Goal: Task Accomplishment & Management: Manage account settings

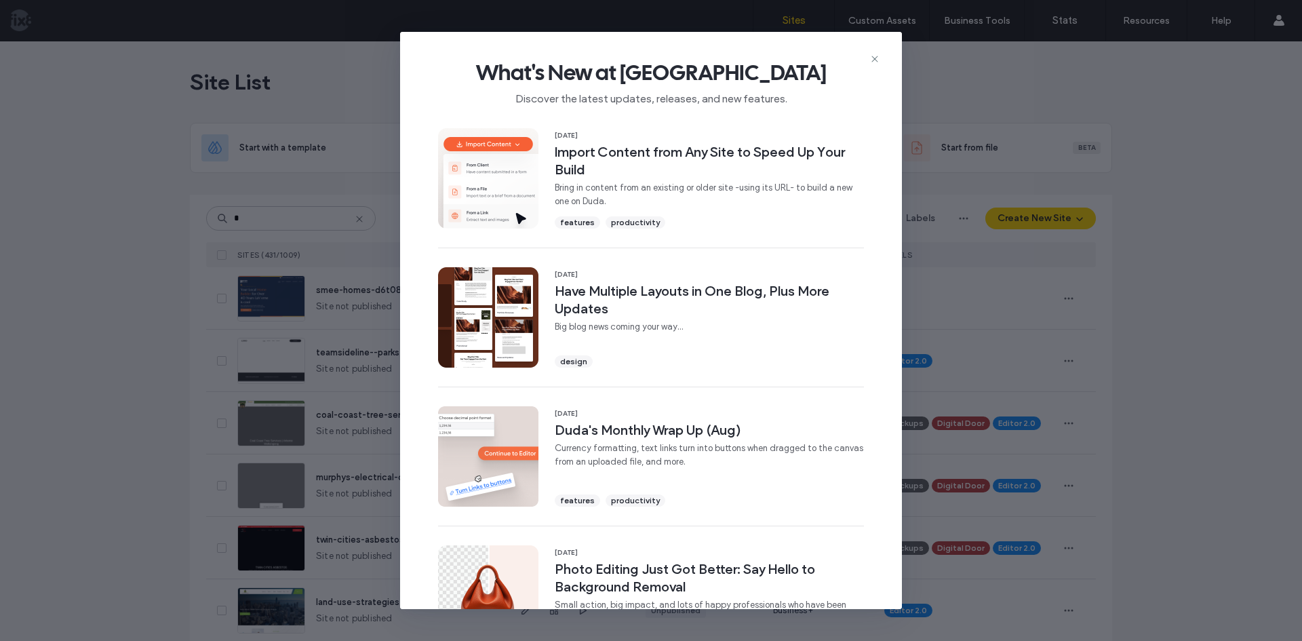
drag, startPoint x: 875, startPoint y: 61, endPoint x: 580, endPoint y: 161, distance: 311.6
click at [874, 61] on icon at bounding box center [874, 59] width 11 height 11
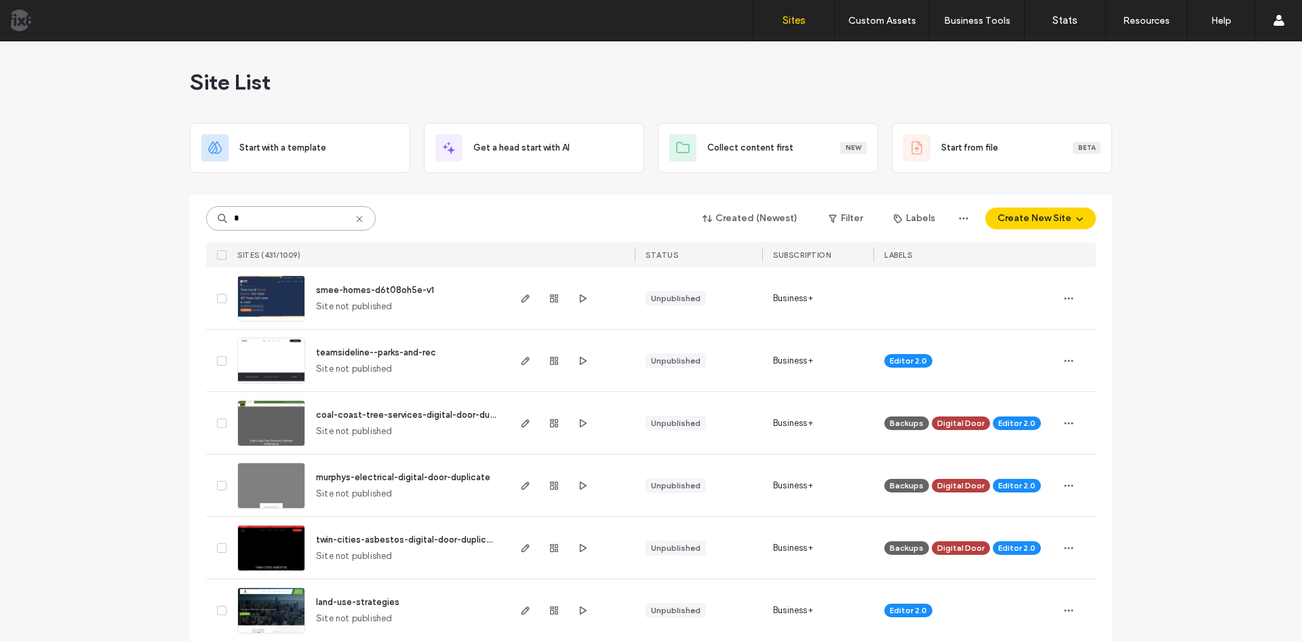
click at [236, 225] on input "*" at bounding box center [291, 218] width 170 height 24
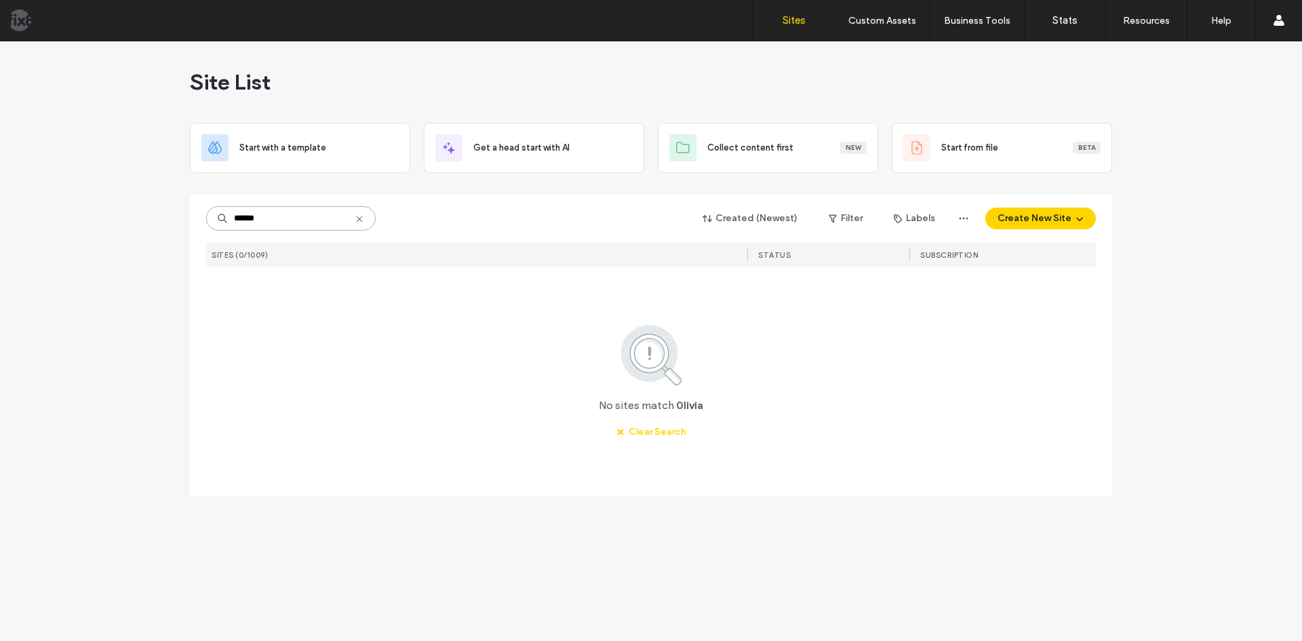
drag, startPoint x: 267, startPoint y: 221, endPoint x: 64, endPoint y: 231, distance: 203.0
click at [81, 229] on div "Site List Start with a template Get a head start with AI Collect content first …" at bounding box center [651, 340] width 1302 height 599
click at [264, 227] on input "******" at bounding box center [291, 218] width 170 height 24
drag, startPoint x: 264, startPoint y: 219, endPoint x: 260, endPoint y: 260, distance: 41.6
click at [45, 217] on div "Site List Start with a template Get a head start with AI Collect content first …" at bounding box center [651, 340] width 1302 height 599
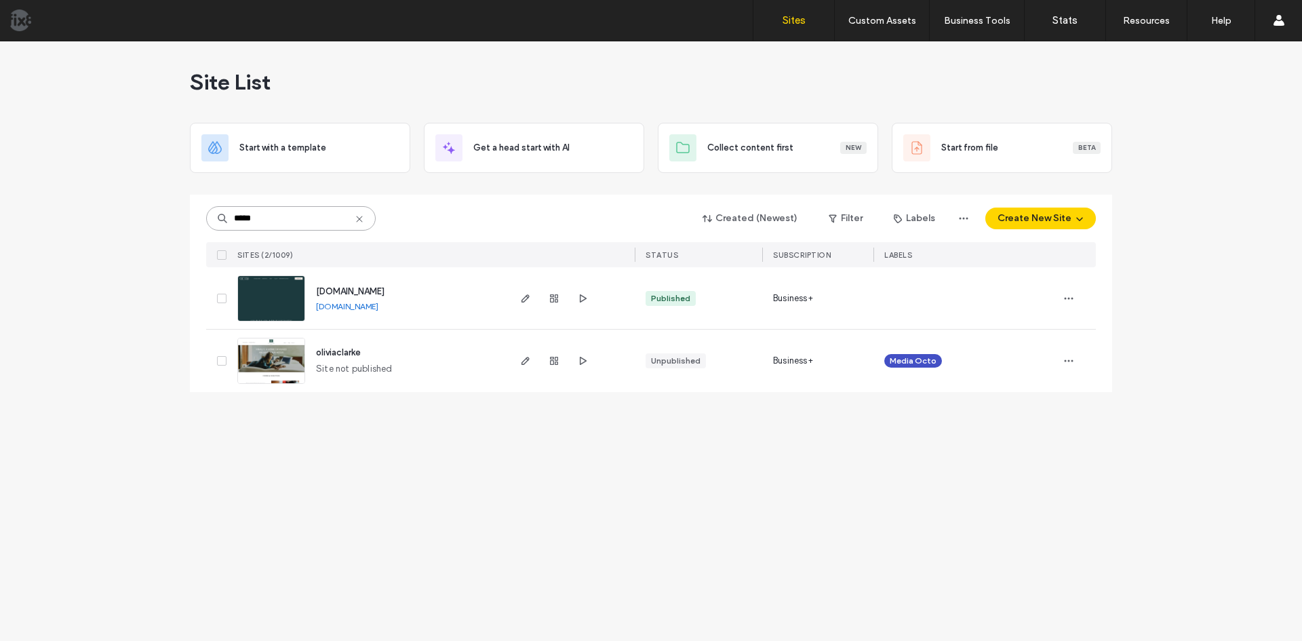
type input "*****"
click at [580, 299] on use "button" at bounding box center [583, 298] width 7 height 8
click at [524, 303] on icon "button" at bounding box center [525, 298] width 11 height 11
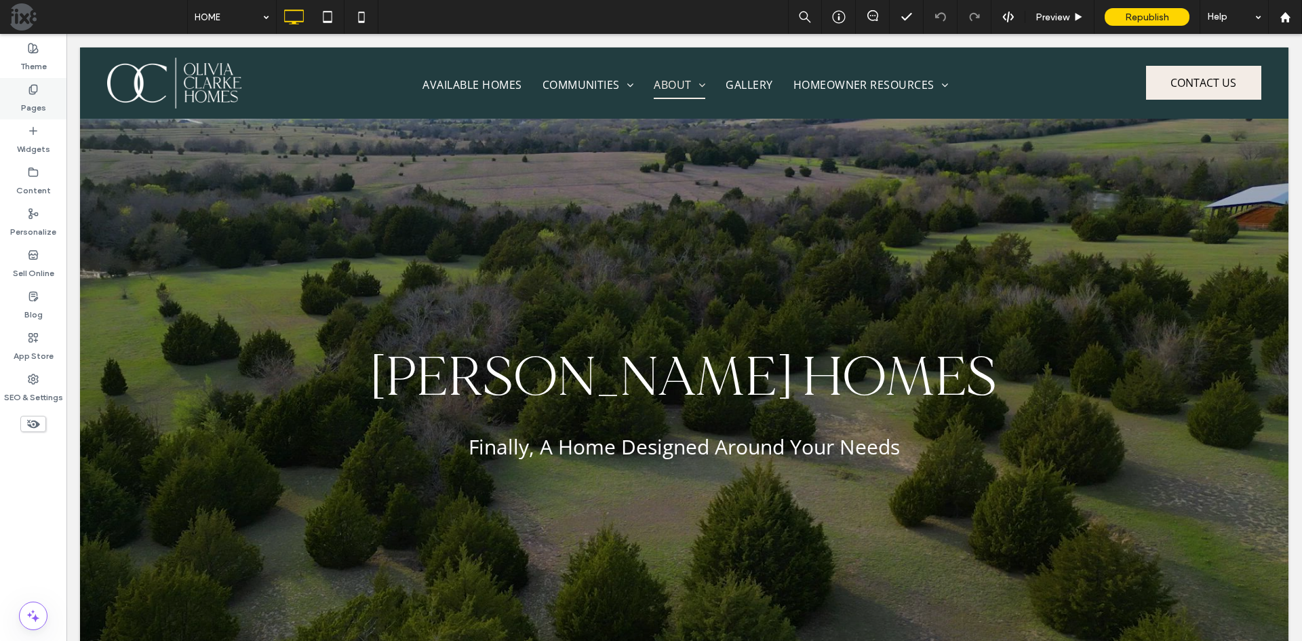
click at [38, 118] on div "Pages" at bounding box center [33, 98] width 66 height 41
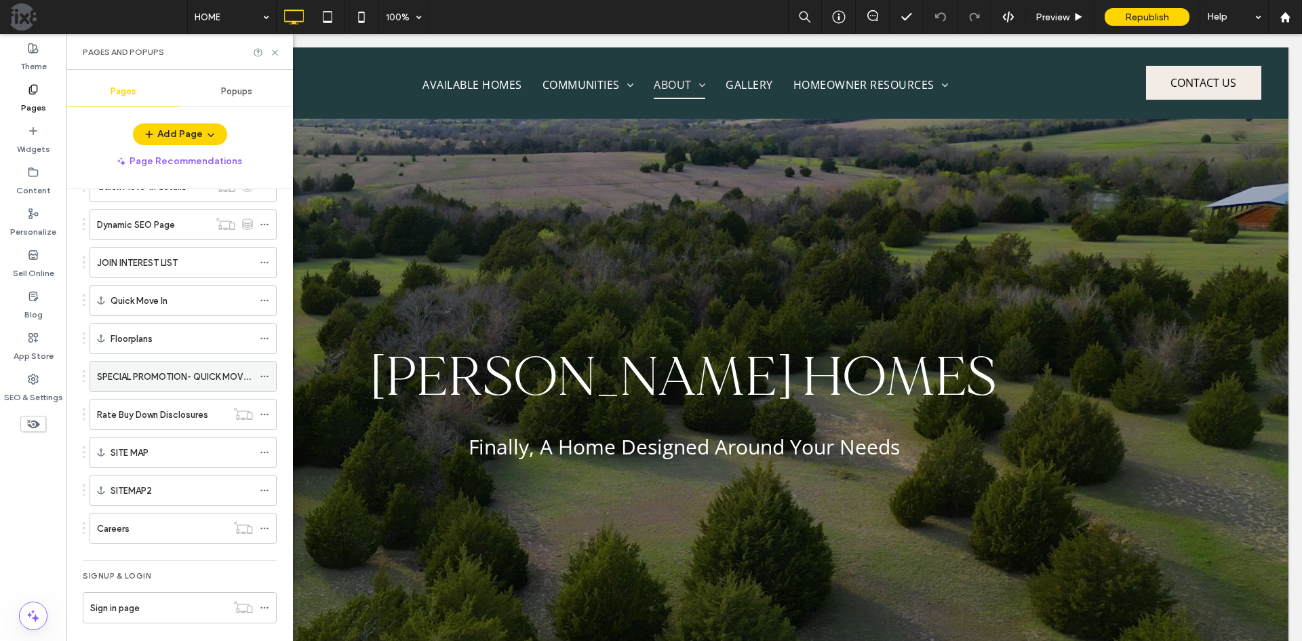
scroll to position [889, 0]
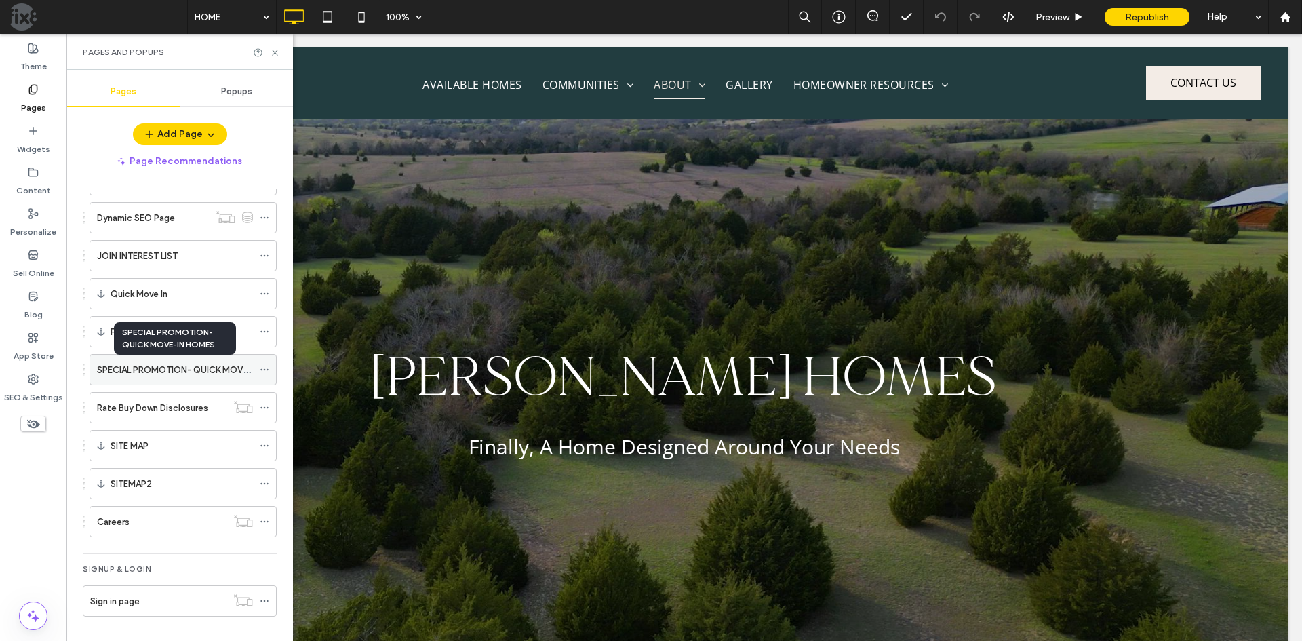
click at [208, 373] on label "SPECIAL PROMOTION- QUICK MOVE-IN HOMES" at bounding box center [195, 370] width 196 height 24
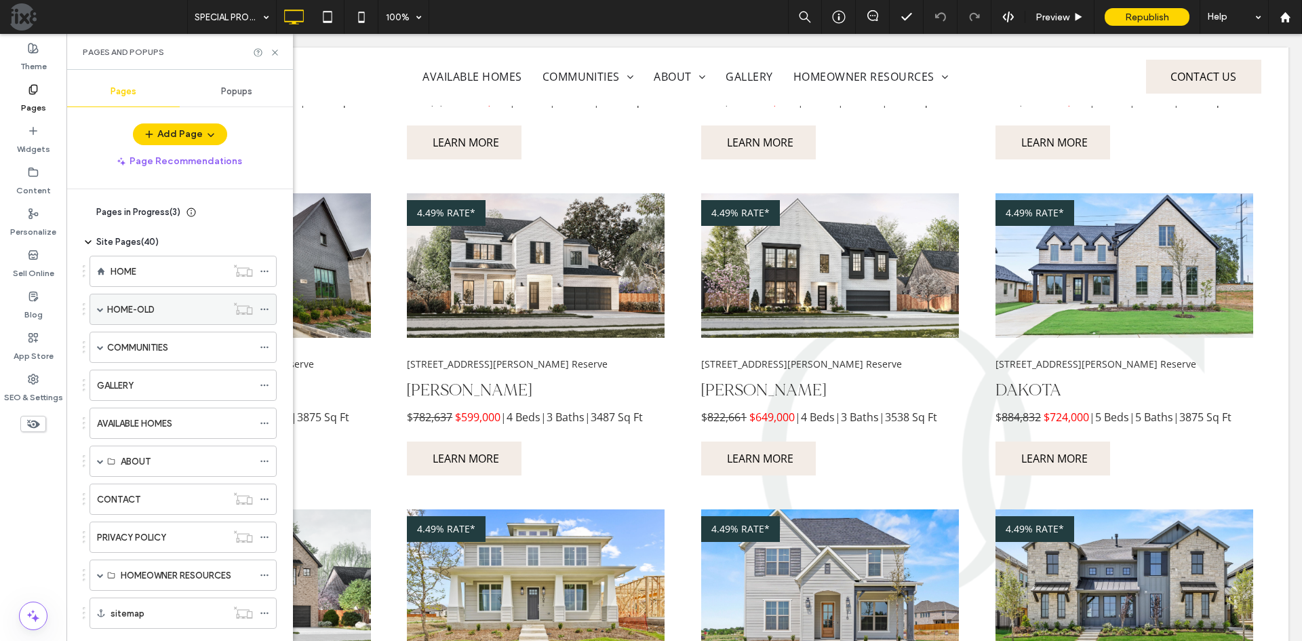
click at [102, 313] on span at bounding box center [100, 309] width 7 height 30
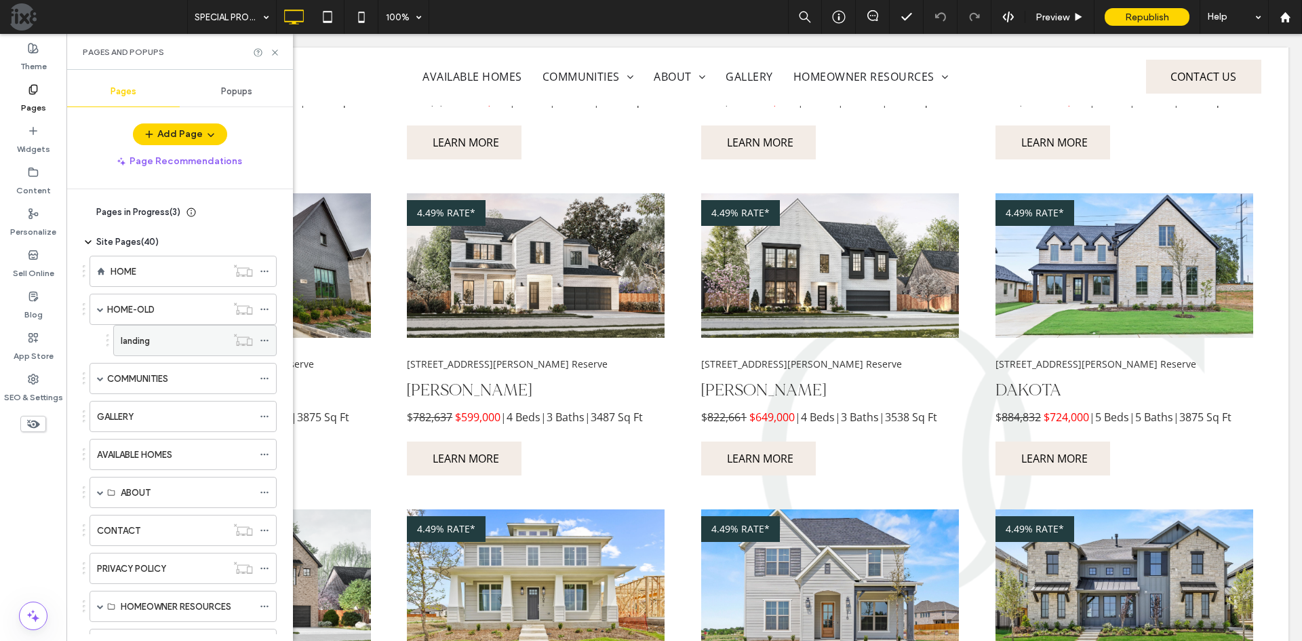
click at [147, 350] on div "landing" at bounding box center [174, 340] width 106 height 30
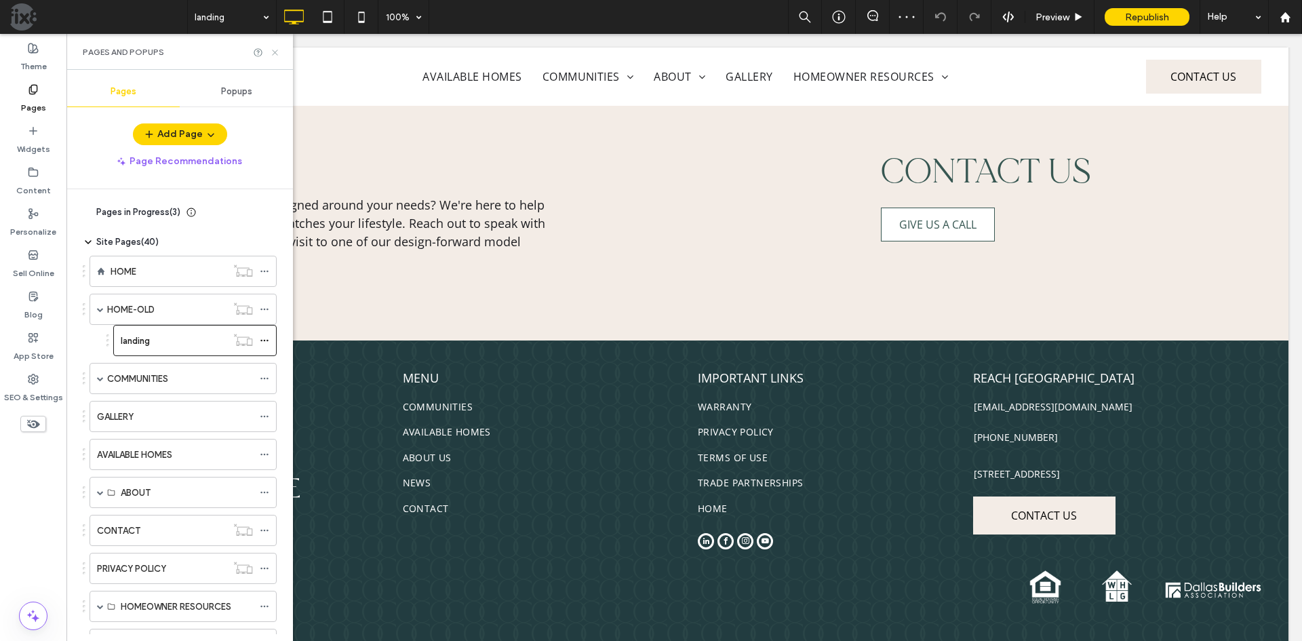
click at [278, 54] on icon at bounding box center [275, 52] width 10 height 10
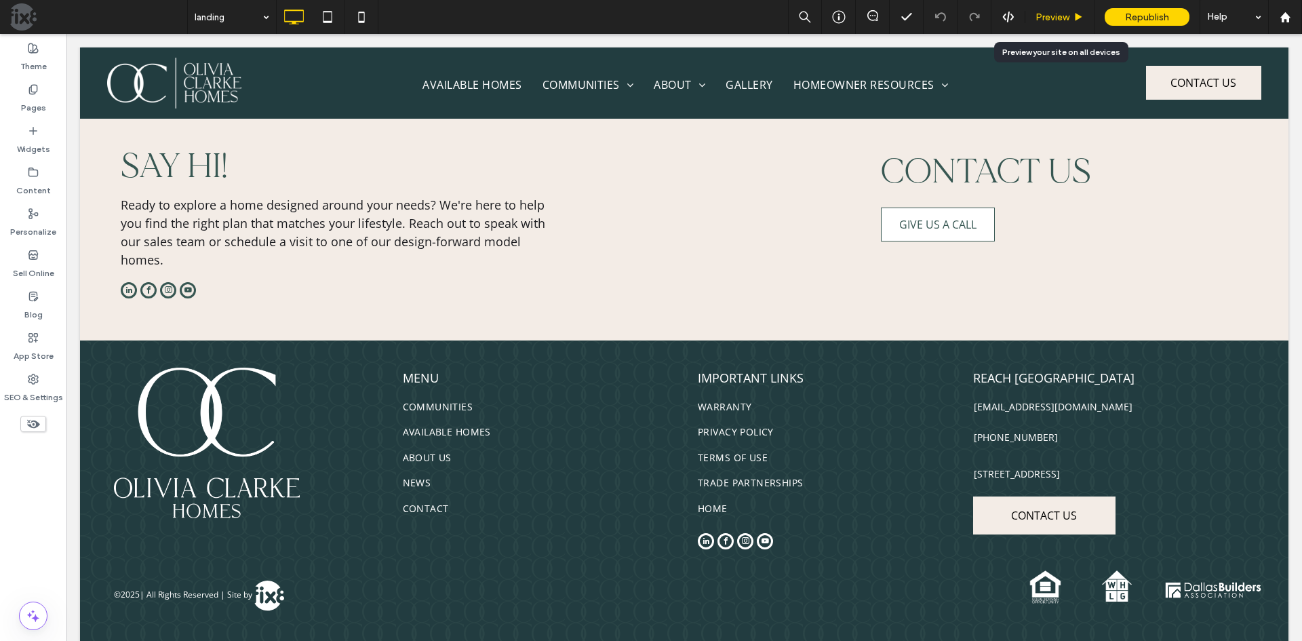
click at [1065, 22] on span "Preview" at bounding box center [1052, 18] width 34 height 12
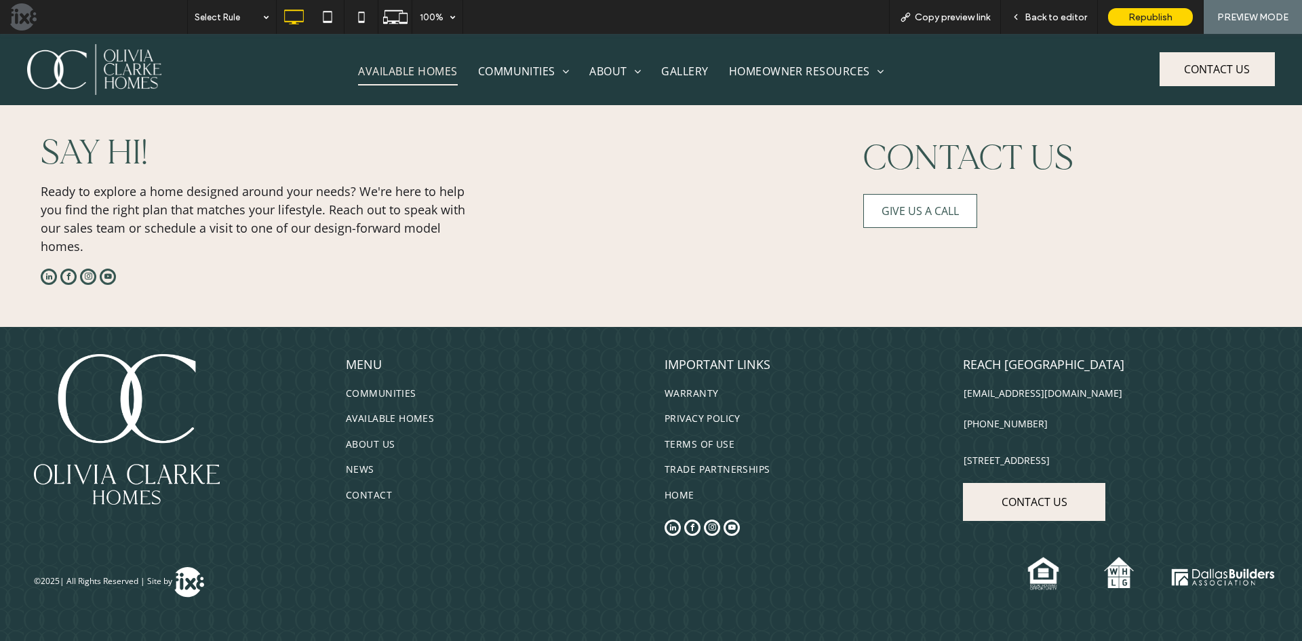
drag, startPoint x: 393, startPoint y: 75, endPoint x: 522, endPoint y: 201, distance: 180.3
click at [393, 75] on span "AVAILABLE HOMES" at bounding box center [407, 71] width 99 height 28
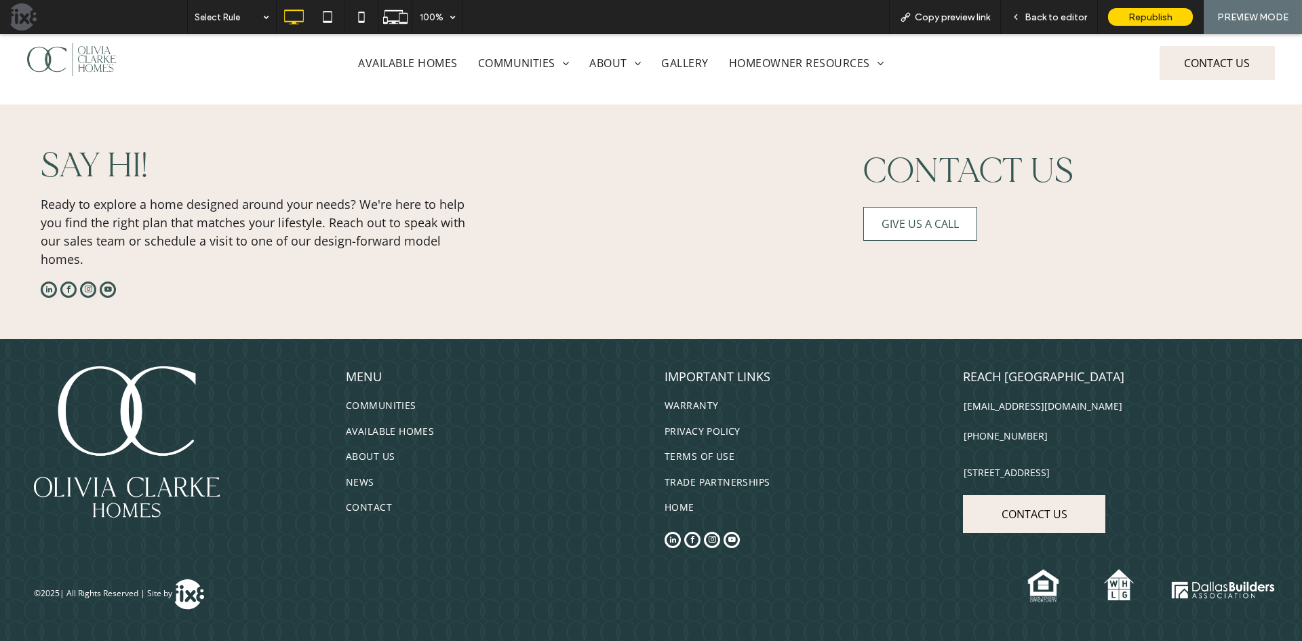
scroll to position [1368, 0]
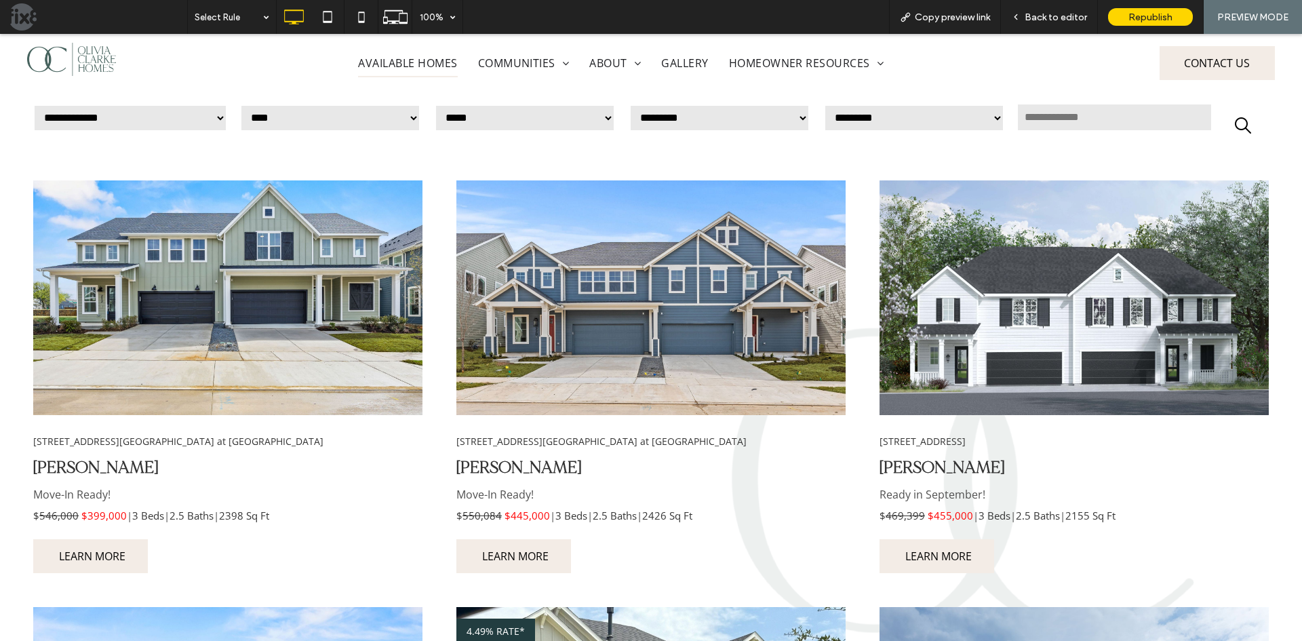
scroll to position [597, 0]
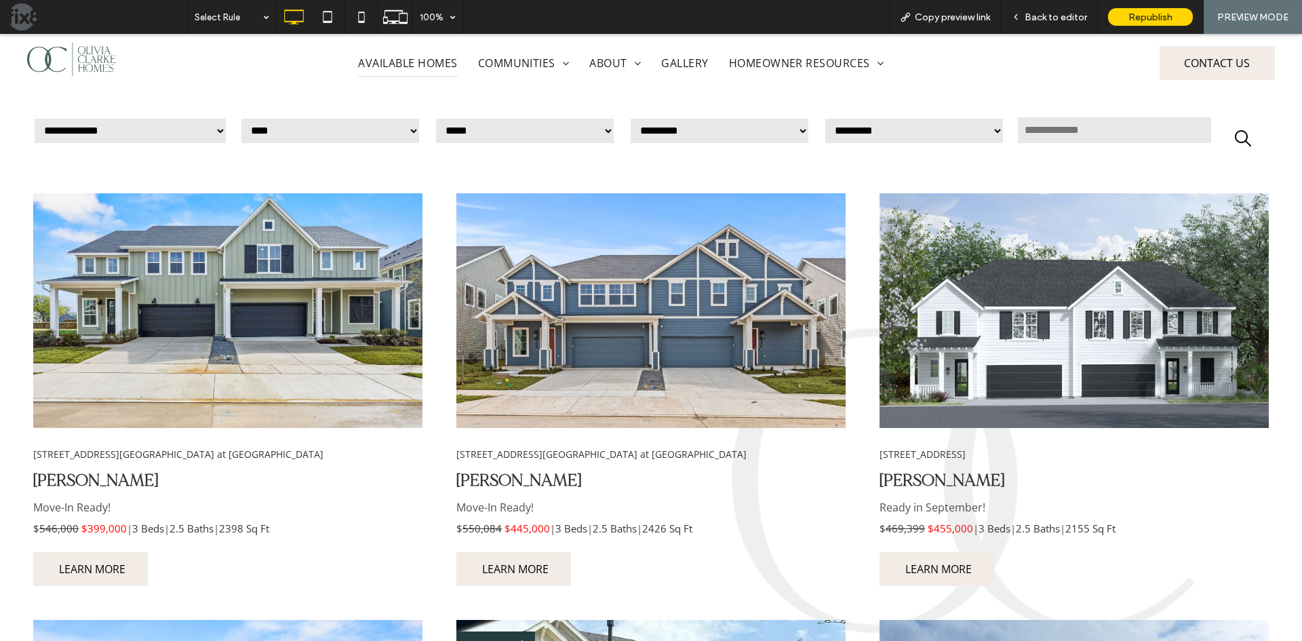
click at [338, 323] on img at bounding box center [227, 310] width 389 height 235
click at [132, 576] on div "LEARN MORE" at bounding box center [90, 569] width 115 height 34
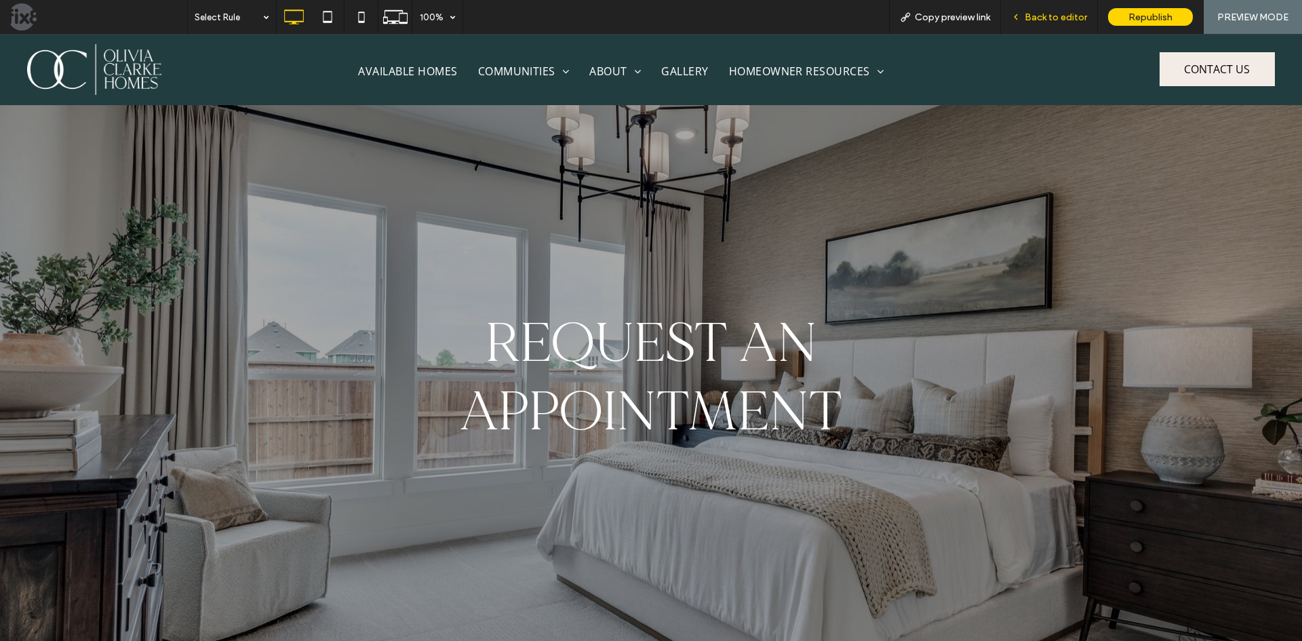
click at [1033, 12] on span "Back to editor" at bounding box center [1056, 18] width 62 height 12
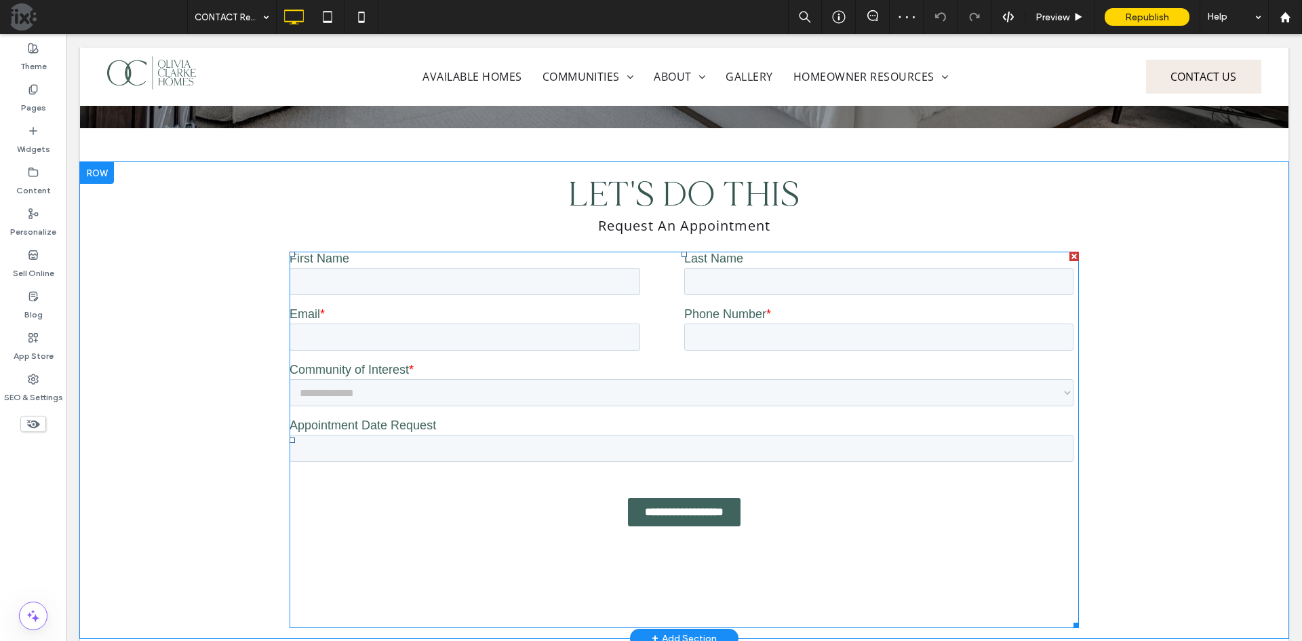
scroll to position [665, 0]
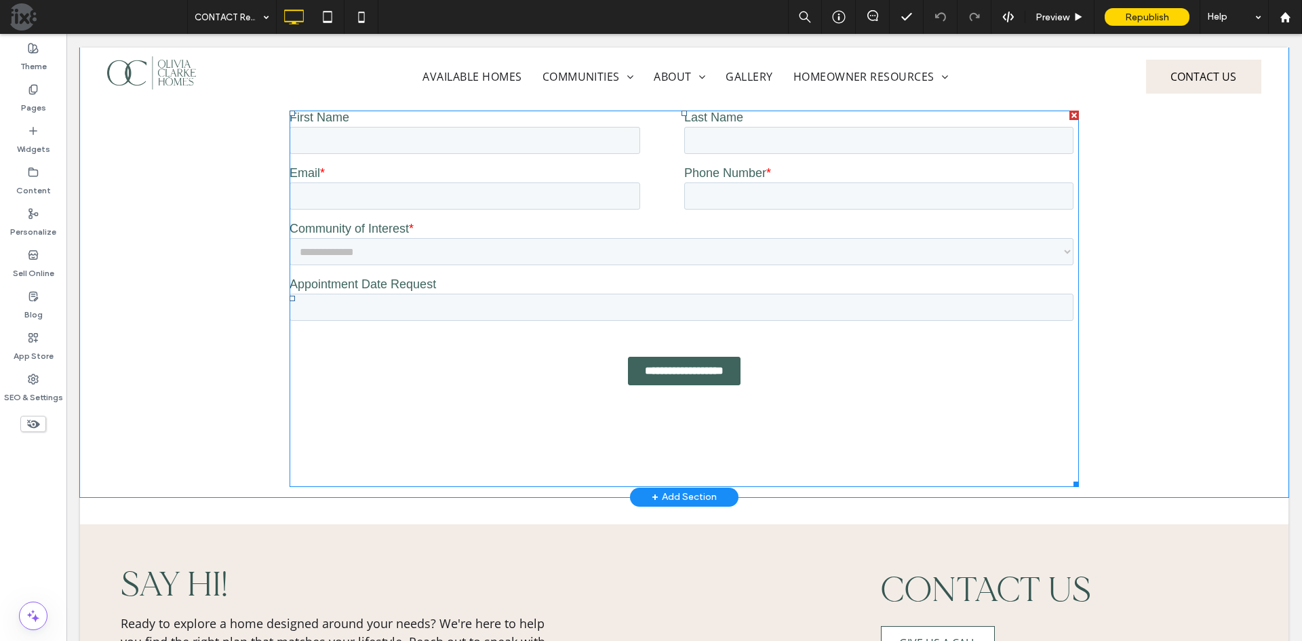
click at [521, 248] on span at bounding box center [684, 299] width 789 height 376
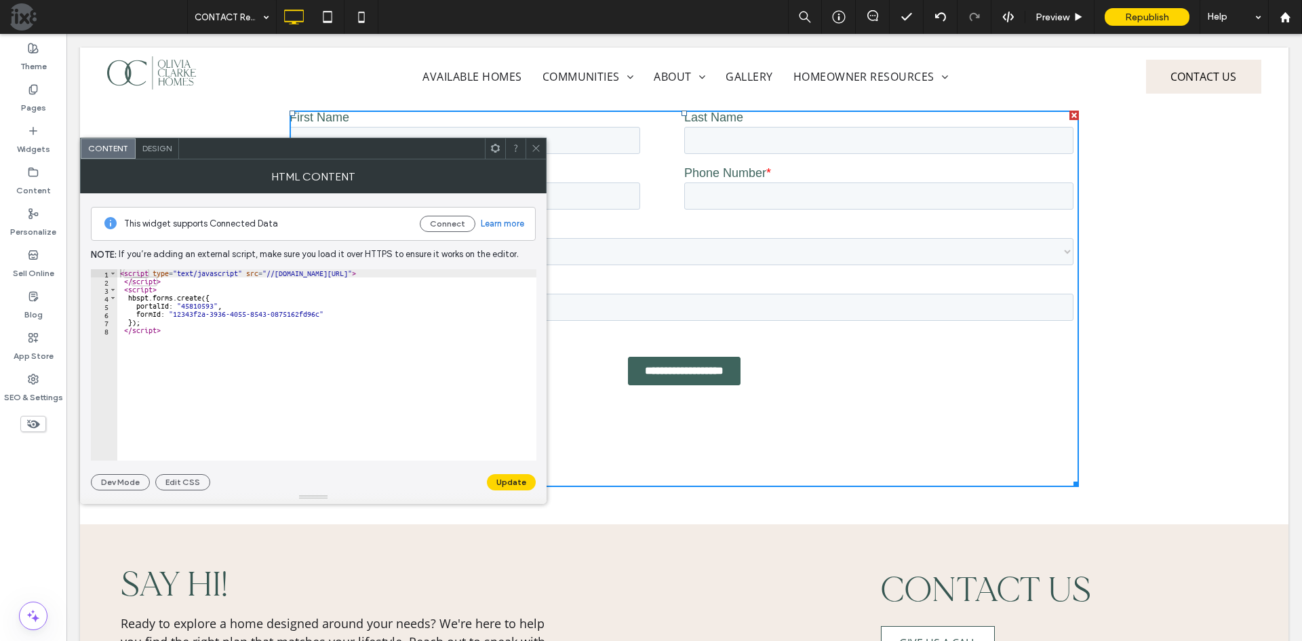
click at [538, 149] on icon at bounding box center [536, 148] width 10 height 10
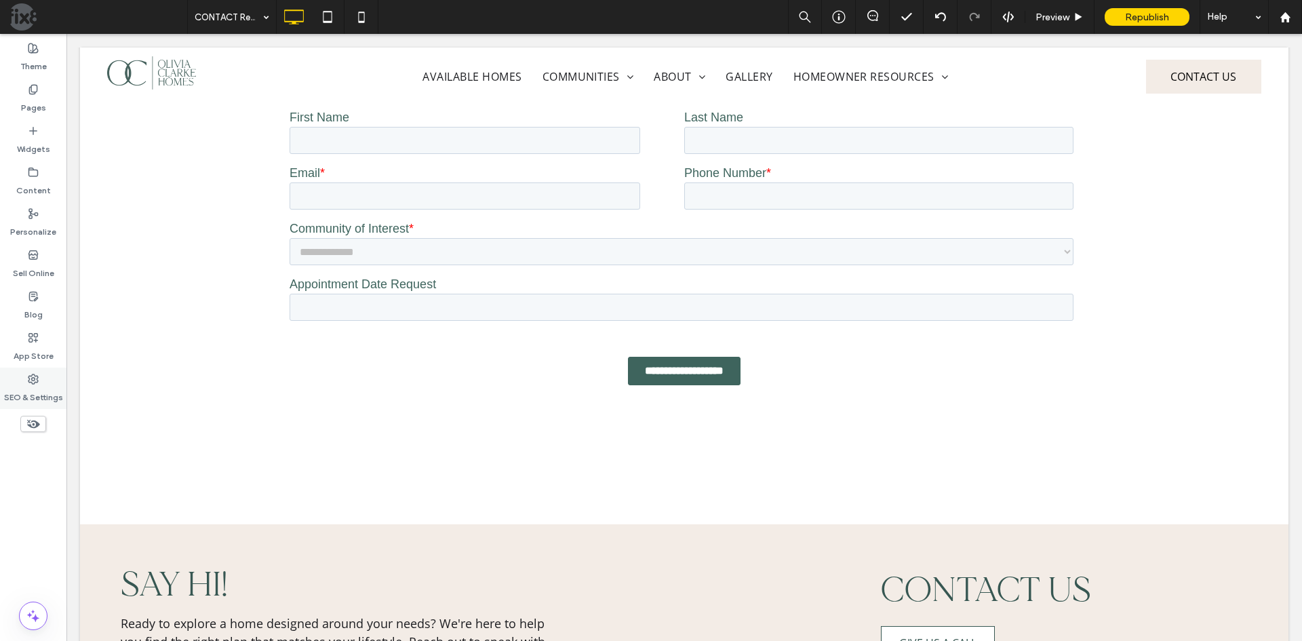
click at [36, 380] on icon at bounding box center [33, 379] width 11 height 11
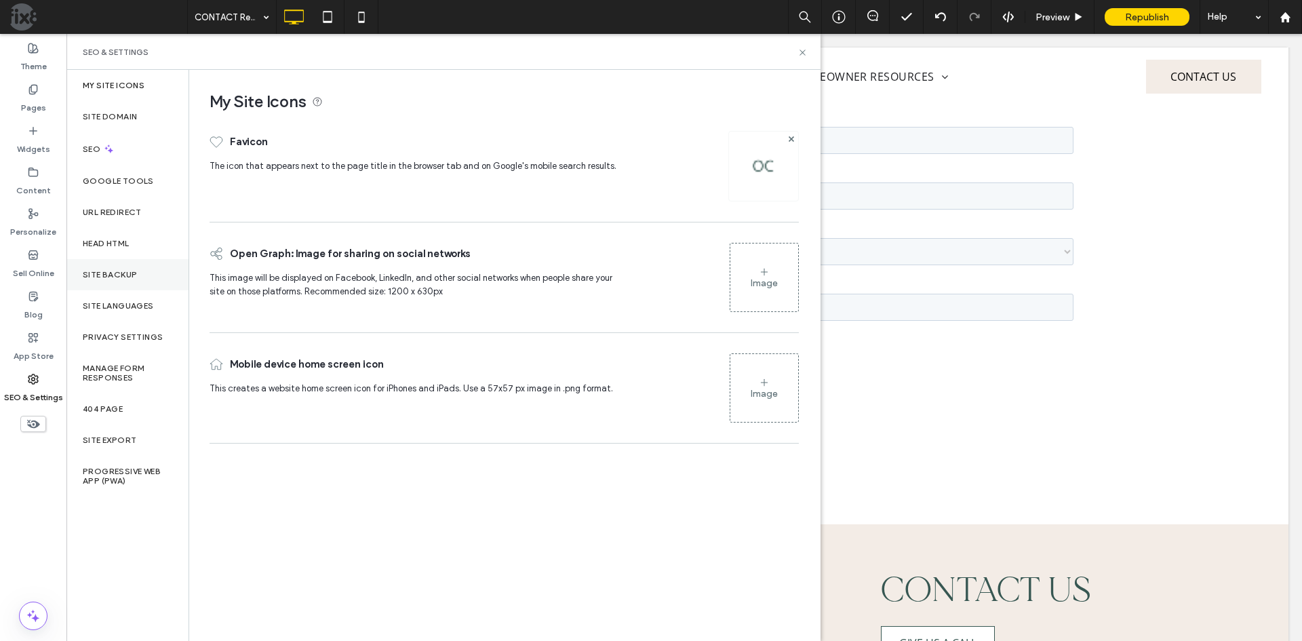
click at [100, 281] on div "Site Backup" at bounding box center [127, 274] width 122 height 31
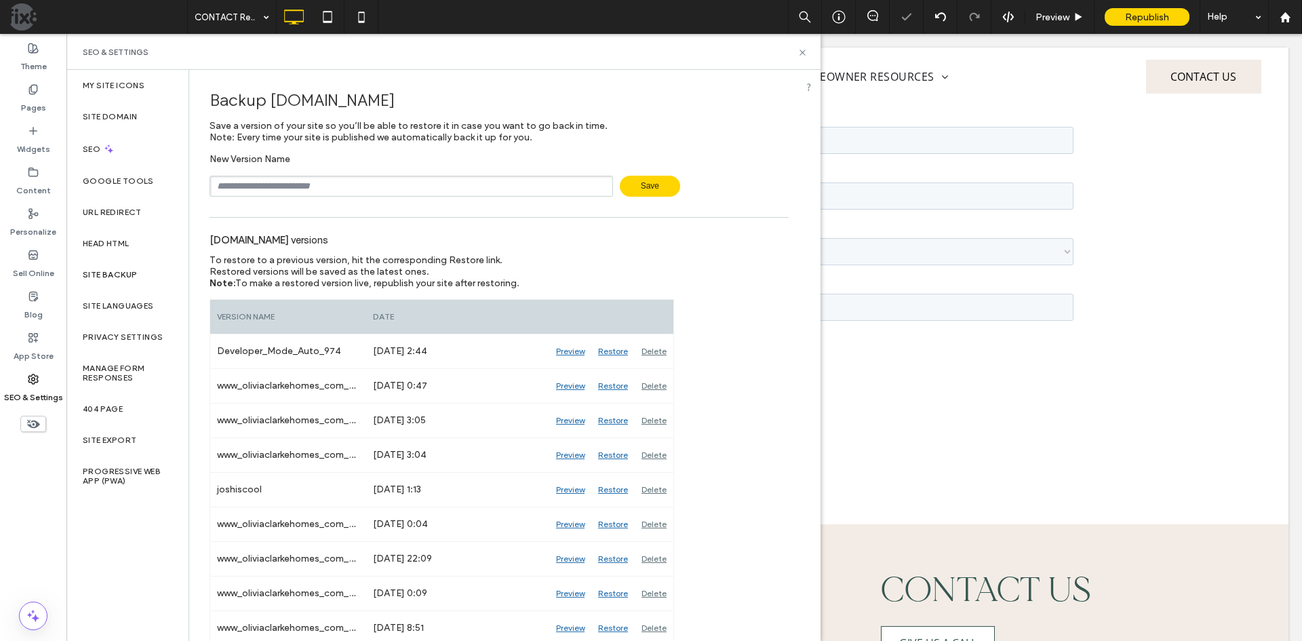
click at [230, 183] on input "text" at bounding box center [411, 186] width 403 height 21
type input "**********"
click at [802, 52] on icon at bounding box center [802, 52] width 10 height 10
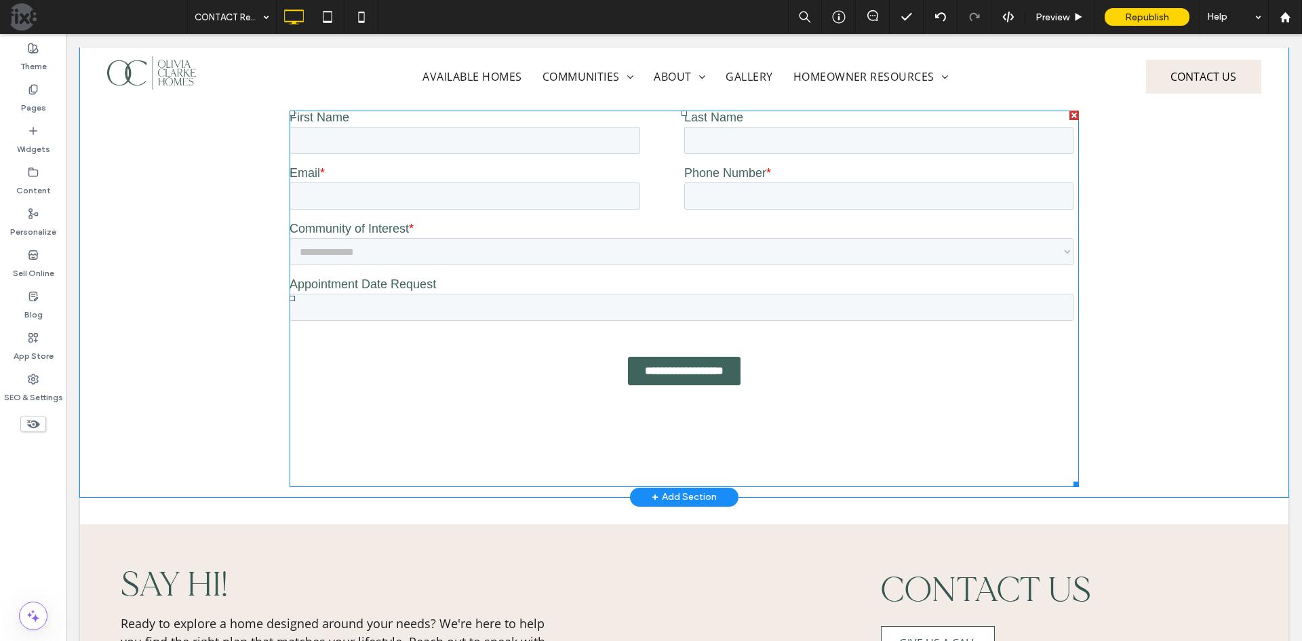
click at [896, 383] on span at bounding box center [684, 299] width 789 height 376
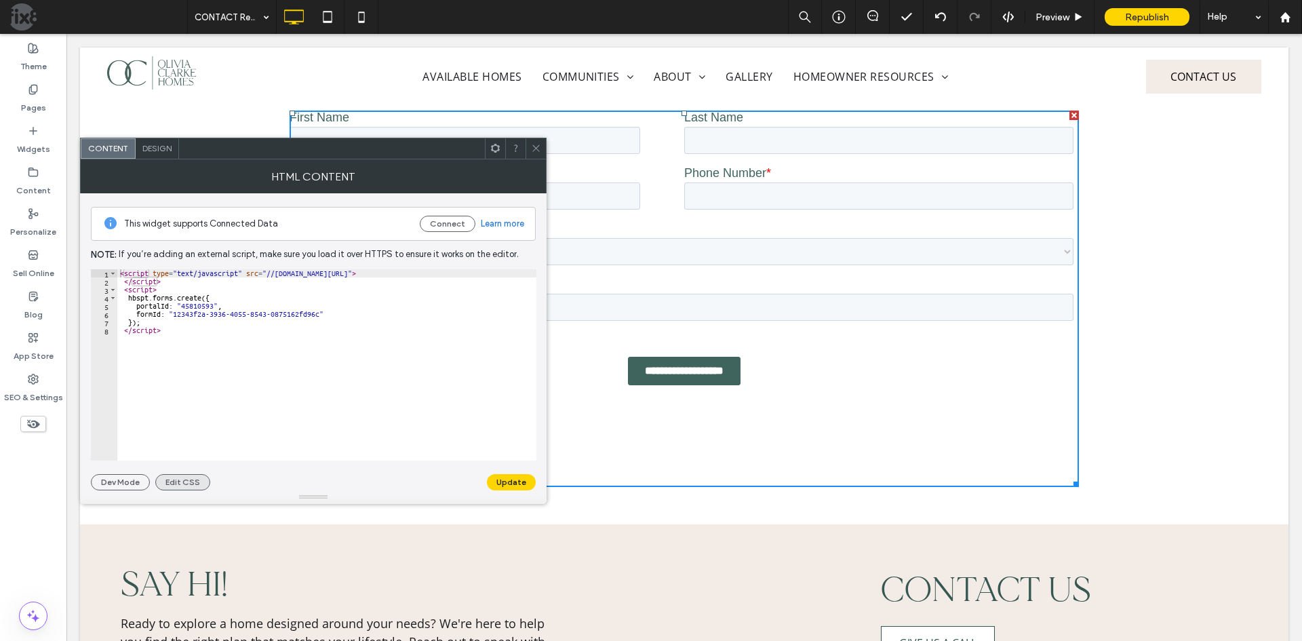
click at [167, 483] on button "Edit CSS" at bounding box center [182, 482] width 55 height 16
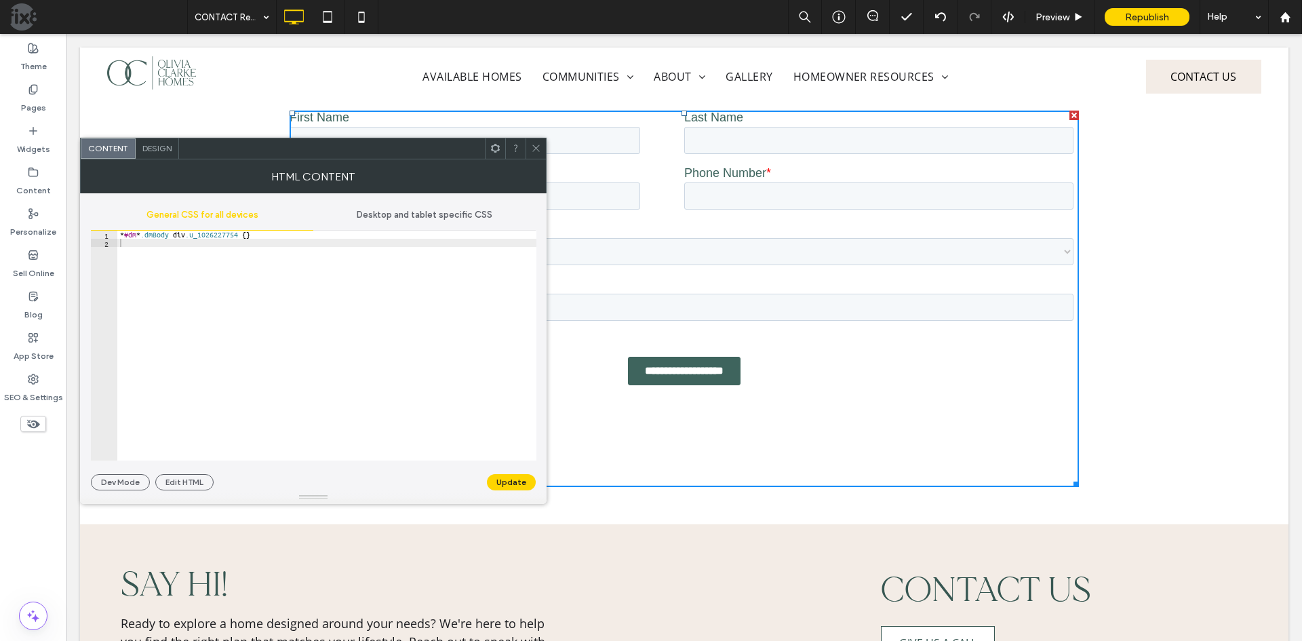
click at [538, 152] on icon at bounding box center [536, 148] width 10 height 10
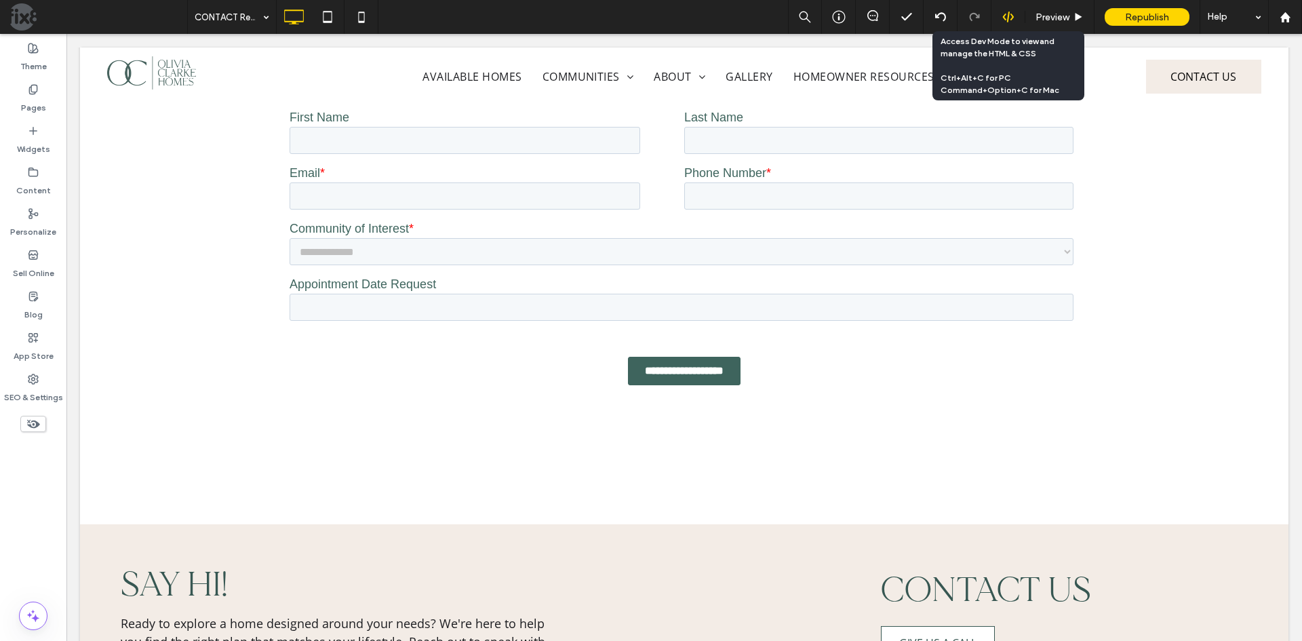
click at [1004, 12] on icon at bounding box center [1008, 17] width 12 height 12
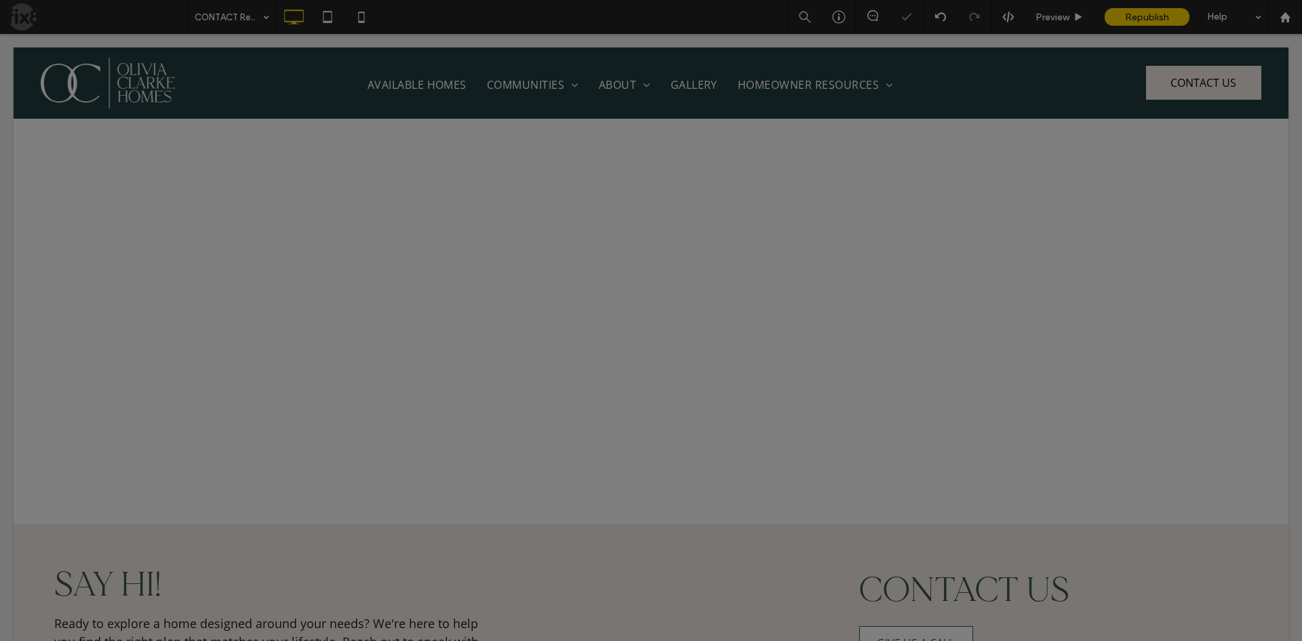
scroll to position [0, 0]
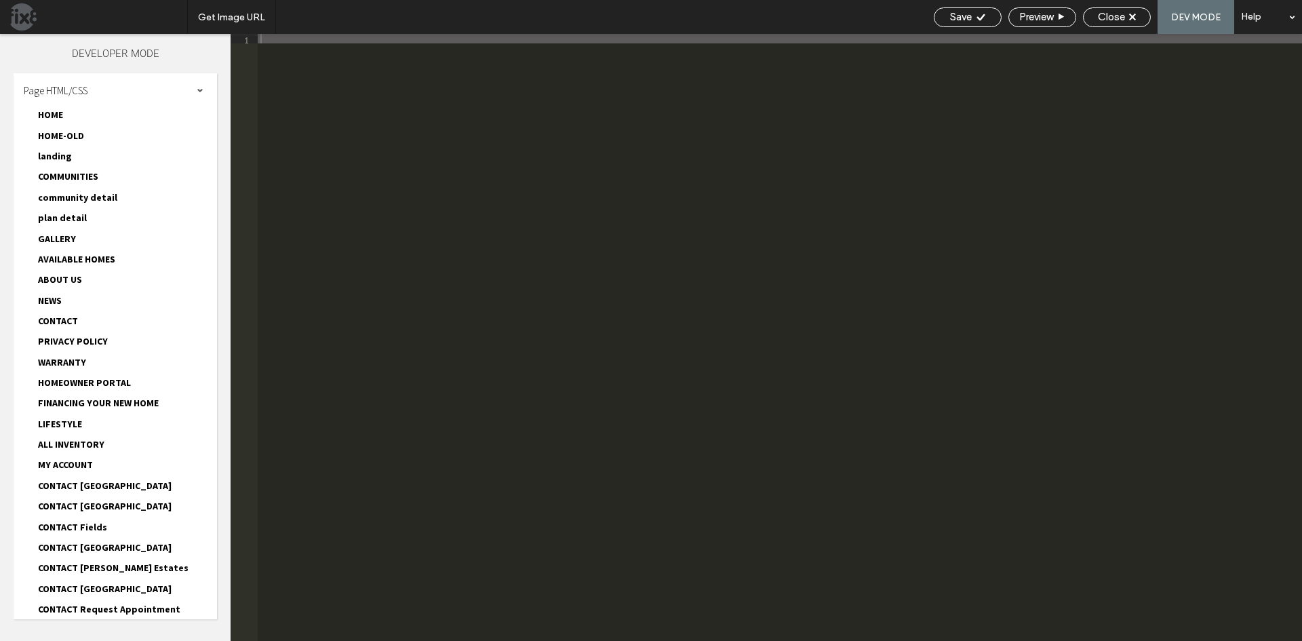
click at [166, 99] on div at bounding box center [651, 320] width 1302 height 641
click at [162, 86] on div at bounding box center [651, 320] width 1302 height 641
type textarea "**********"
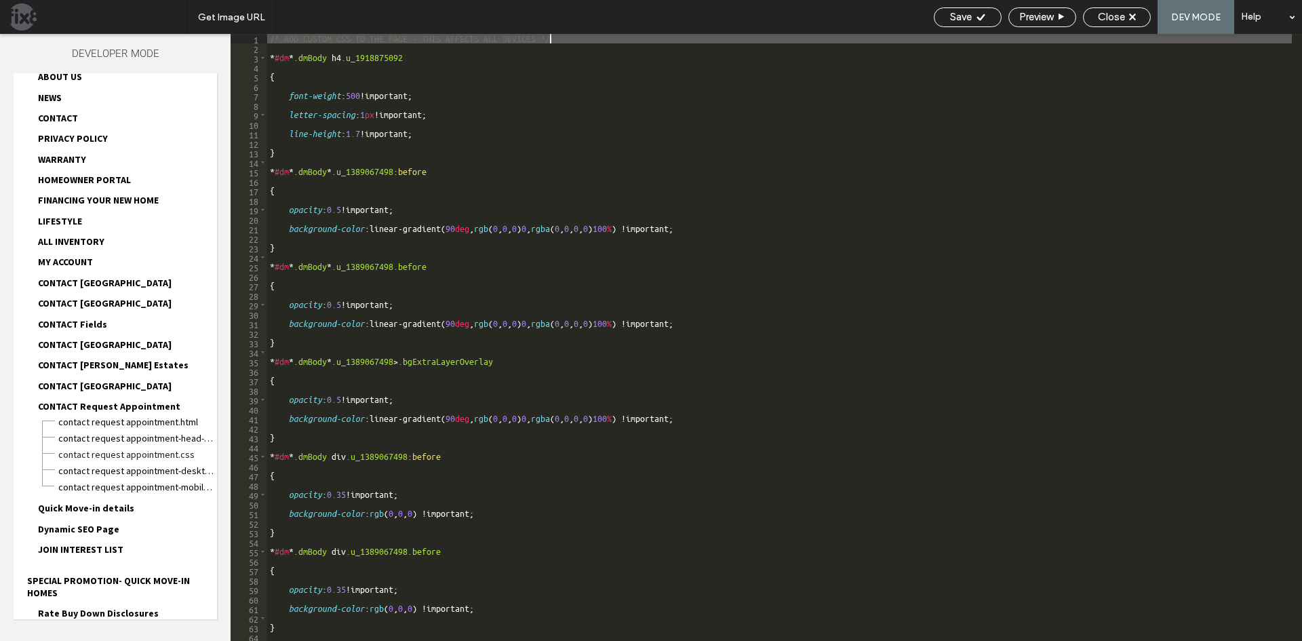
scroll to position [203, 0]
click at [1126, 16] on div "Close" at bounding box center [1117, 17] width 66 height 12
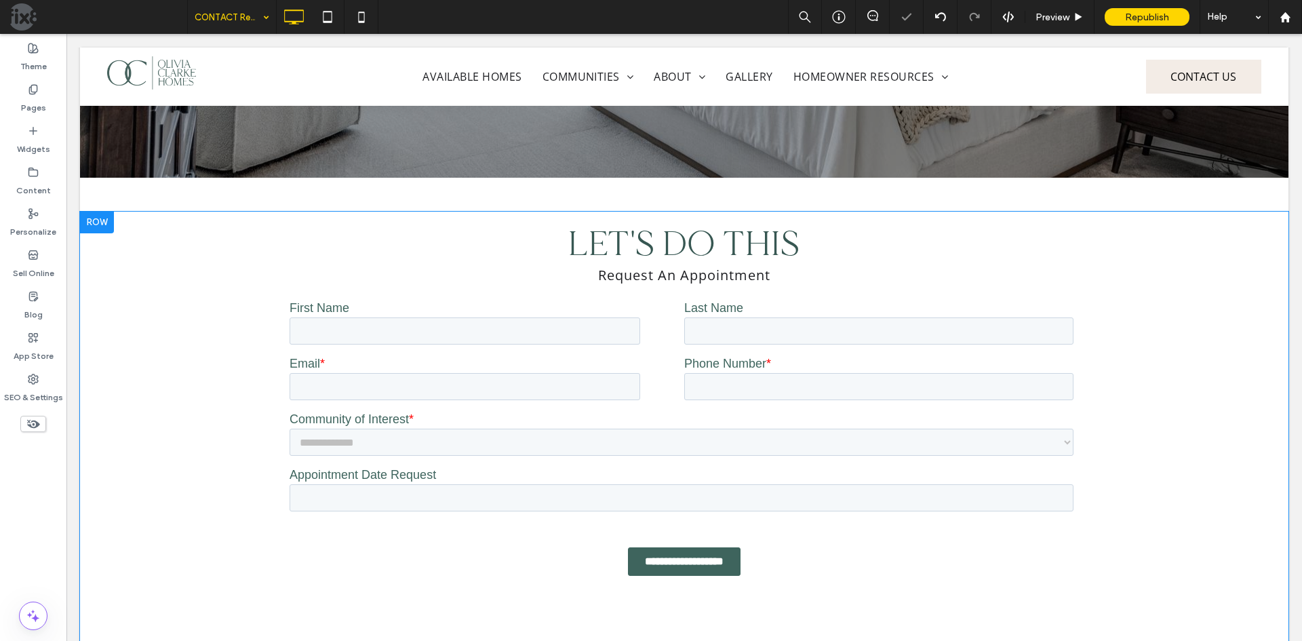
scroll to position [597, 0]
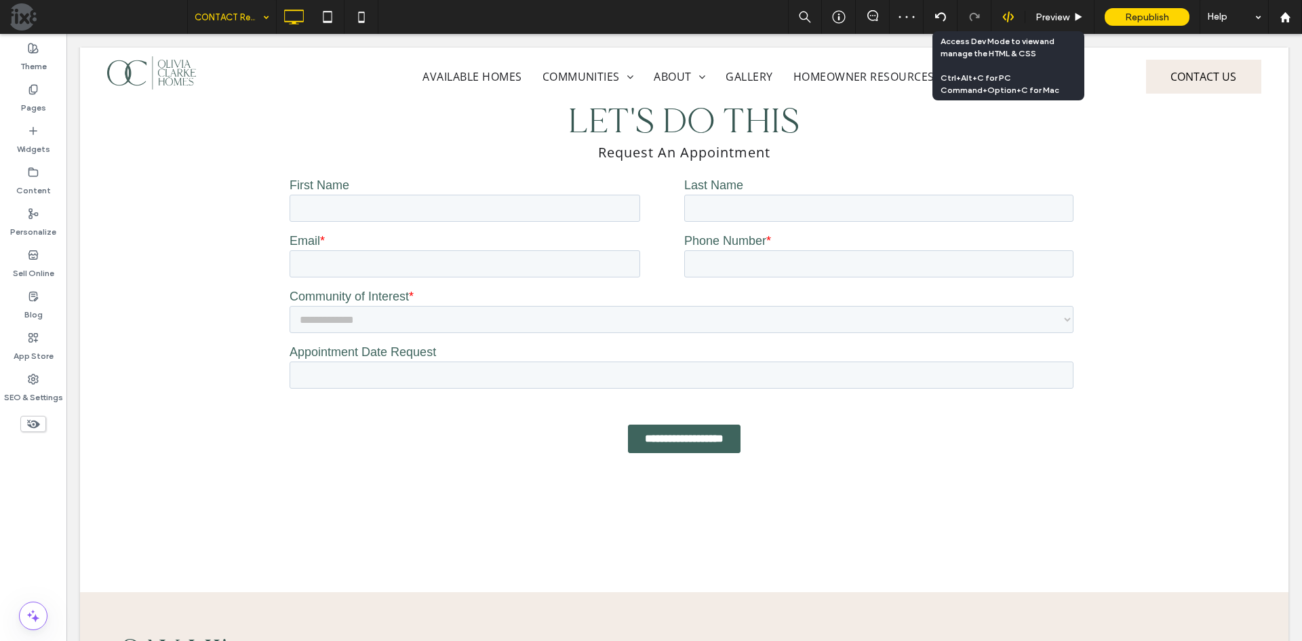
click at [1016, 14] on div at bounding box center [1007, 17] width 33 height 12
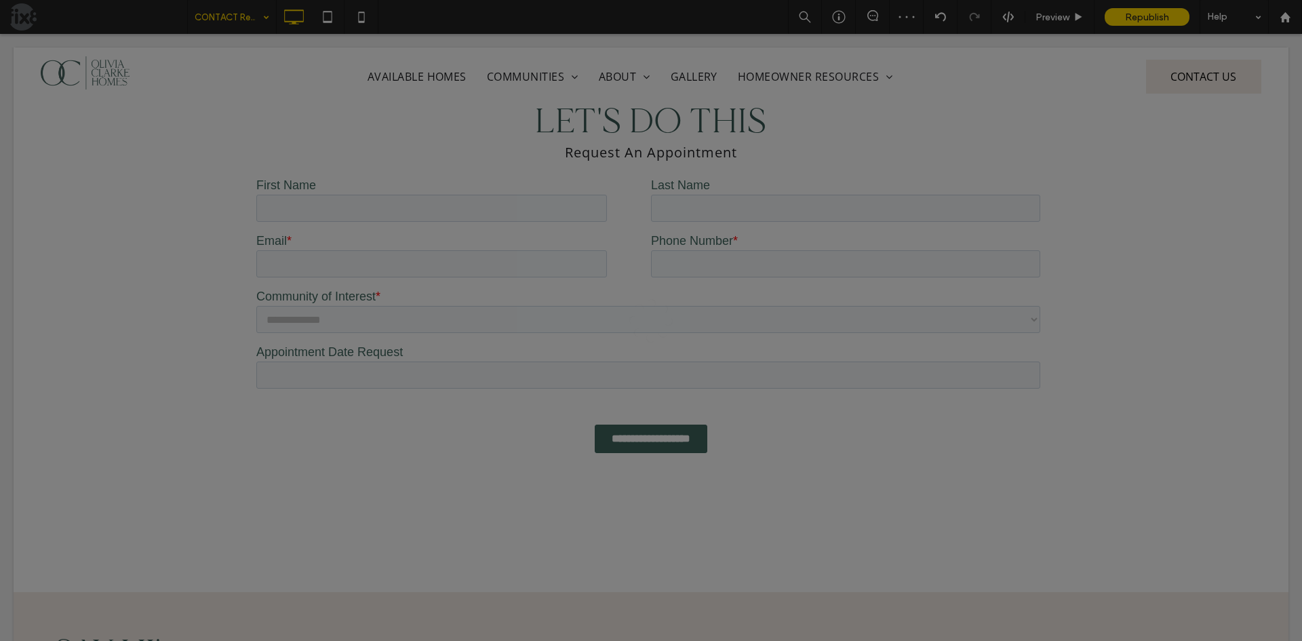
scroll to position [0, 0]
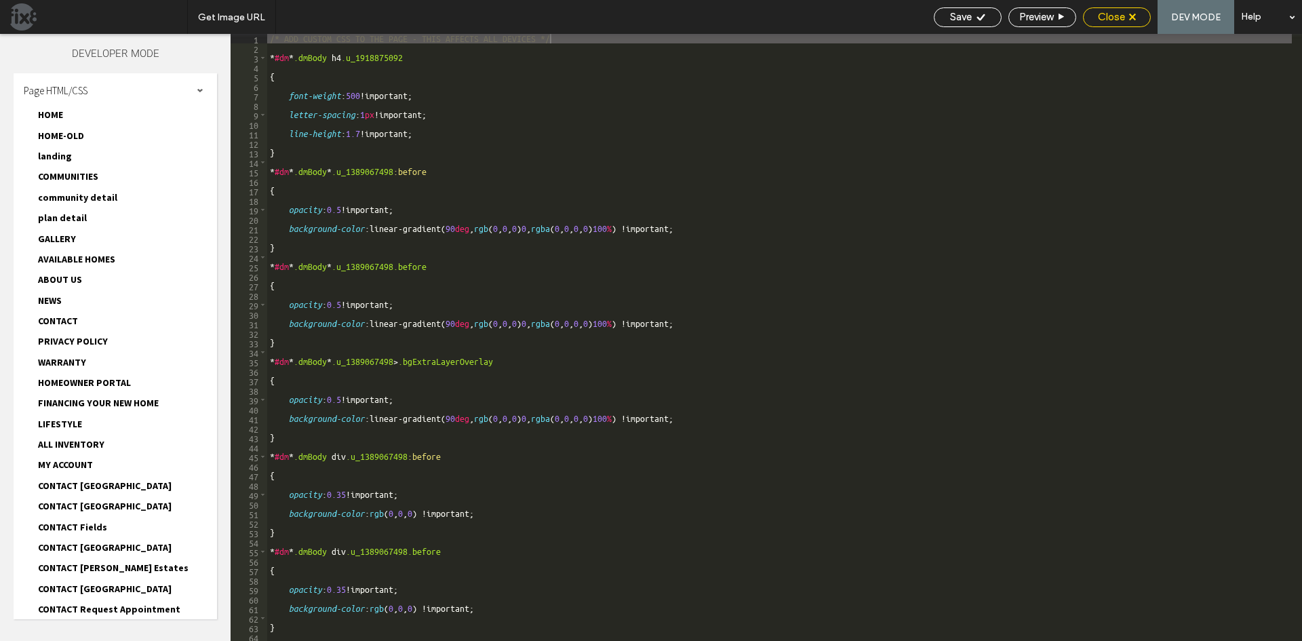
click at [1128, 18] on div "Close" at bounding box center [1117, 17] width 66 height 12
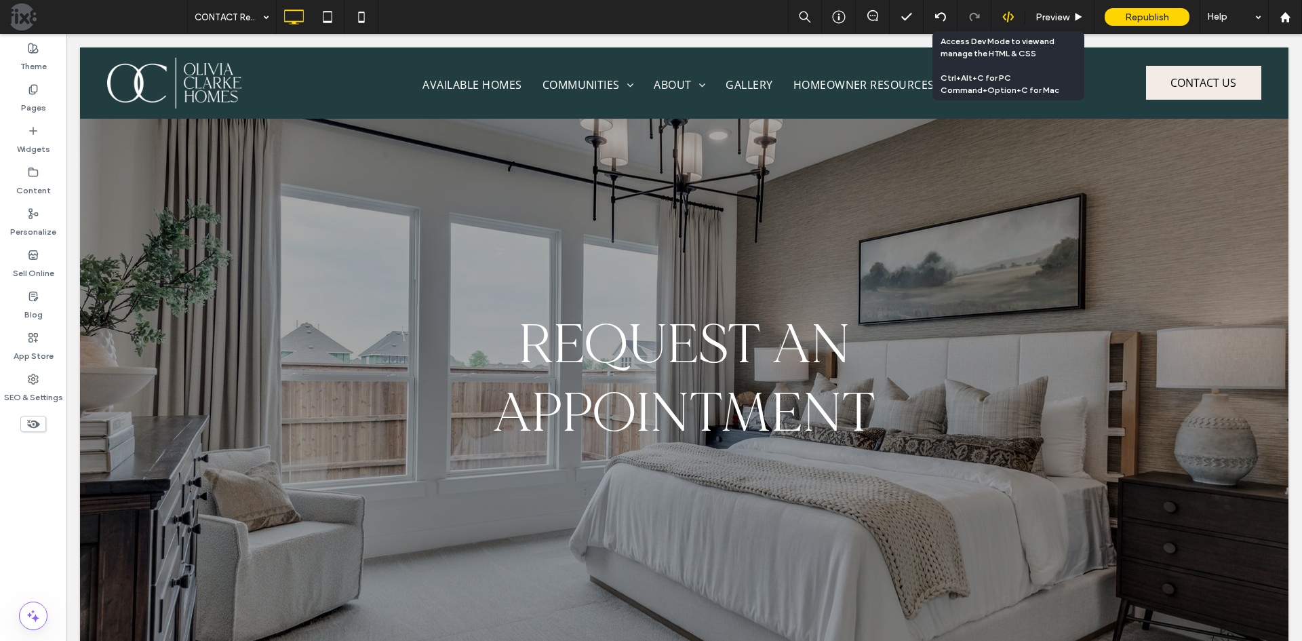
click at [1010, 22] on icon at bounding box center [1008, 17] width 12 height 12
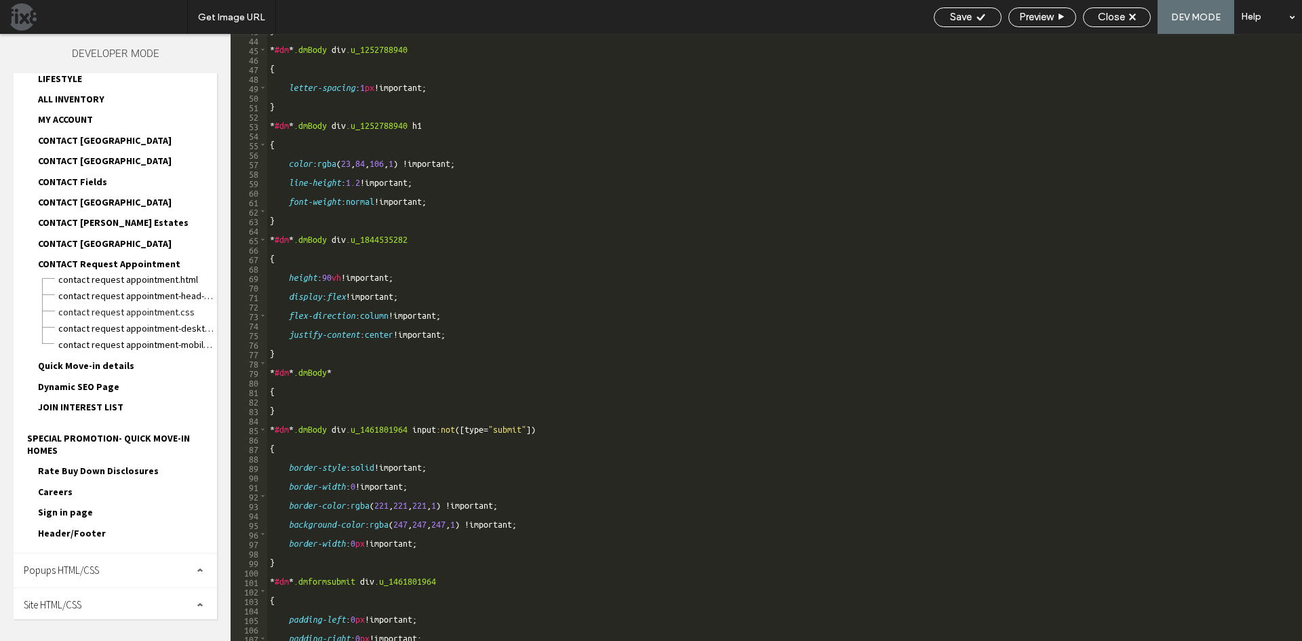
scroll to position [349, 0]
click at [57, 600] on span "Site HTML/CSS" at bounding box center [53, 601] width 58 height 13
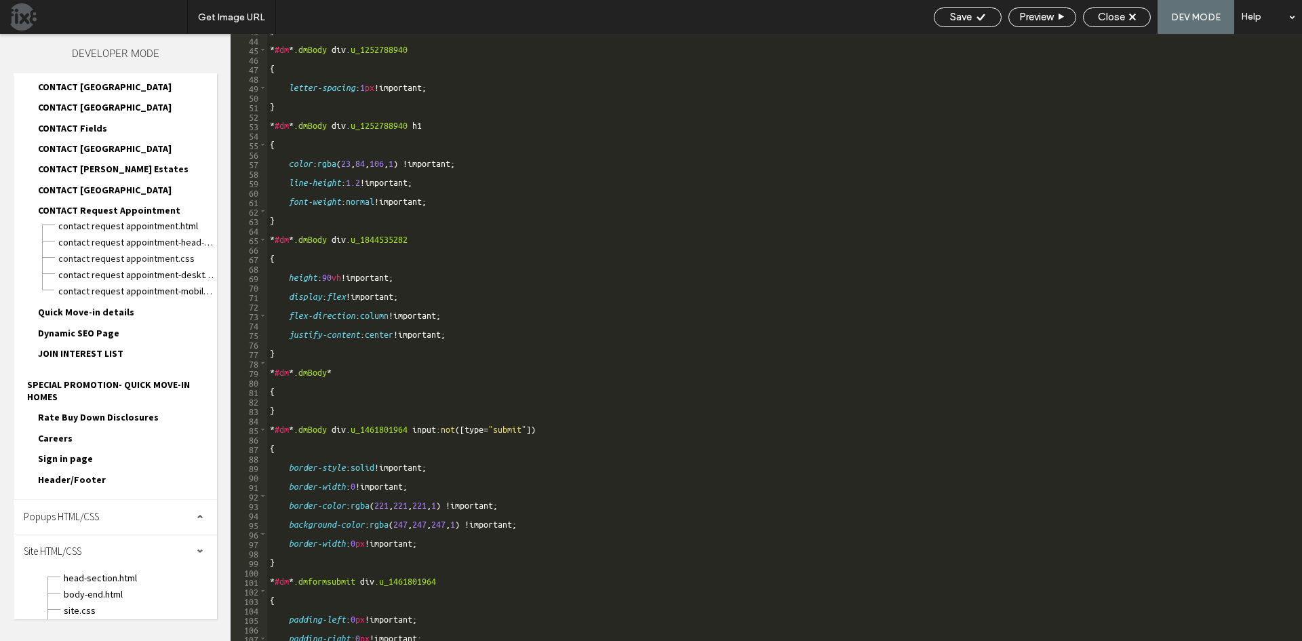
scroll to position [454, 0]
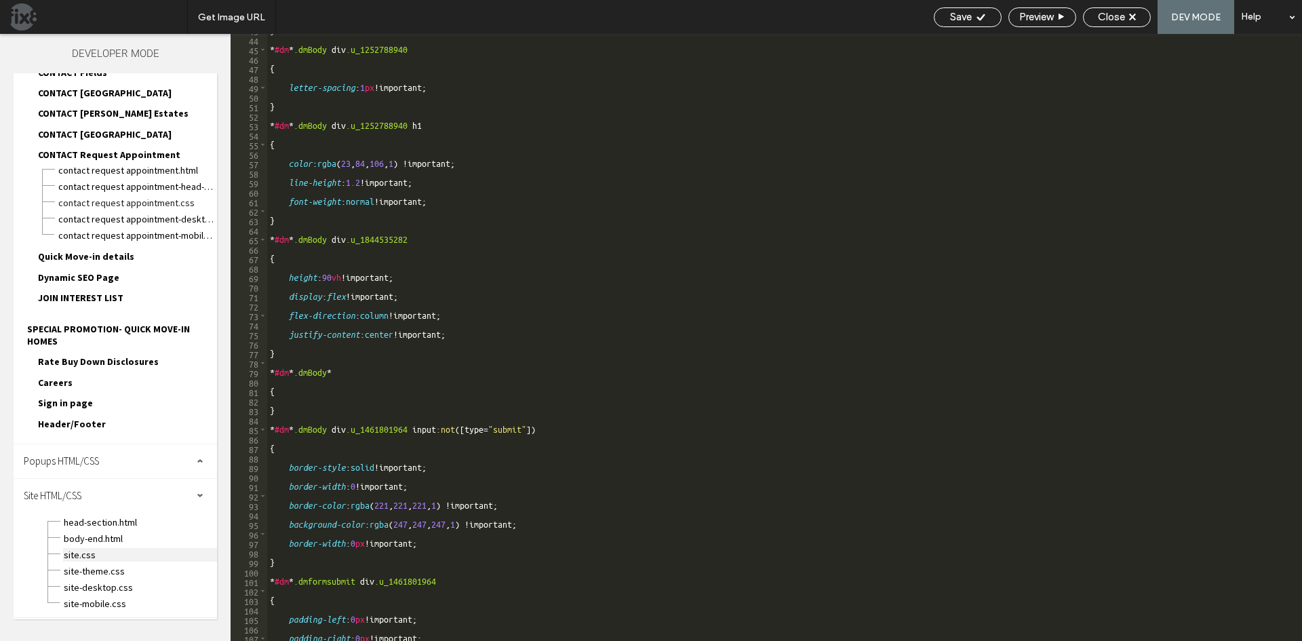
click at [91, 552] on span "site.css" at bounding box center [140, 555] width 154 height 14
type textarea "**********"
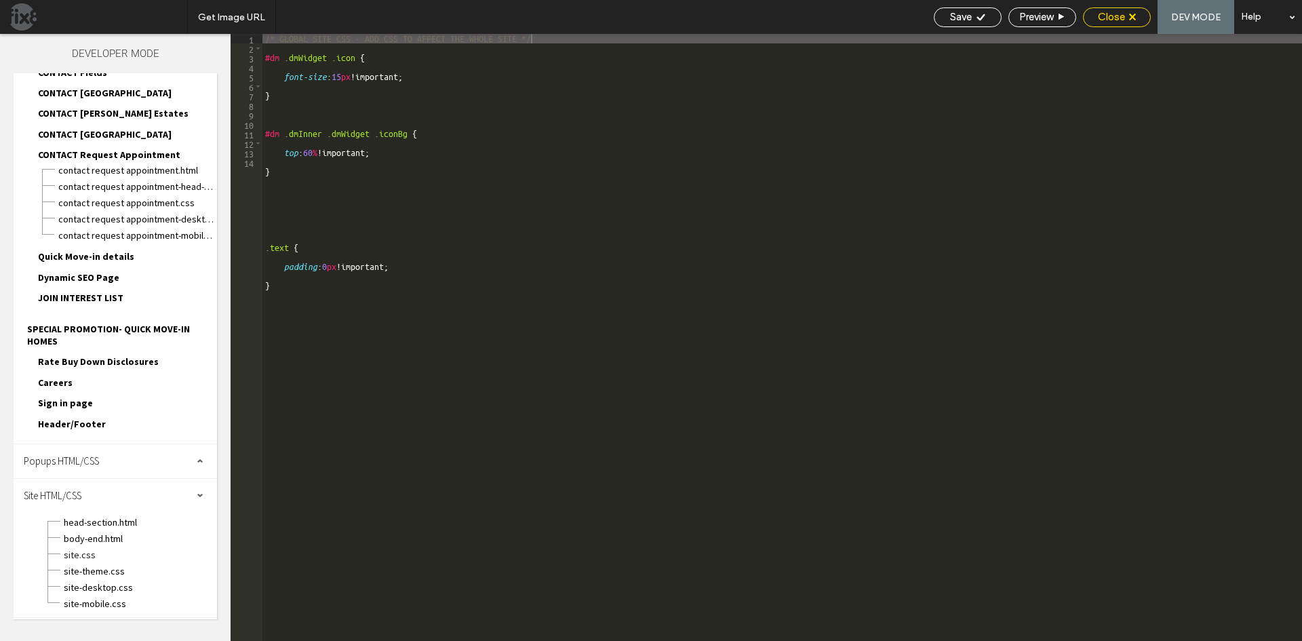
click at [1112, 22] on span "Close" at bounding box center [1111, 17] width 27 height 12
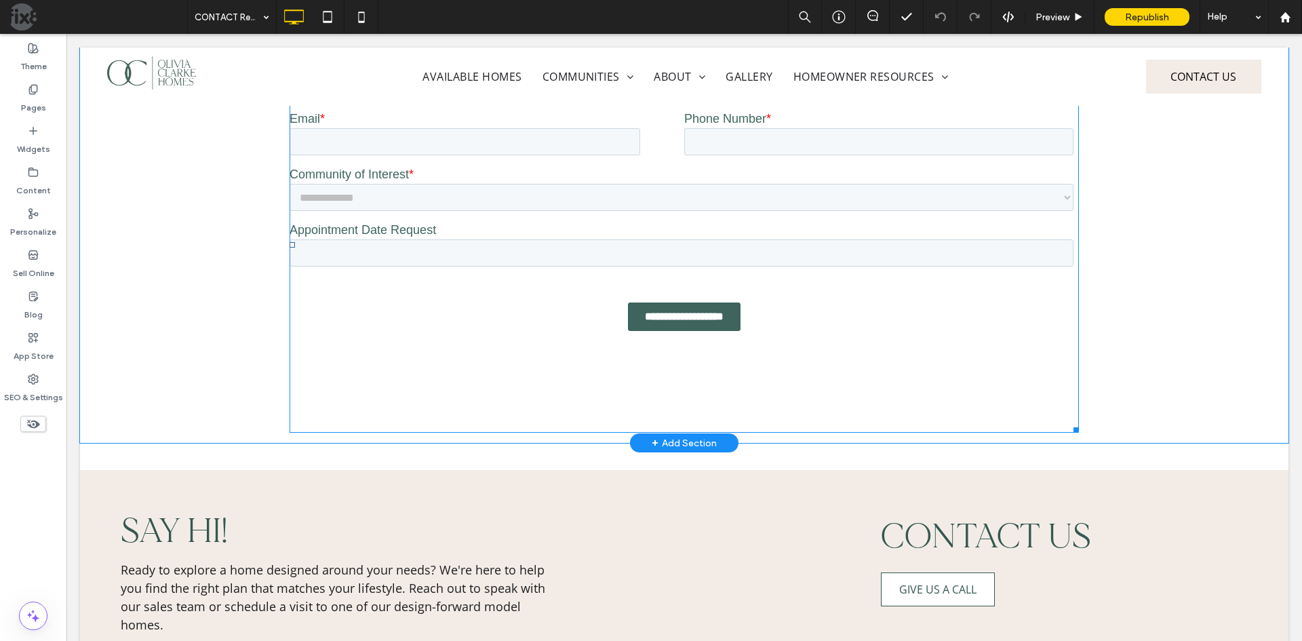
scroll to position [746, 0]
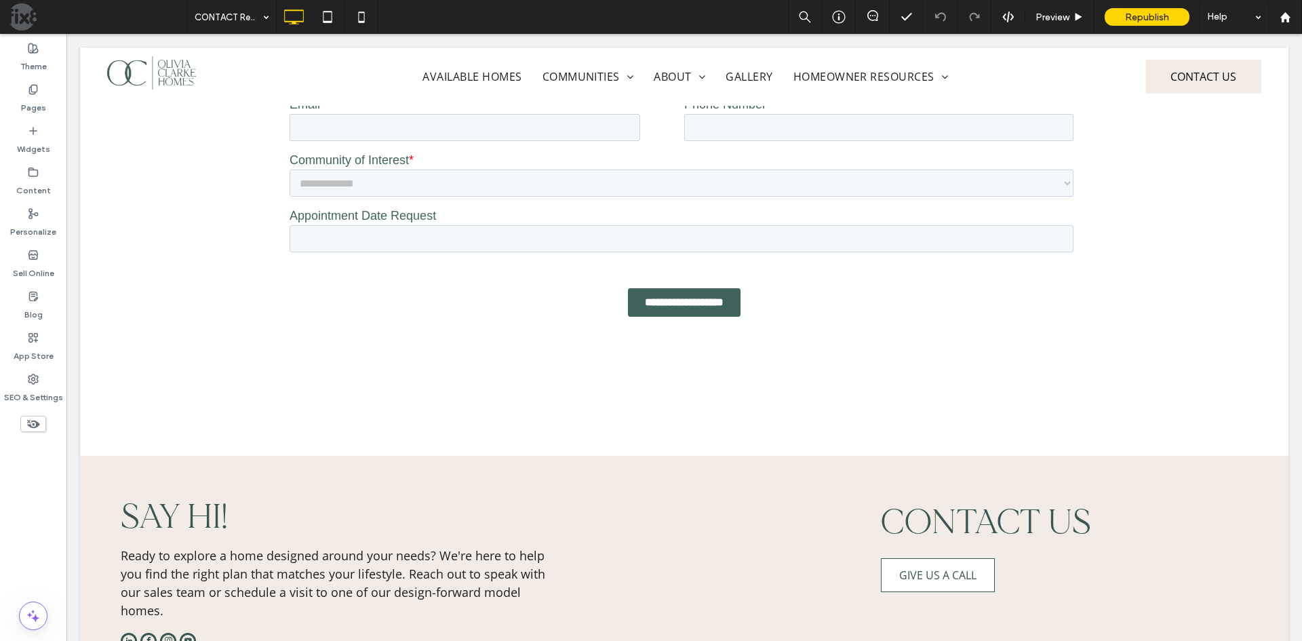
click at [1002, 19] on icon at bounding box center [1008, 17] width 12 height 12
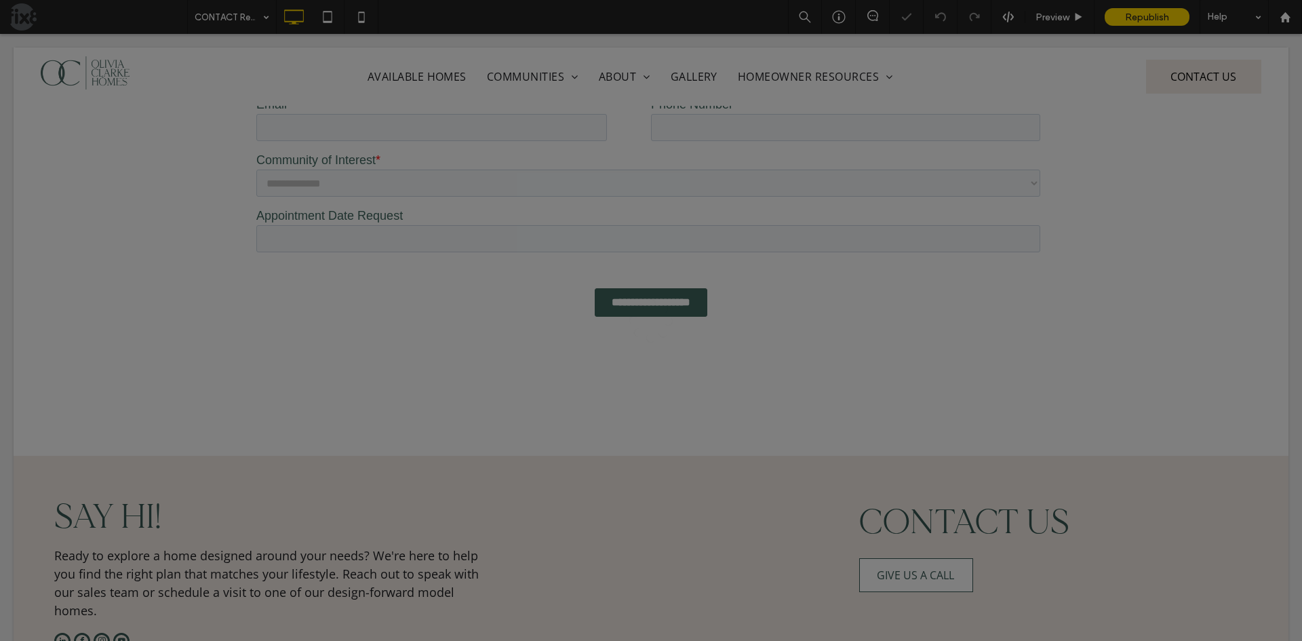
scroll to position [0, 0]
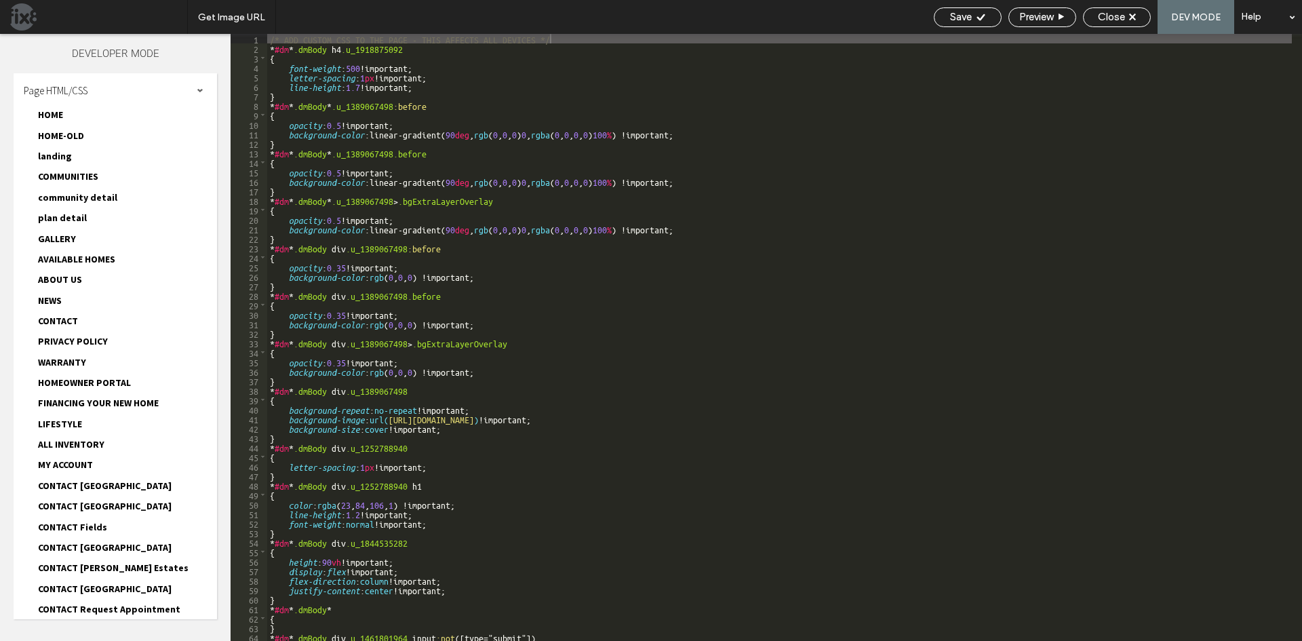
click at [127, 87] on div "Page HTML/CSS" at bounding box center [115, 90] width 203 height 34
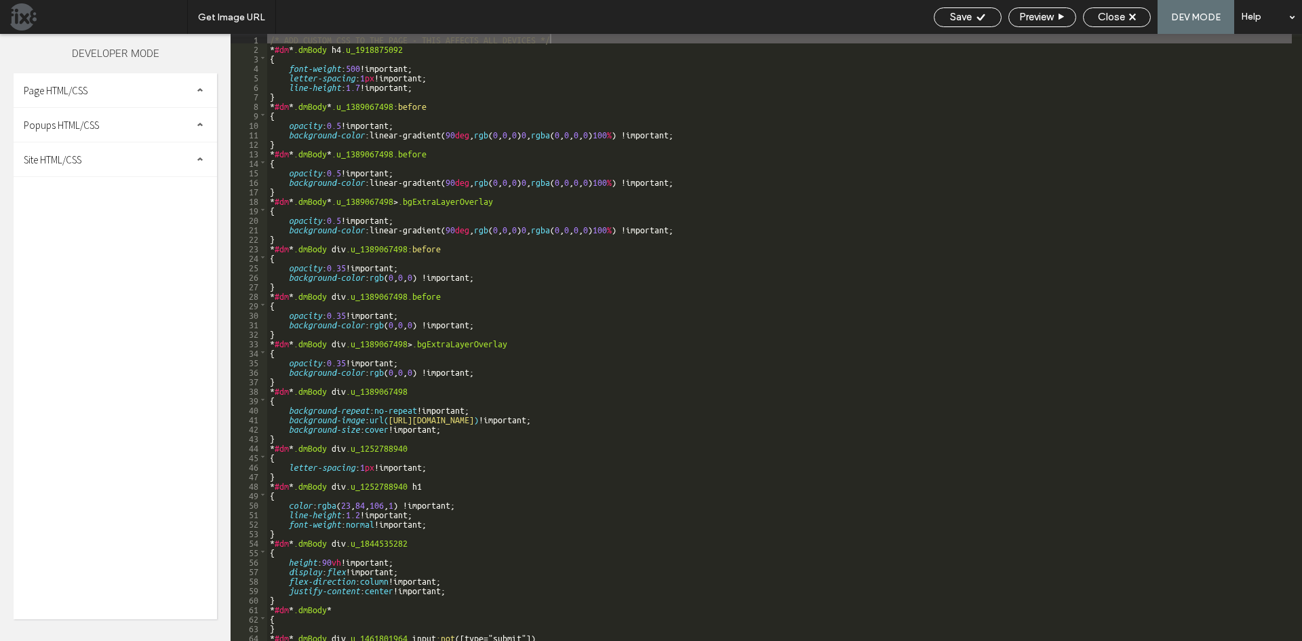
click at [64, 159] on span "Site HTML/CSS" at bounding box center [53, 159] width 58 height 13
click at [86, 220] on span "site.css" at bounding box center [140, 219] width 154 height 14
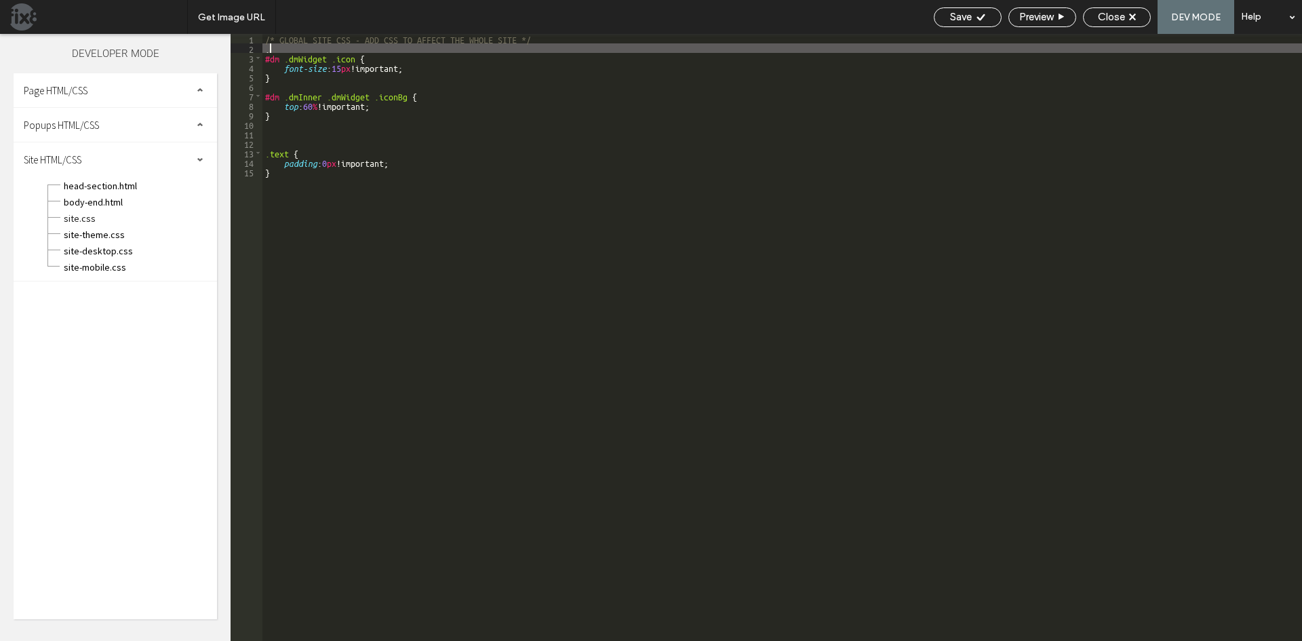
paste textarea
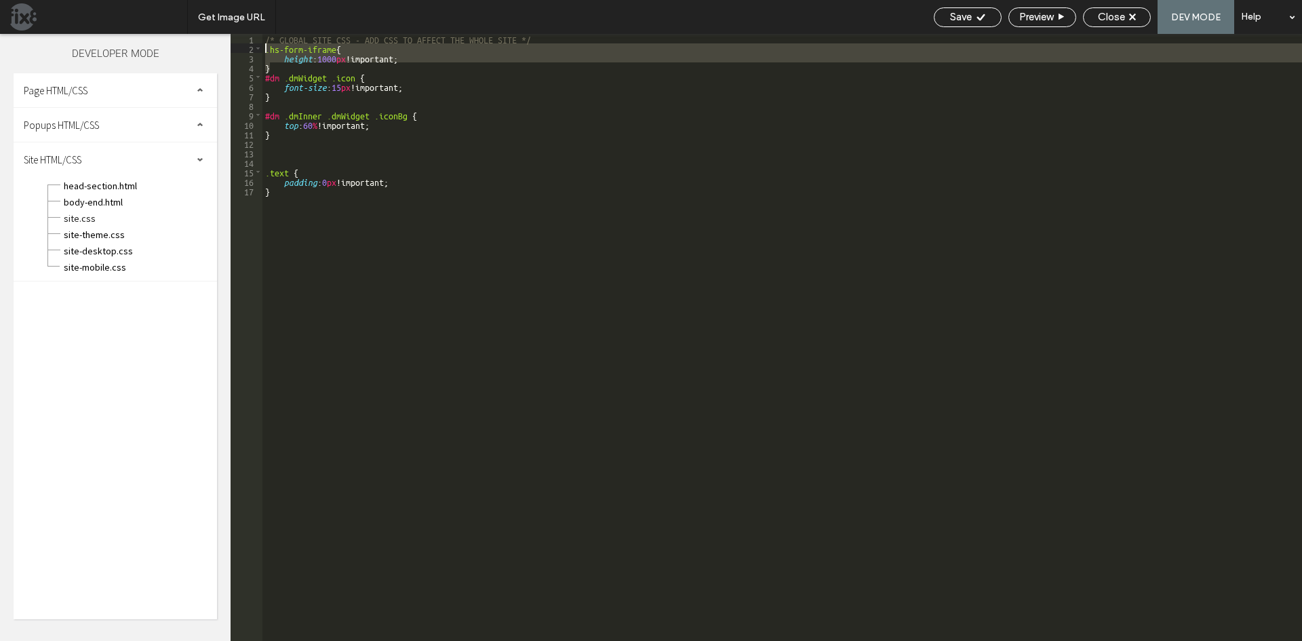
drag, startPoint x: 284, startPoint y: 70, endPoint x: 241, endPoint y: 47, distance: 48.2
click at [241, 47] on div "** 1 2 3 4 5 6 7 8 9 10 11 12 13 14 15 16 17 /* GLOBAL SITE CSS - ADD CSS TO AF…" at bounding box center [766, 337] width 1071 height 607
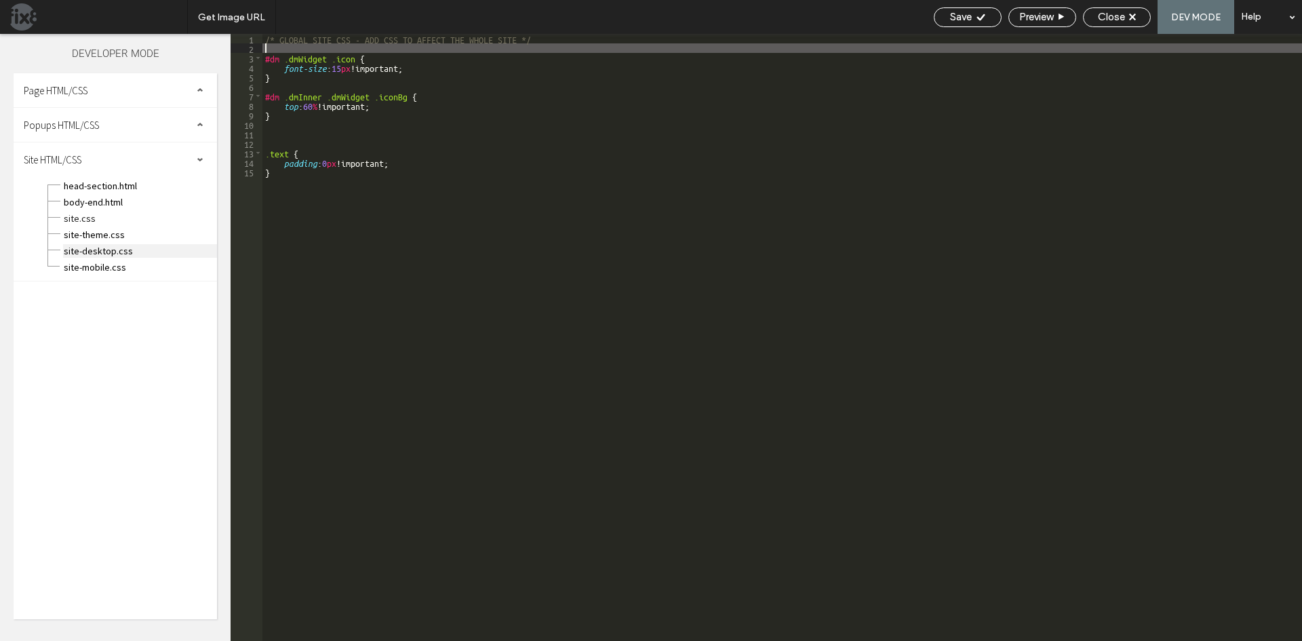
click at [96, 253] on span "site-desktop.css" at bounding box center [140, 251] width 154 height 14
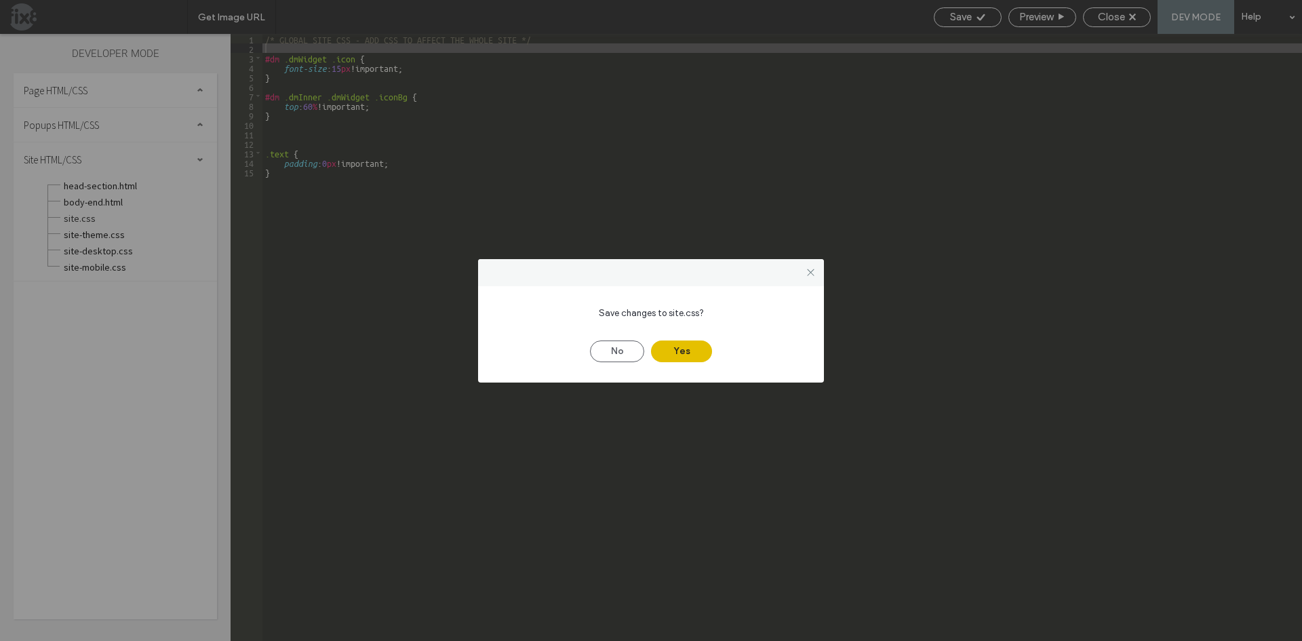
click at [687, 353] on button "Yes" at bounding box center [681, 351] width 61 height 22
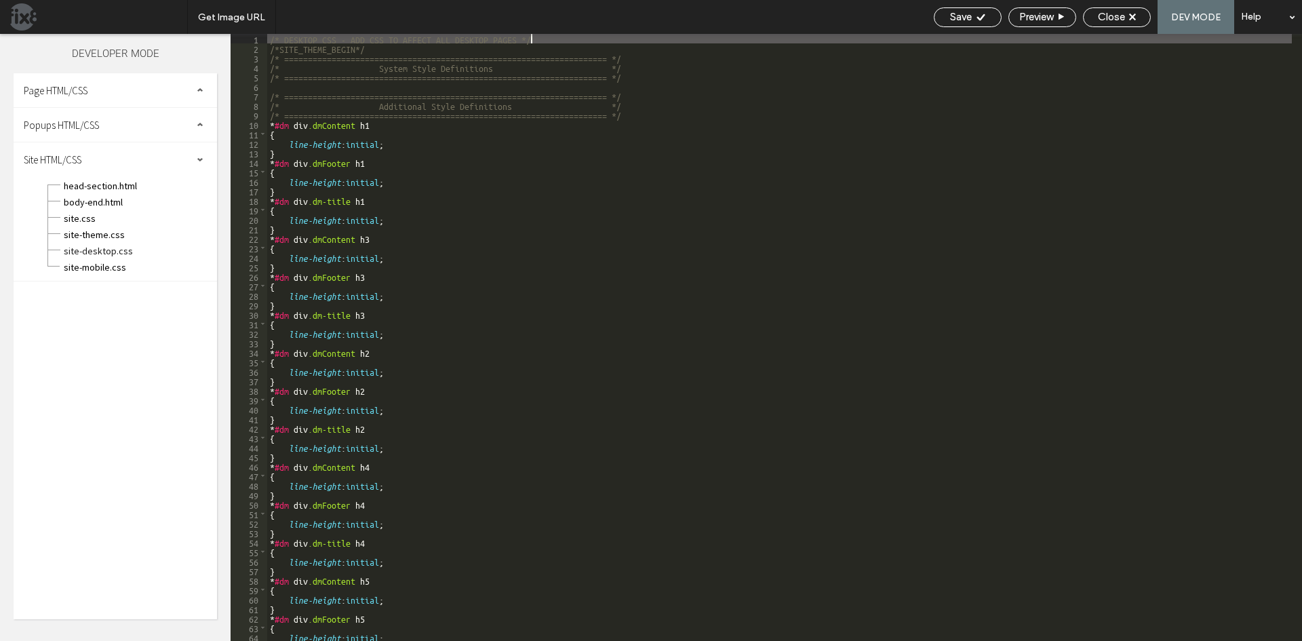
click at [637, 116] on div "/* DESKTOP CSS - ADD CSS TO AFFECT ALL DESKTOP PAGES */ /*SITE_THEME_BEGIN*/ /*…" at bounding box center [779, 347] width 1025 height 626
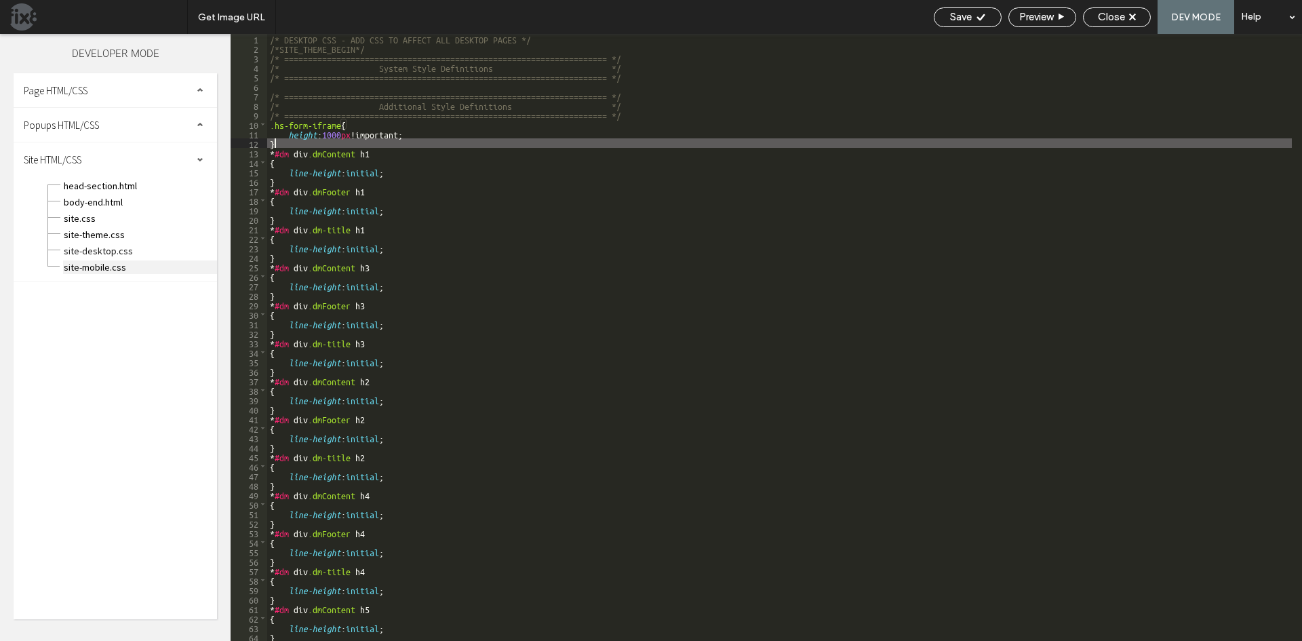
click at [111, 268] on span "site-mobile.css" at bounding box center [140, 267] width 154 height 14
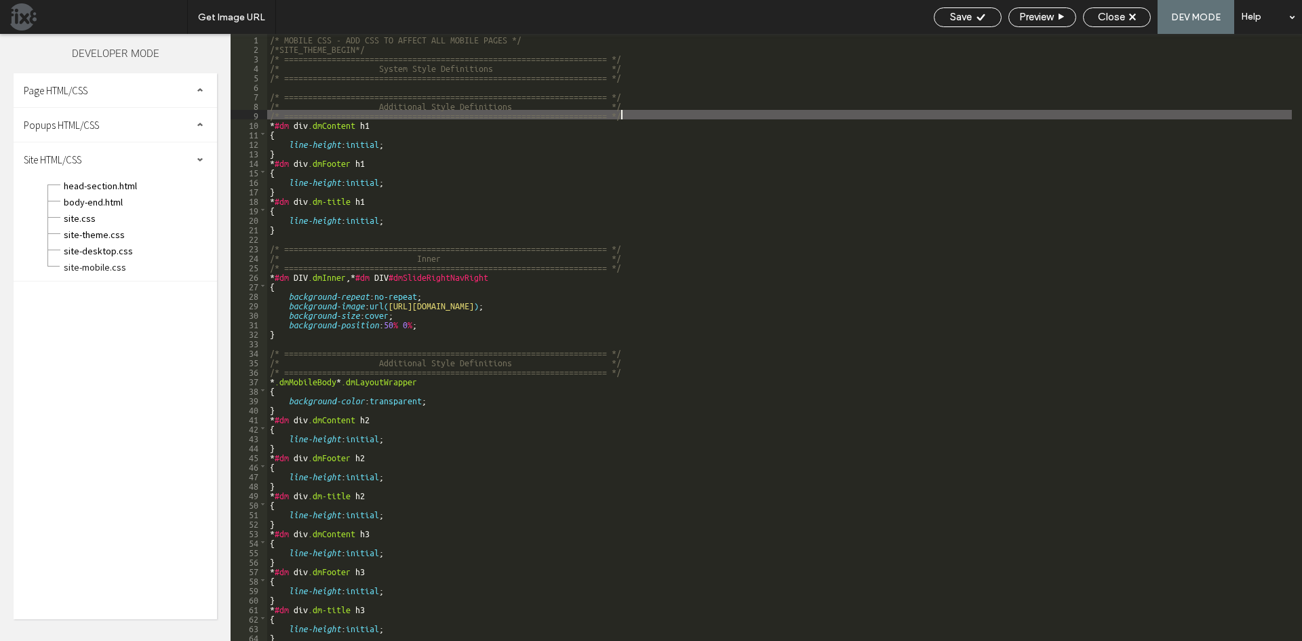
click at [656, 116] on div "/* MOBILE CSS - ADD CSS TO AFFECT ALL MOBILE PAGES */ /*SITE_THEME_BEGIN*/ /* =…" at bounding box center [779, 347] width 1025 height 626
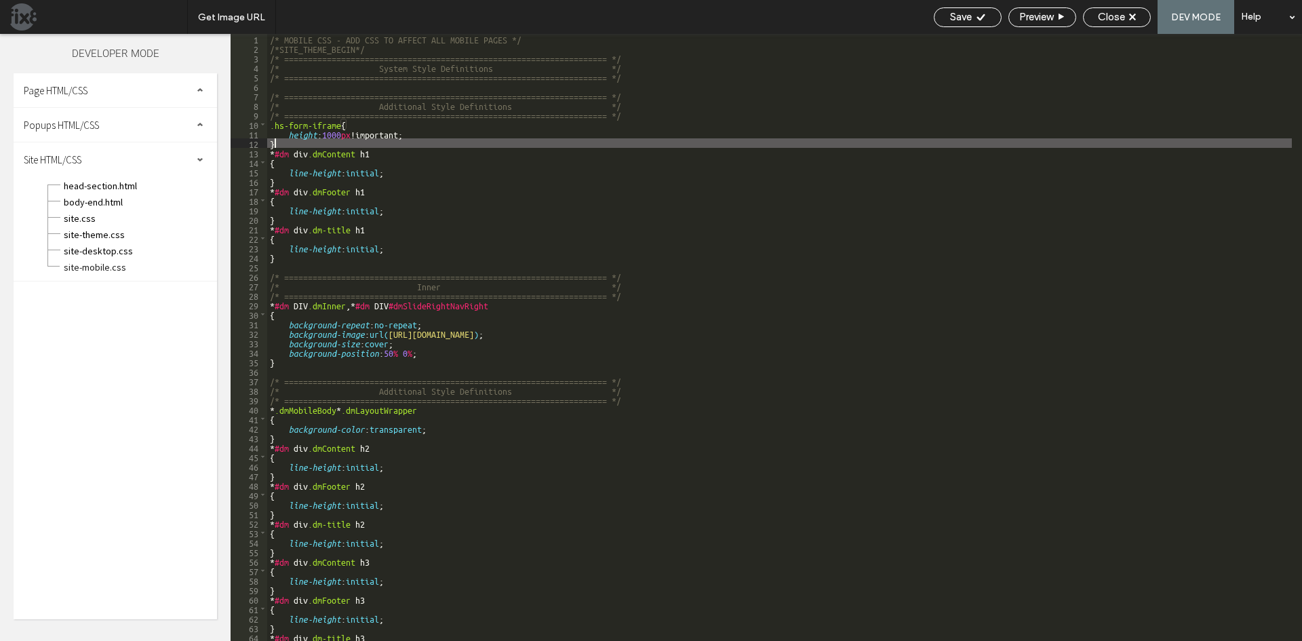
click at [336, 133] on div "/* MOBILE CSS - ADD CSS TO AFFECT ALL MOBILE PAGES */ /*SITE_THEME_BEGIN*/ /* =…" at bounding box center [779, 347] width 1025 height 626
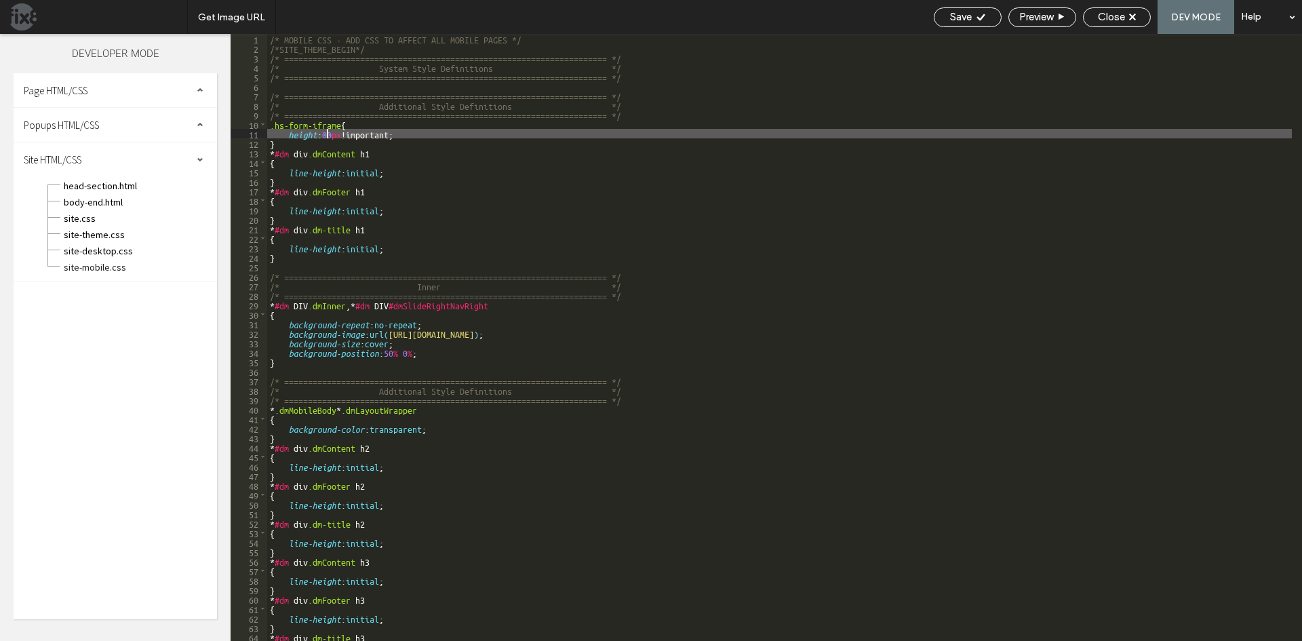
type textarea "**"
click at [1115, 22] on span "Close" at bounding box center [1111, 17] width 27 height 12
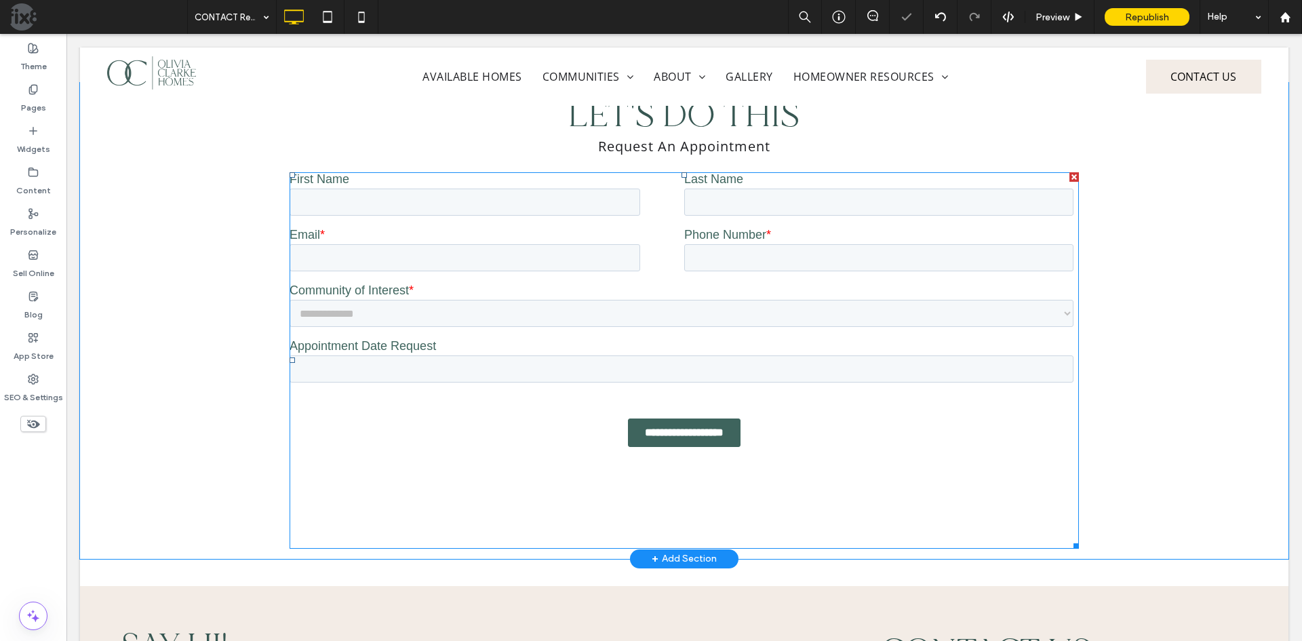
scroll to position [736, 0]
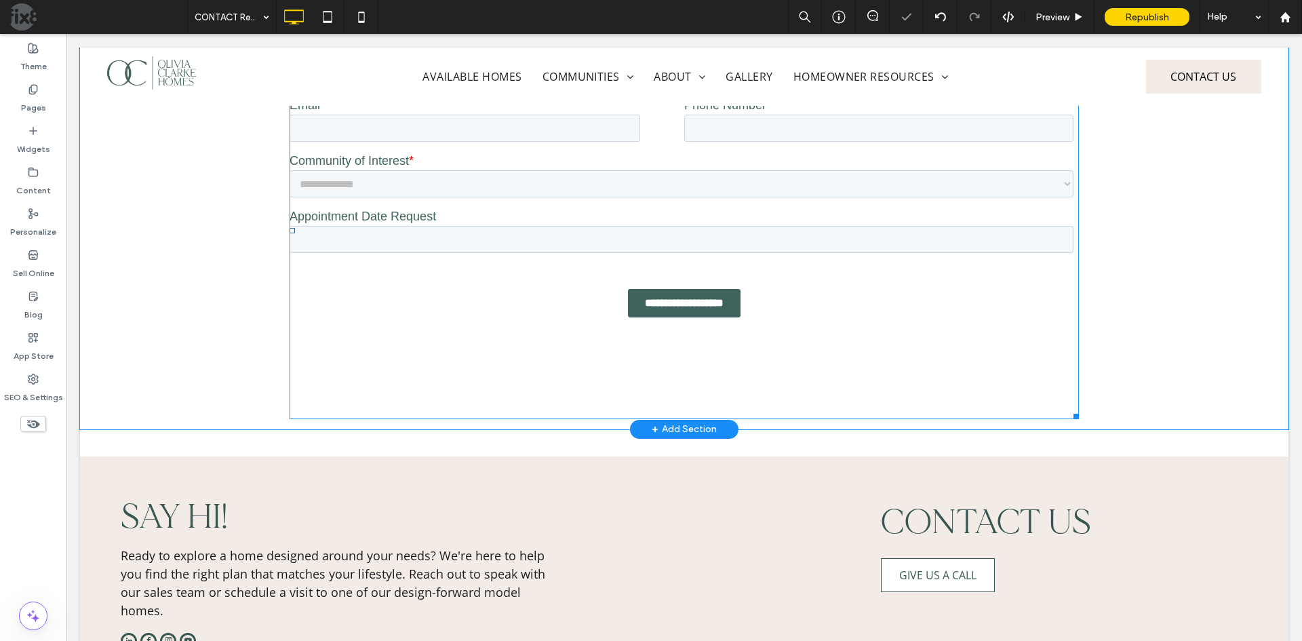
click at [511, 331] on span at bounding box center [684, 231] width 789 height 376
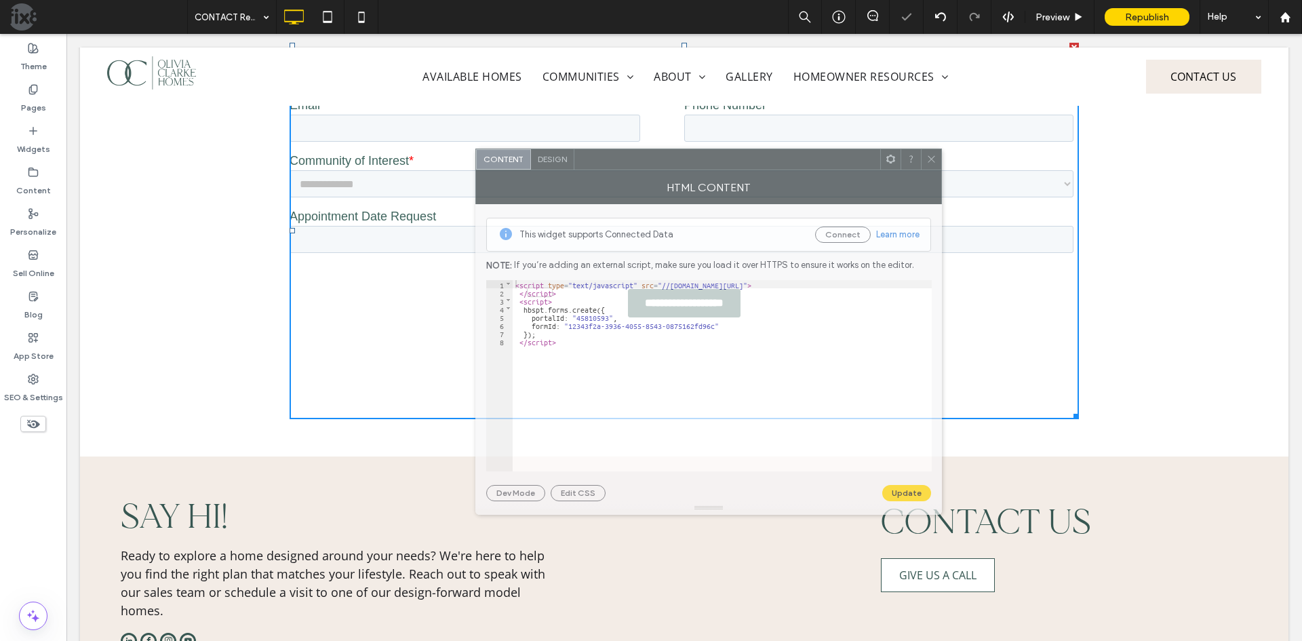
drag, startPoint x: 718, startPoint y: 170, endPoint x: 963, endPoint y: 173, distance: 244.8
click at [942, 172] on div "HTML Content" at bounding box center [708, 187] width 467 height 34
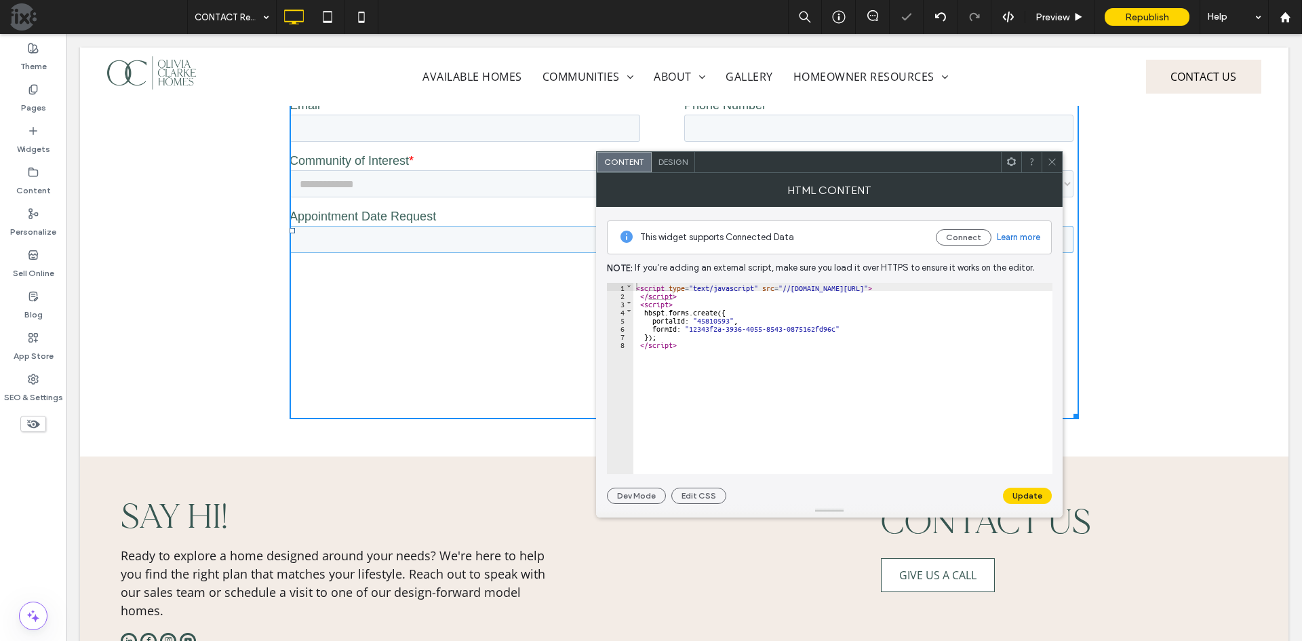
click at [421, 233] on input "Appointment Date Request" at bounding box center [682, 238] width 784 height 27
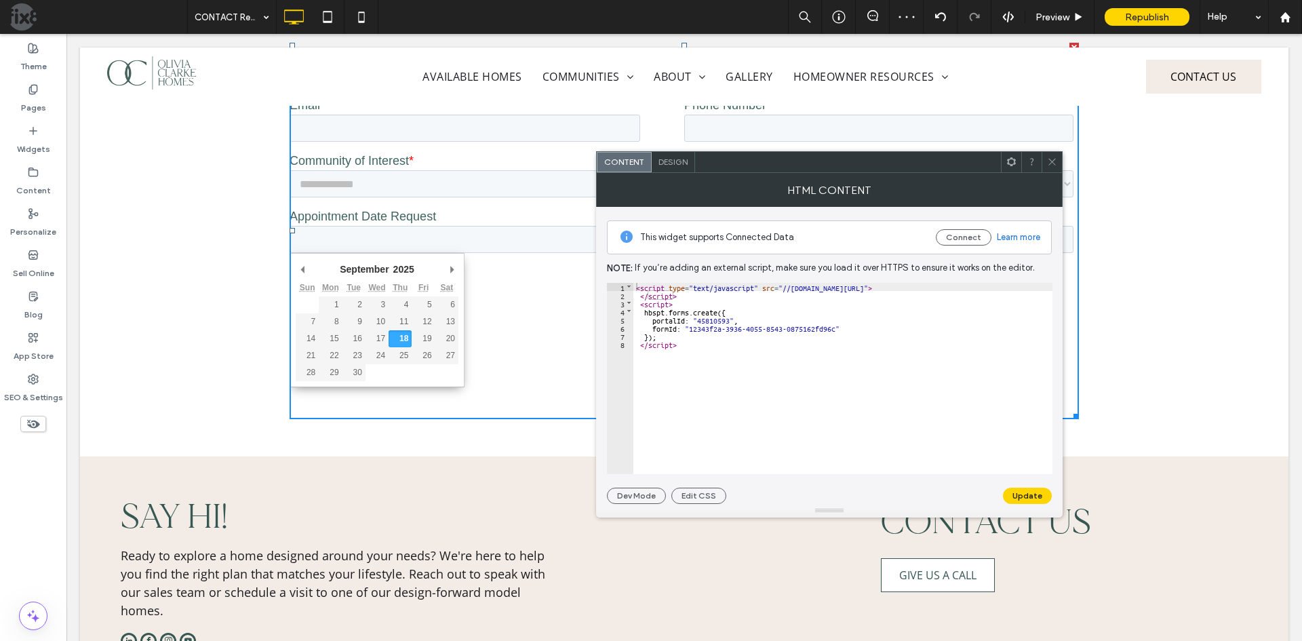
click at [1050, 166] on icon at bounding box center [1052, 162] width 10 height 10
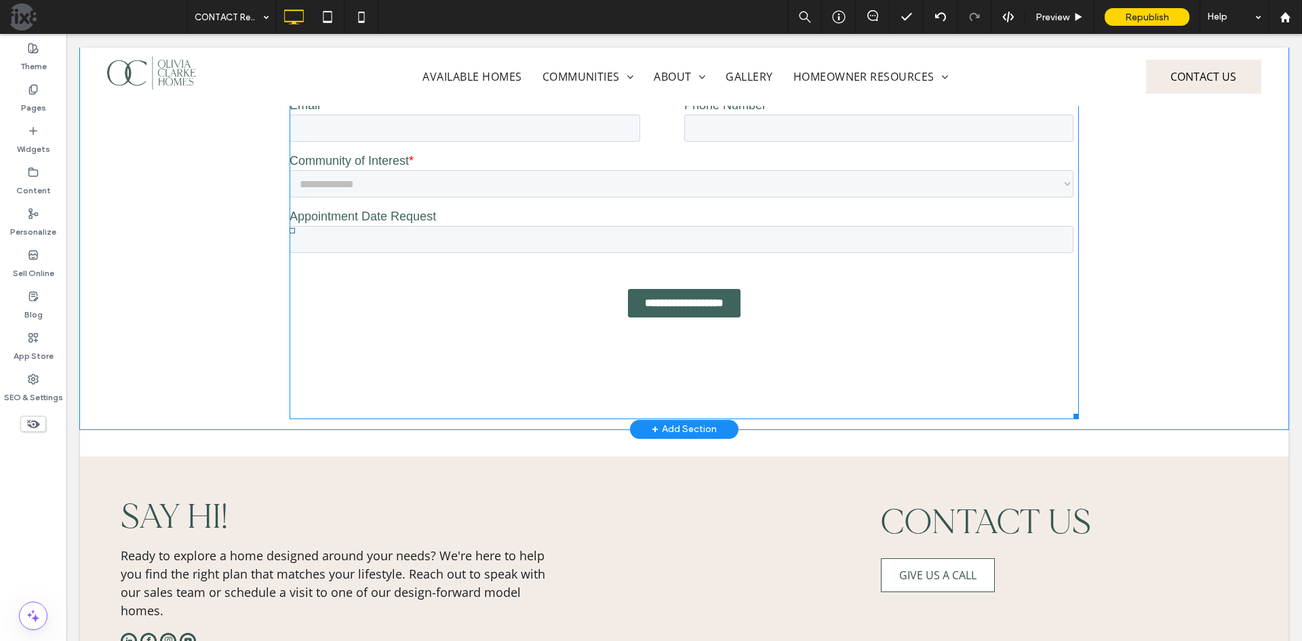
click at [557, 373] on span at bounding box center [684, 231] width 789 height 376
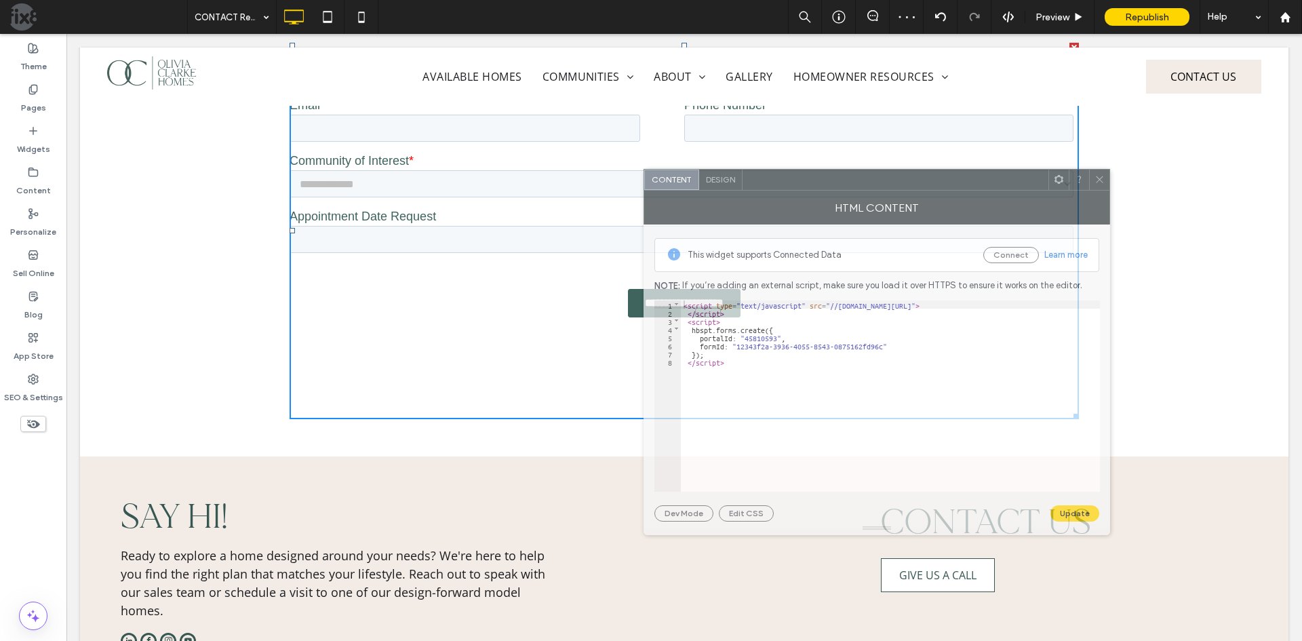
drag, startPoint x: 294, startPoint y: 155, endPoint x: 858, endPoint y: 185, distance: 564.3
click at [858, 185] on div at bounding box center [896, 180] width 306 height 20
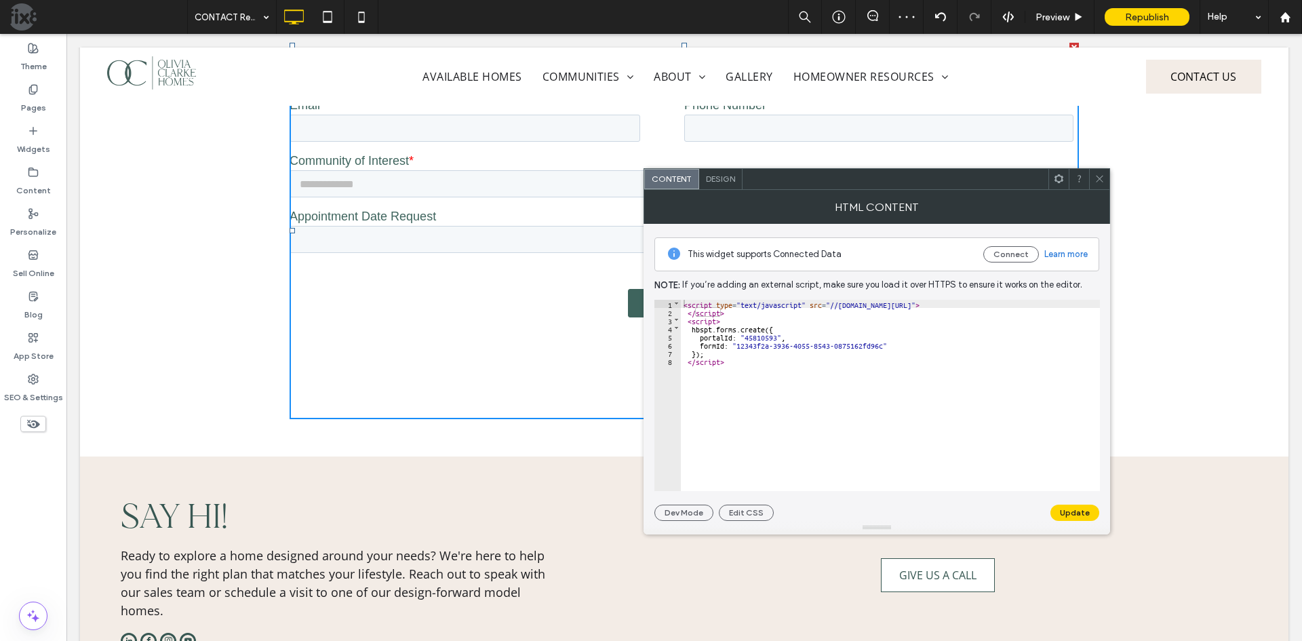
click at [1100, 179] on use at bounding box center [1099, 179] width 7 height 7
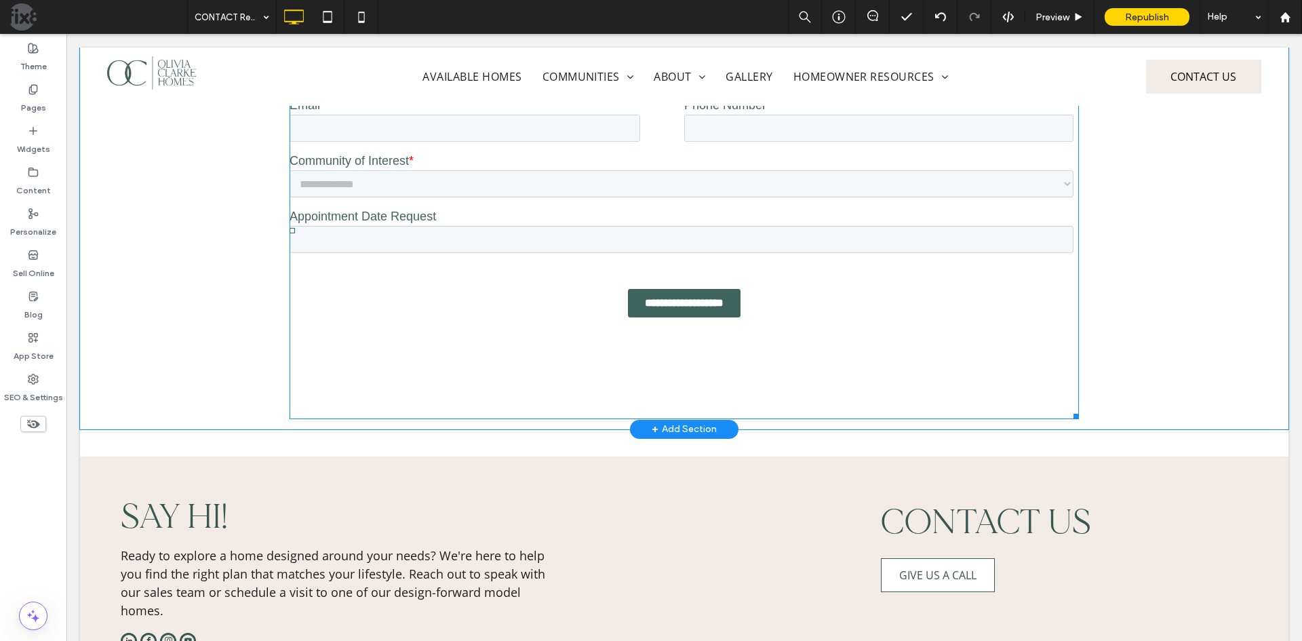
click at [438, 448] on body "**********" at bounding box center [684, 375] width 789 height 666
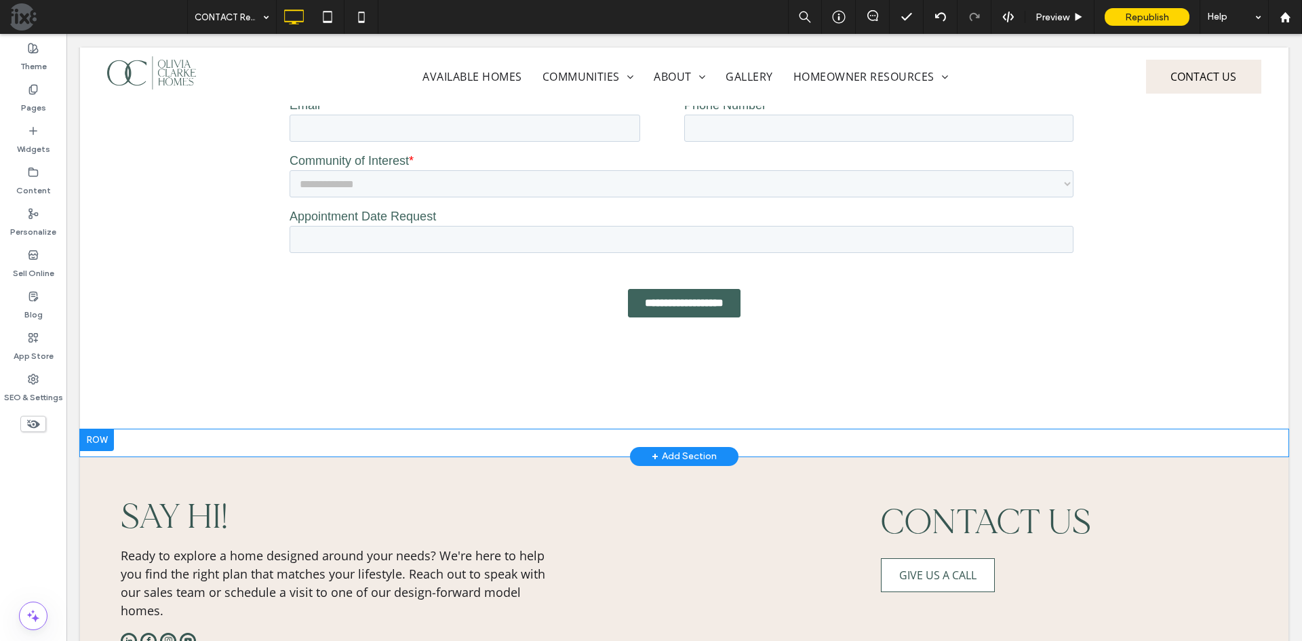
click at [264, 443] on div "Click To Paste Row + Add Section" at bounding box center [684, 442] width 1208 height 27
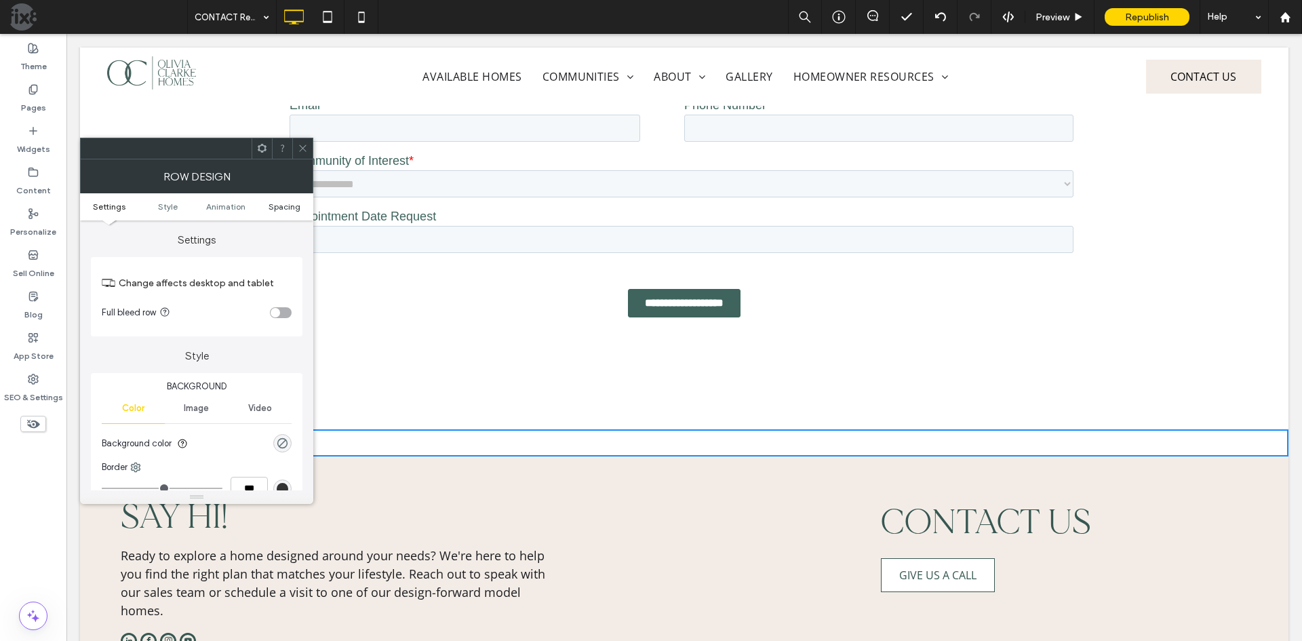
click at [276, 205] on span "Spacing" at bounding box center [285, 206] width 32 height 10
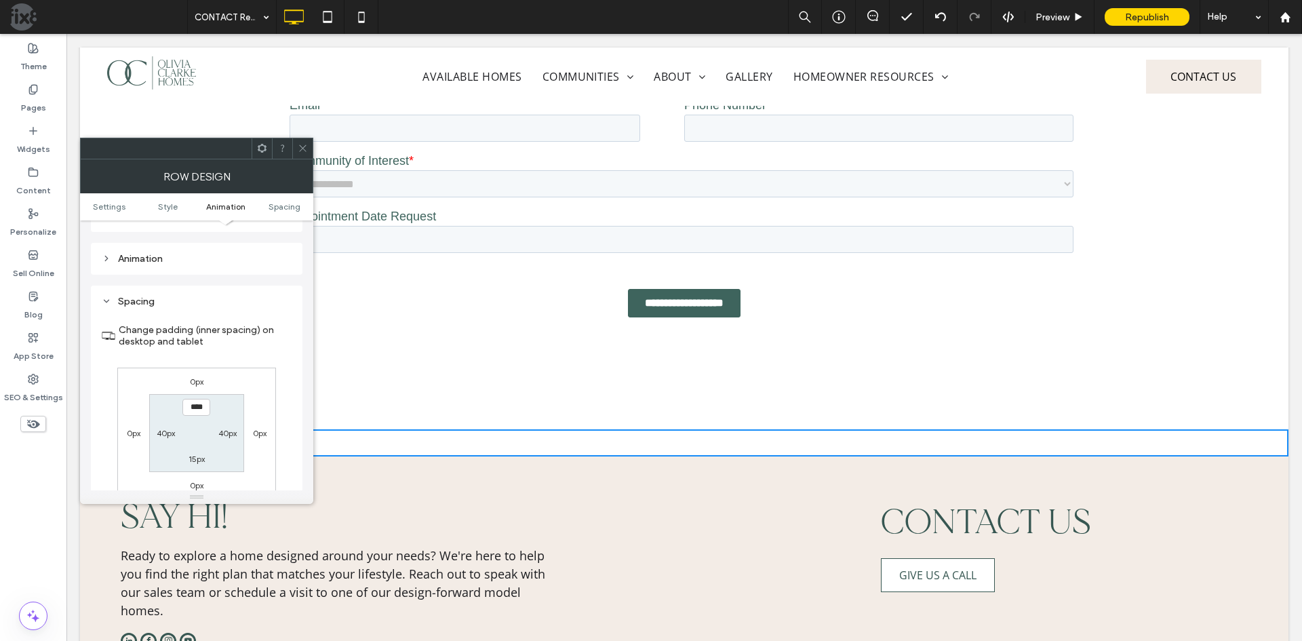
scroll to position [383, 0]
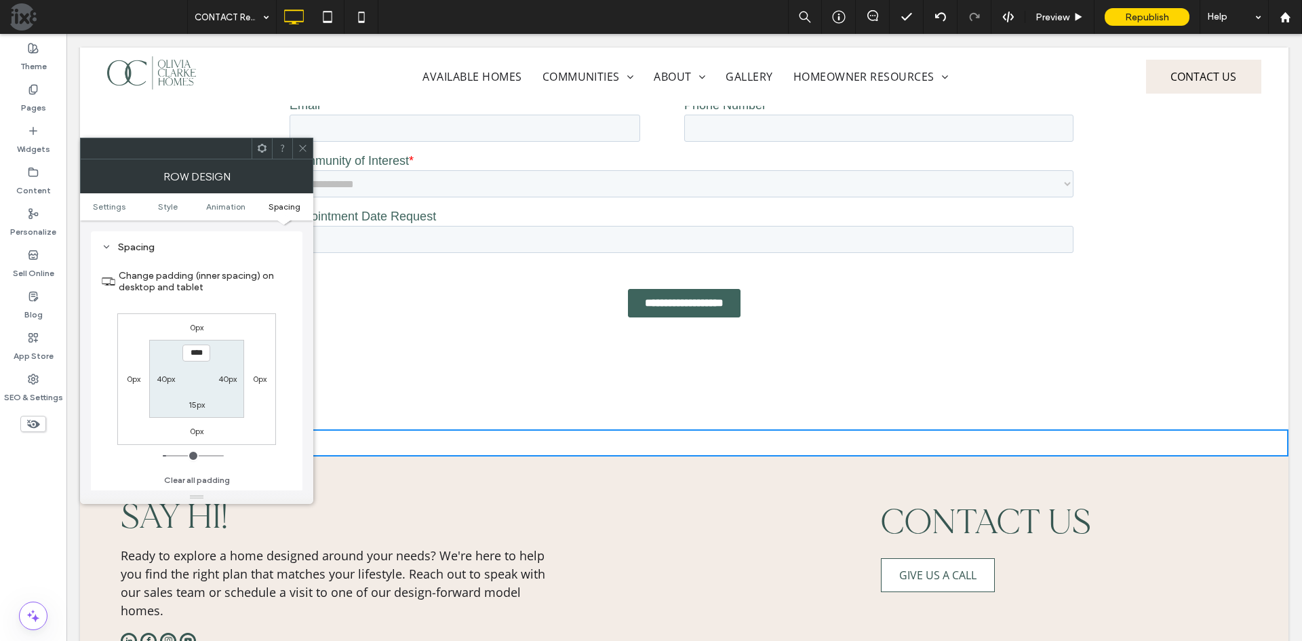
type input "*"
type input "**"
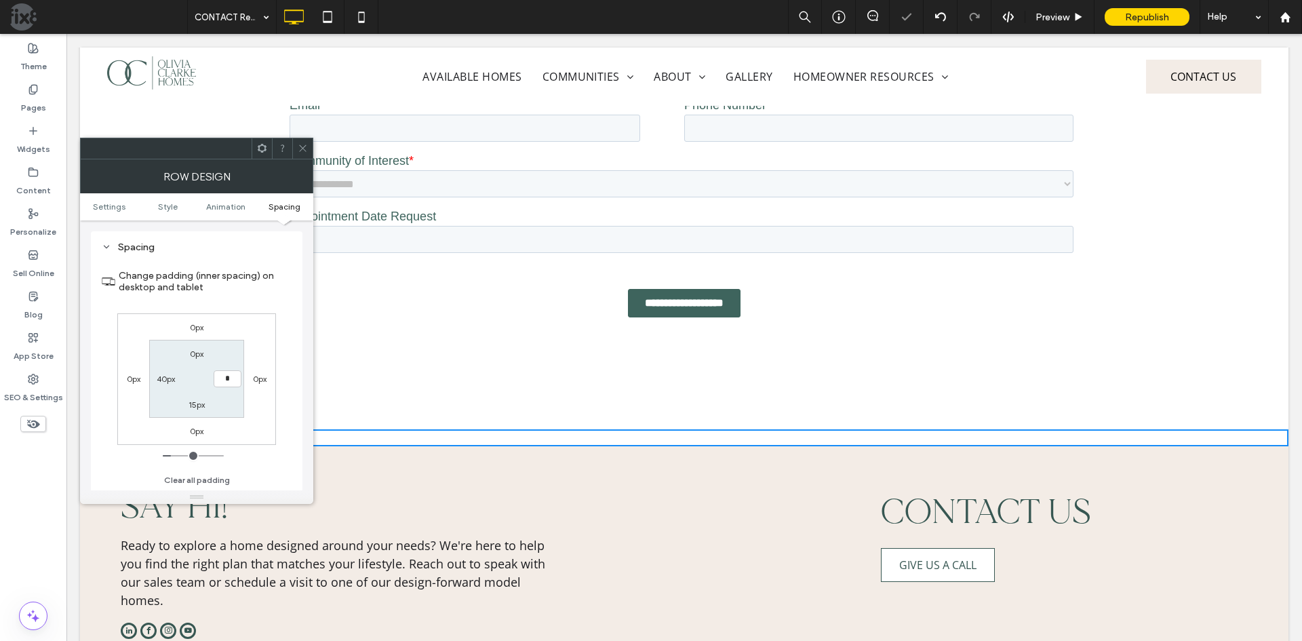
type input "*"
click at [229, 379] on input "***" at bounding box center [228, 378] width 28 height 17
type input "**"
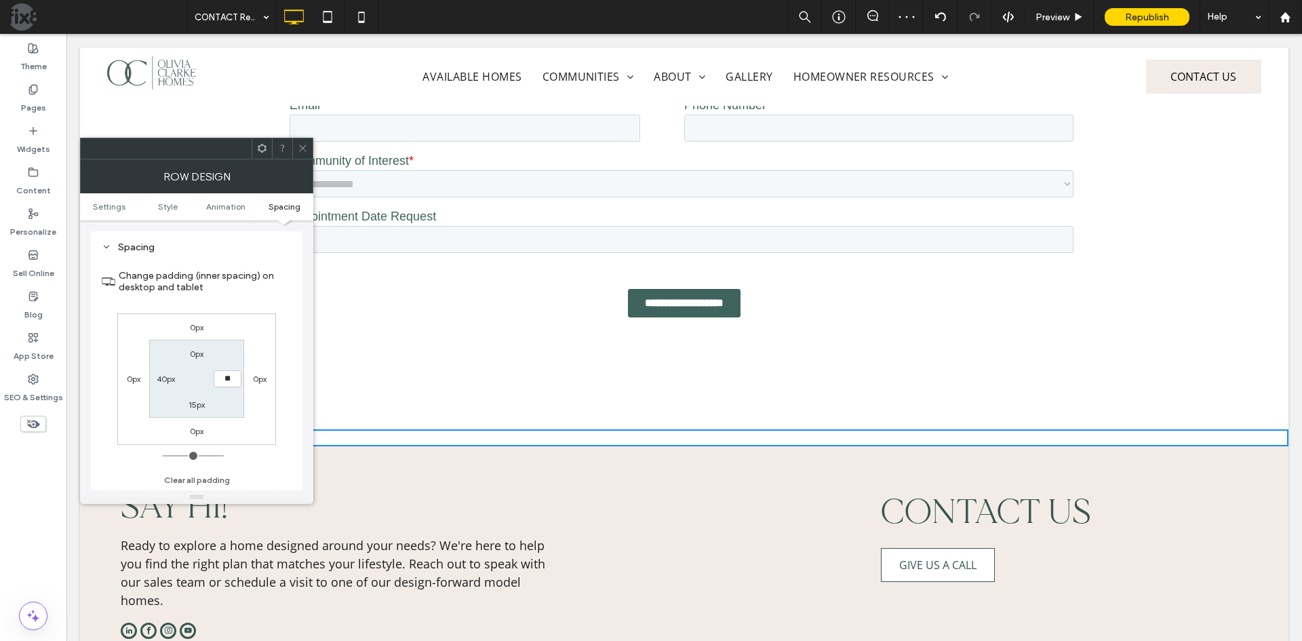
type input "****"
click at [197, 407] on label "15px" at bounding box center [197, 404] width 16 height 10
type input "**"
type input "*"
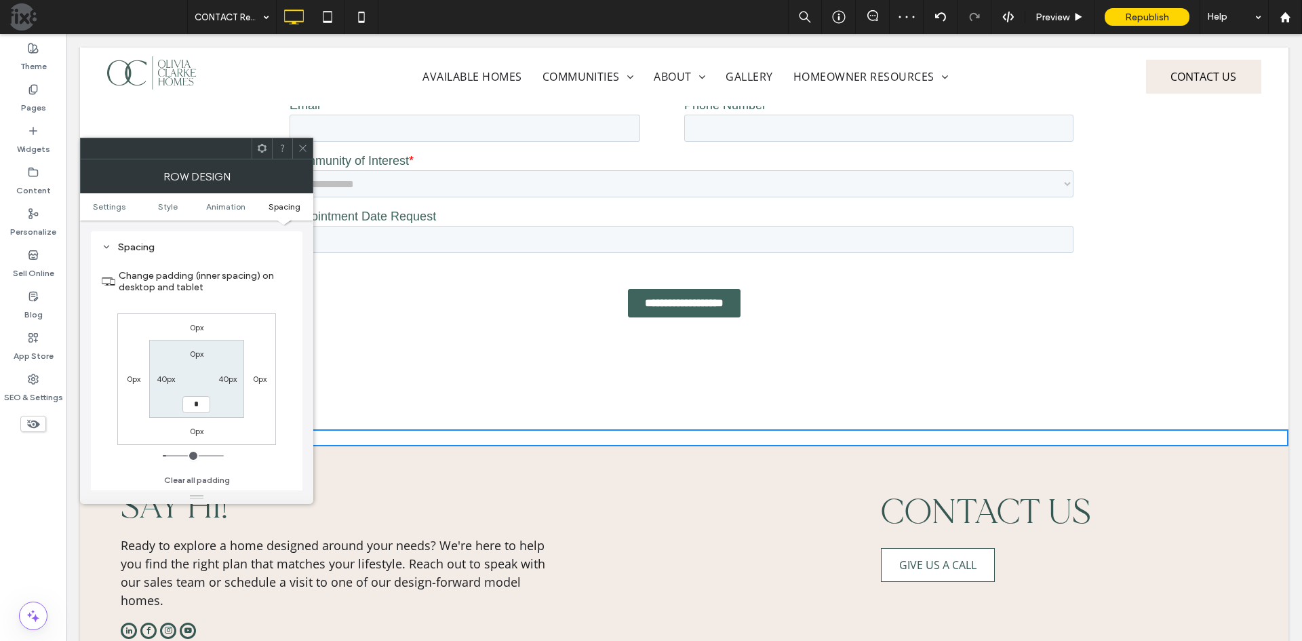
type input "***"
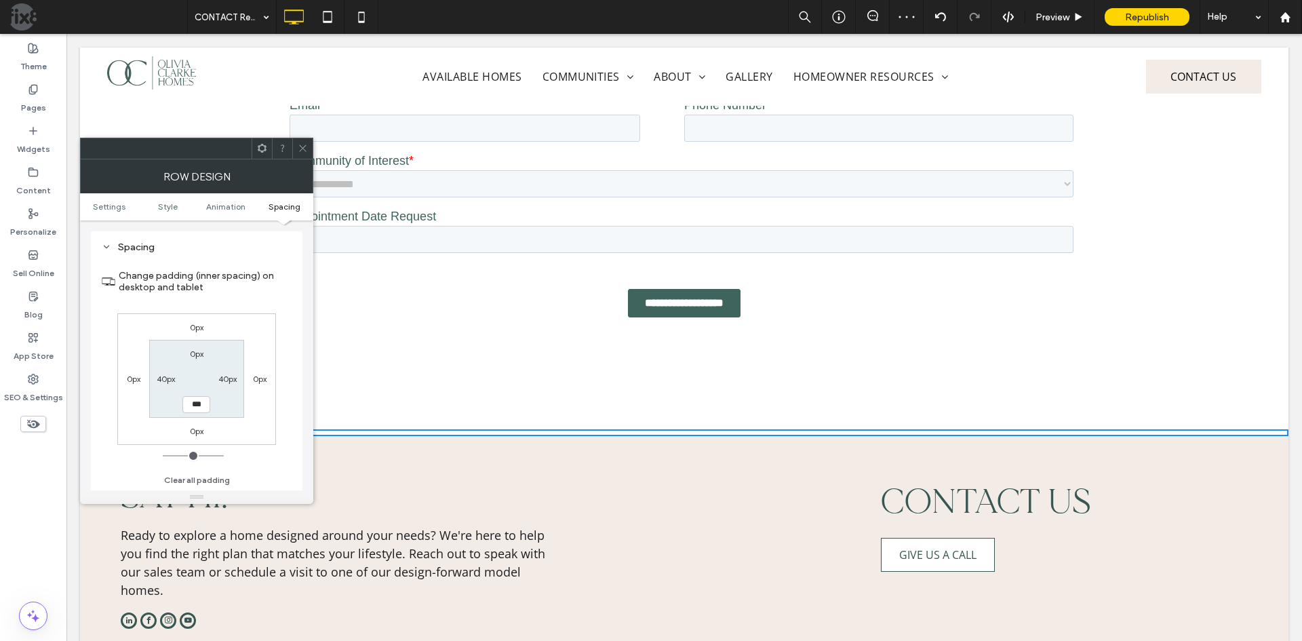
click at [302, 151] on icon at bounding box center [303, 148] width 10 height 10
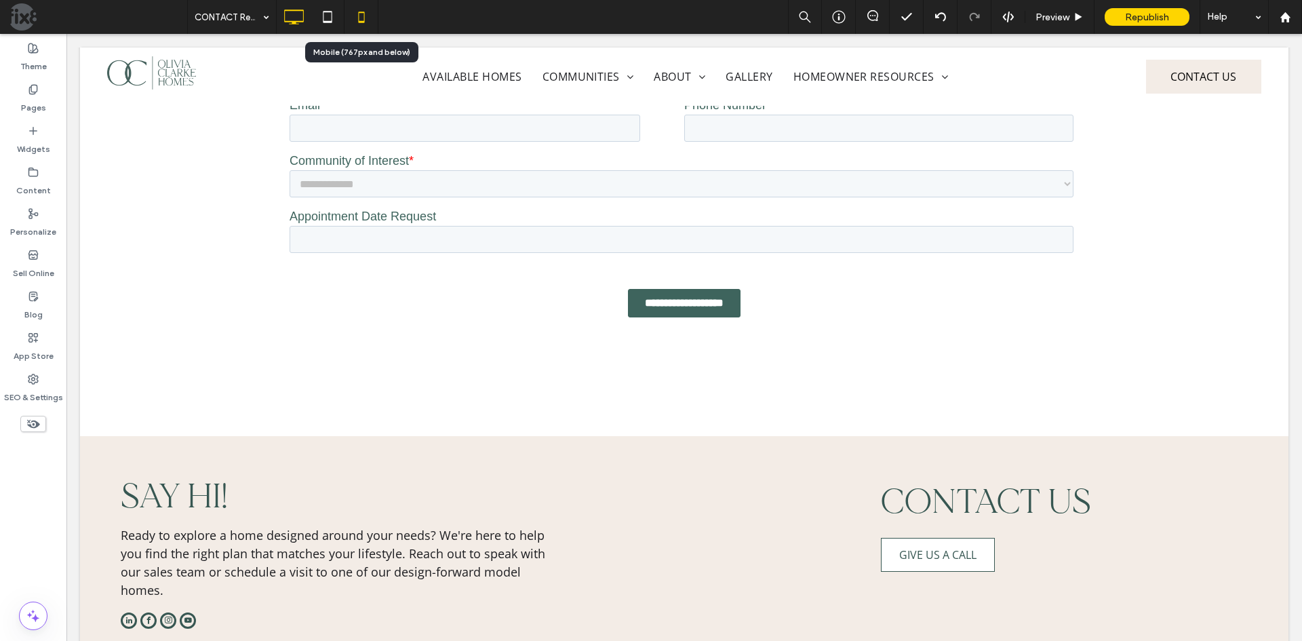
click at [363, 18] on icon at bounding box center [361, 16] width 27 height 27
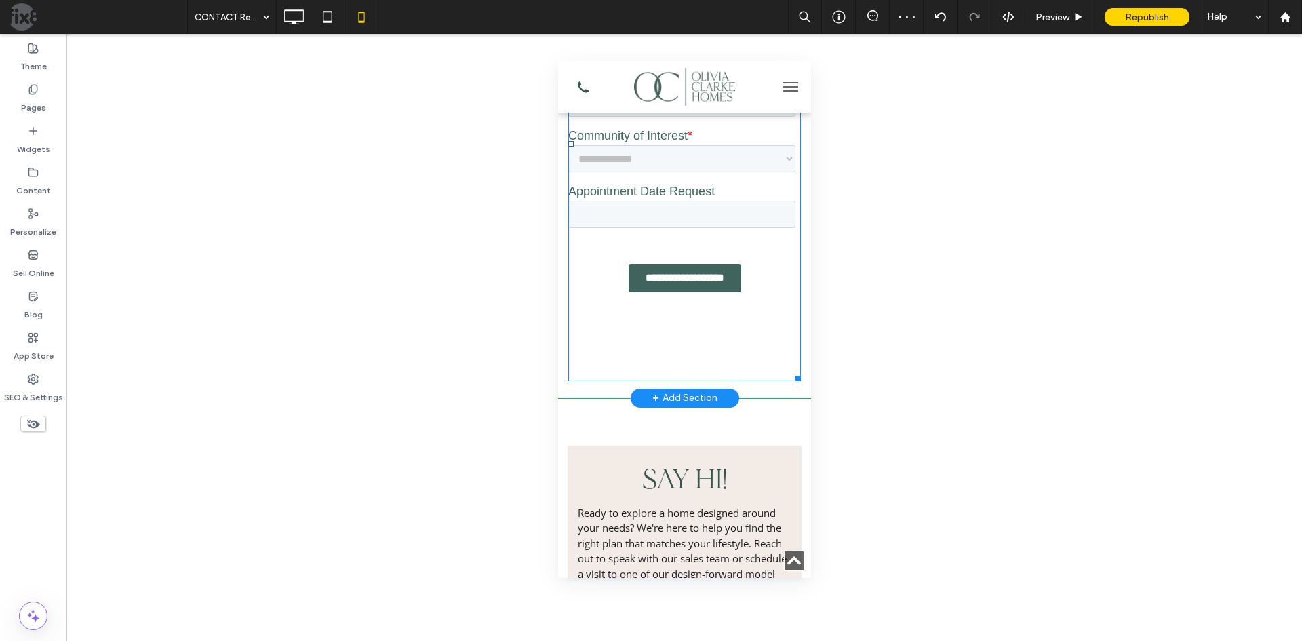
scroll to position [949, 0]
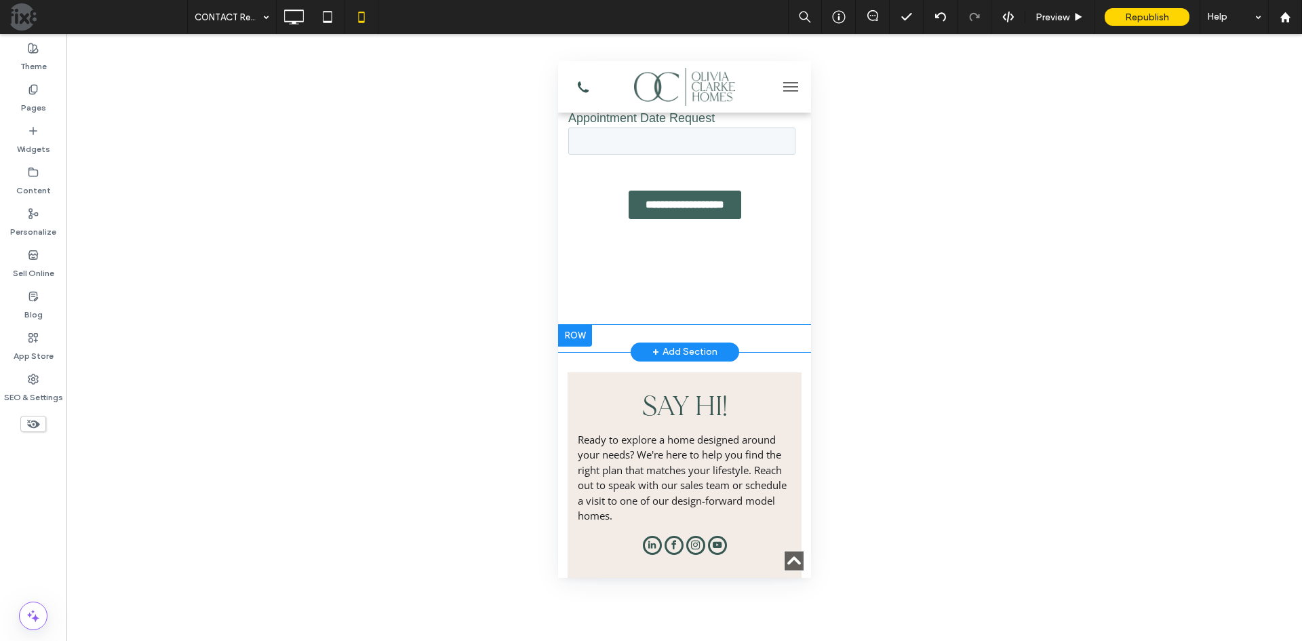
click at [580, 332] on div at bounding box center [574, 336] width 34 height 22
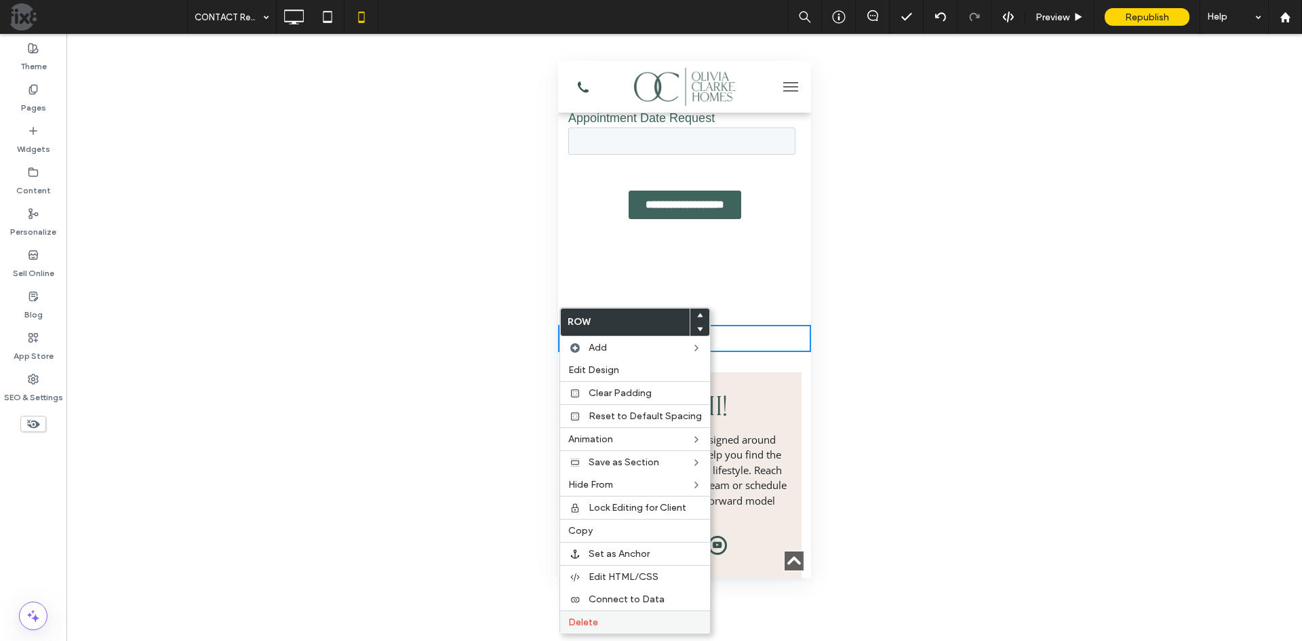
drag, startPoint x: 594, startPoint y: 620, endPoint x: 610, endPoint y: 618, distance: 16.4
click at [593, 621] on span "Delete" at bounding box center [583, 622] width 30 height 12
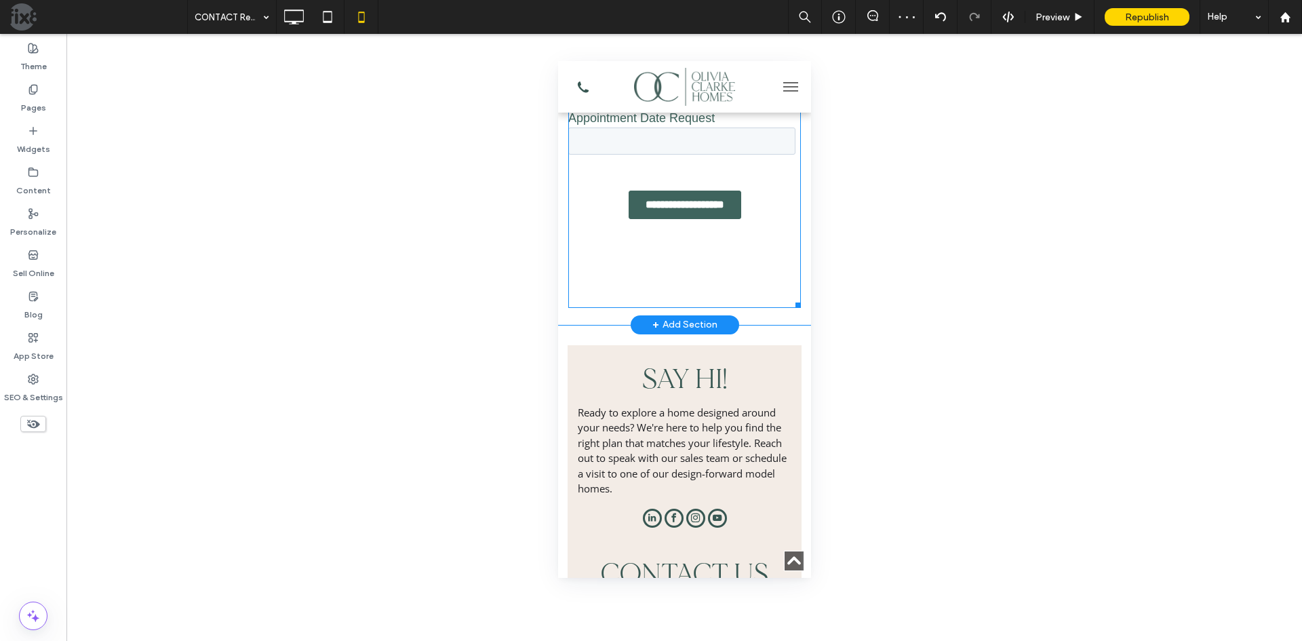
click at [592, 291] on span at bounding box center [684, 70] width 233 height 475
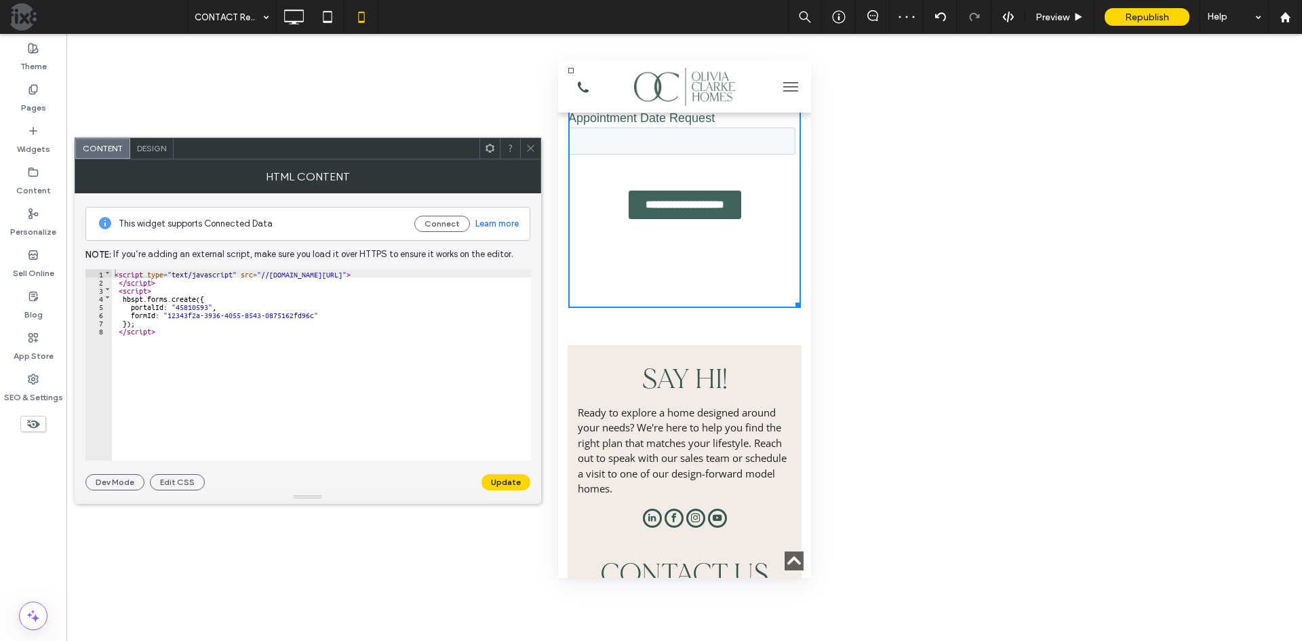
click at [531, 146] on icon at bounding box center [531, 148] width 10 height 10
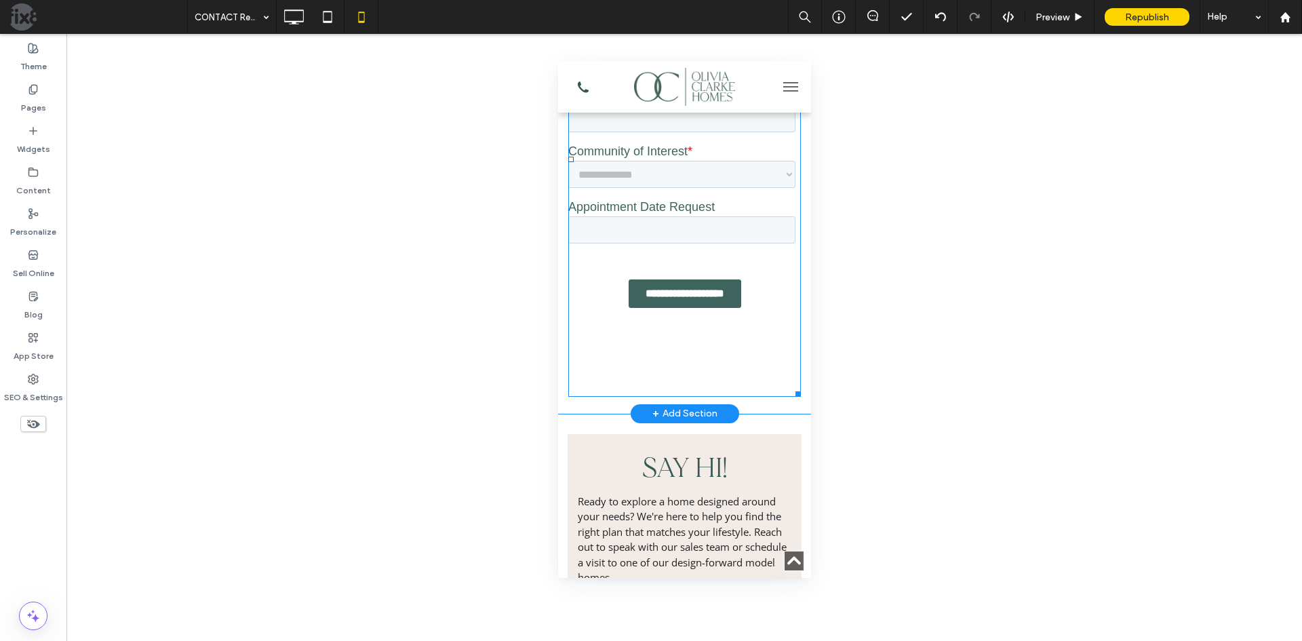
scroll to position [882, 0]
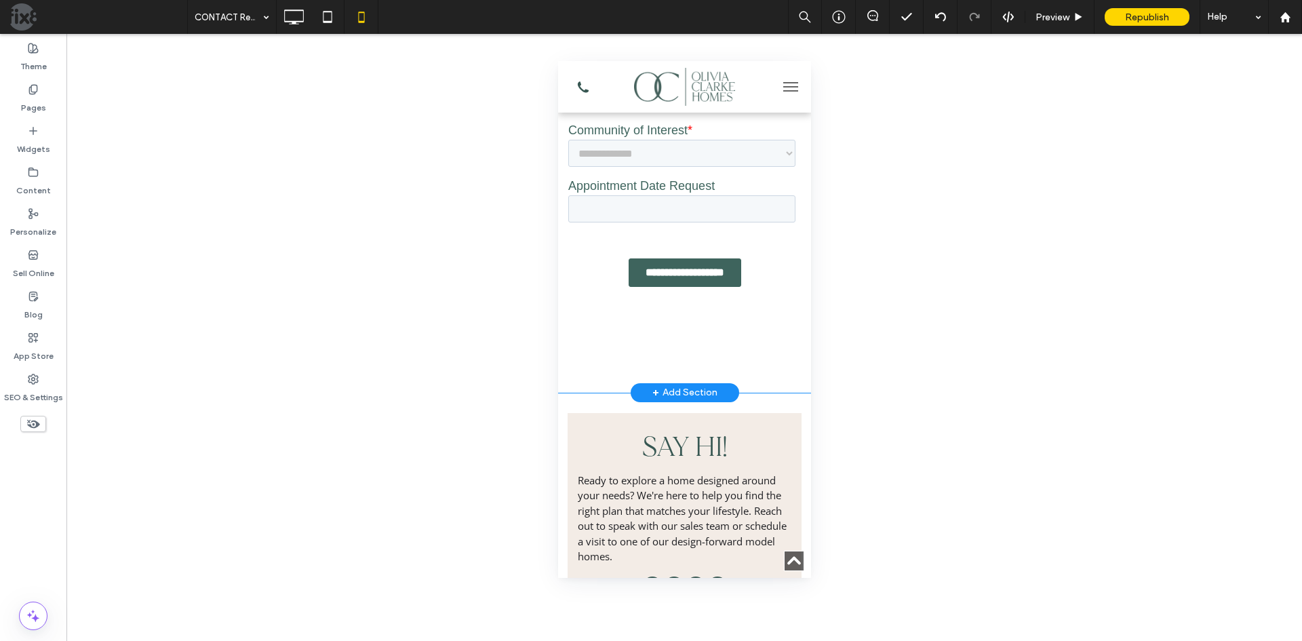
click at [784, 383] on div "LET'S DO THIS Request An Appointment Click To Paste Row + Add Section" at bounding box center [683, 112] width 253 height 561
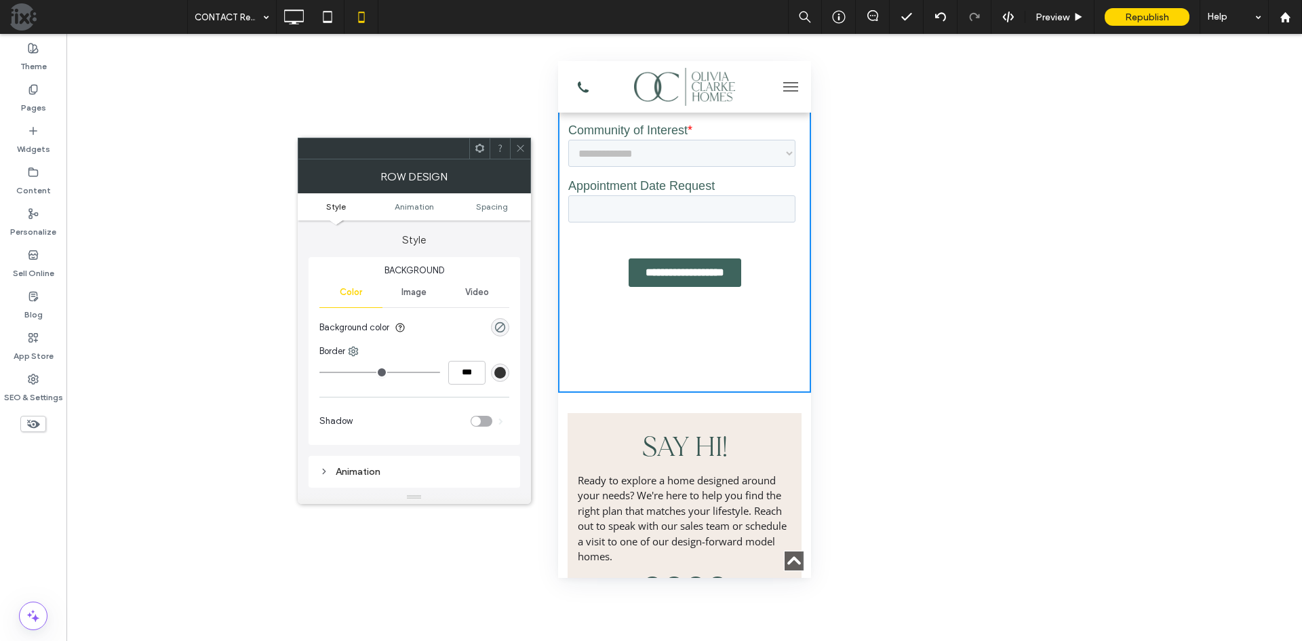
click at [486, 199] on ul "Style Animation Spacing" at bounding box center [414, 206] width 233 height 27
click at [487, 203] on span "Spacing" at bounding box center [492, 206] width 32 height 10
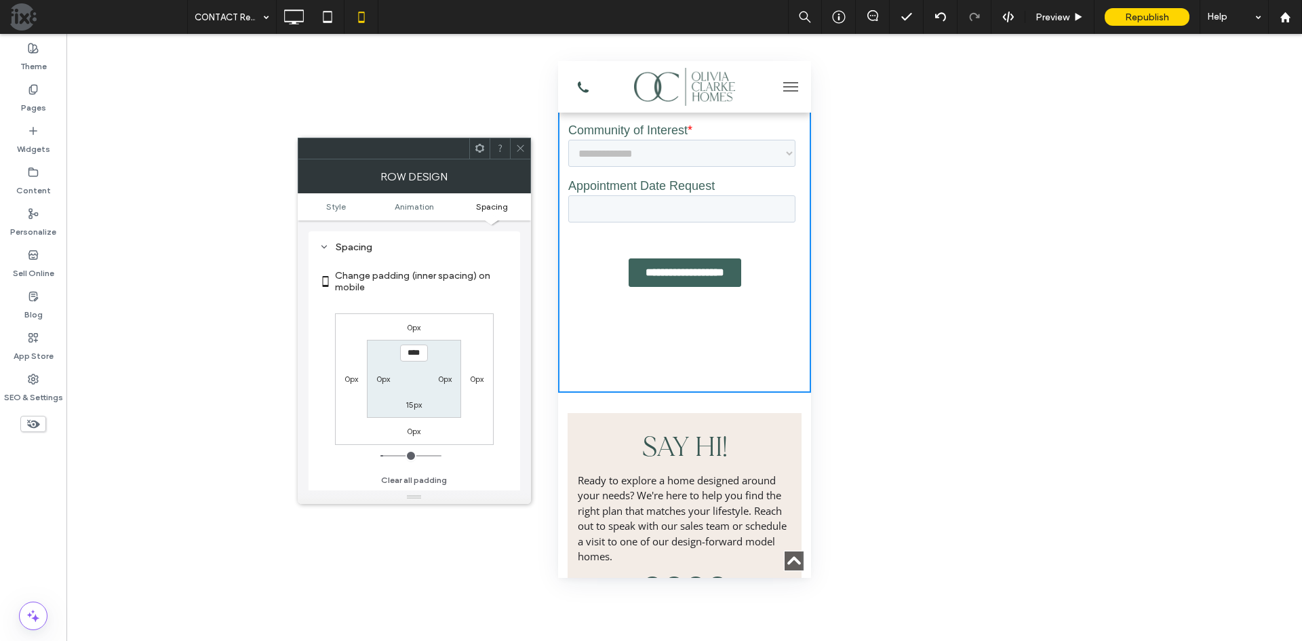
scroll to position [267, 0]
click at [414, 403] on label "15px" at bounding box center [414, 404] width 16 height 10
type input "*"
type input "***"
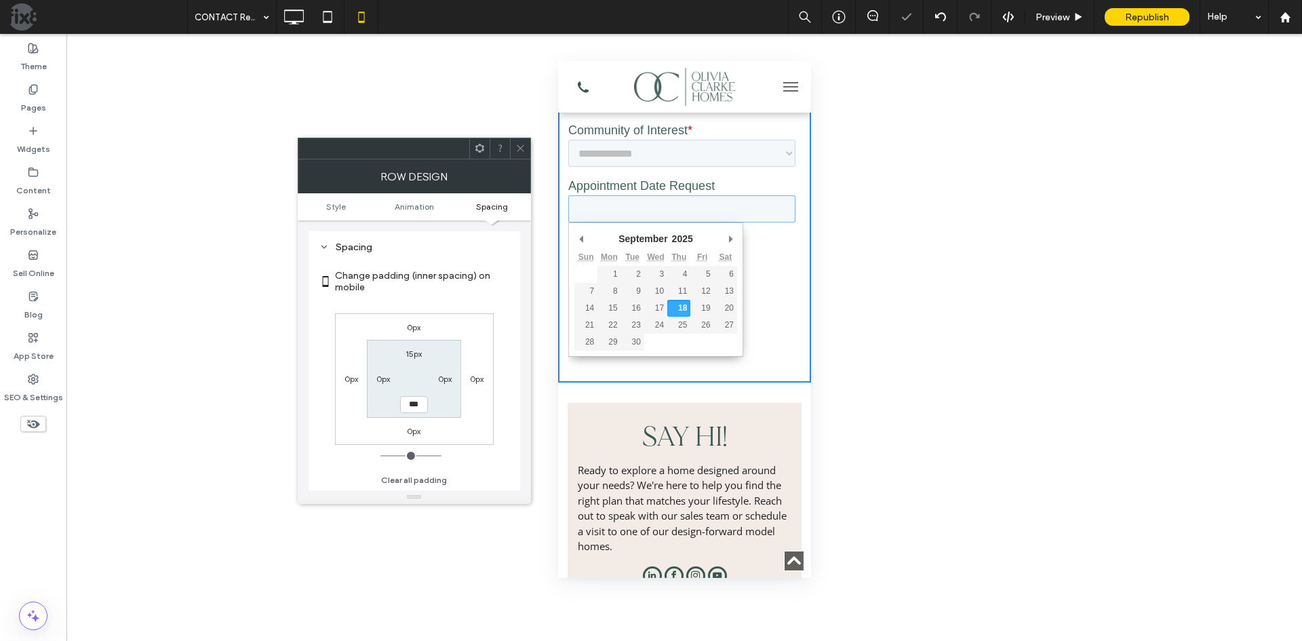
click at [621, 210] on input "Appointment Date Request" at bounding box center [681, 208] width 227 height 27
click at [625, 206] on input "Appointment Date Request" at bounding box center [681, 208] width 227 height 27
click at [772, 269] on div "**********" at bounding box center [684, 273] width 233 height 52
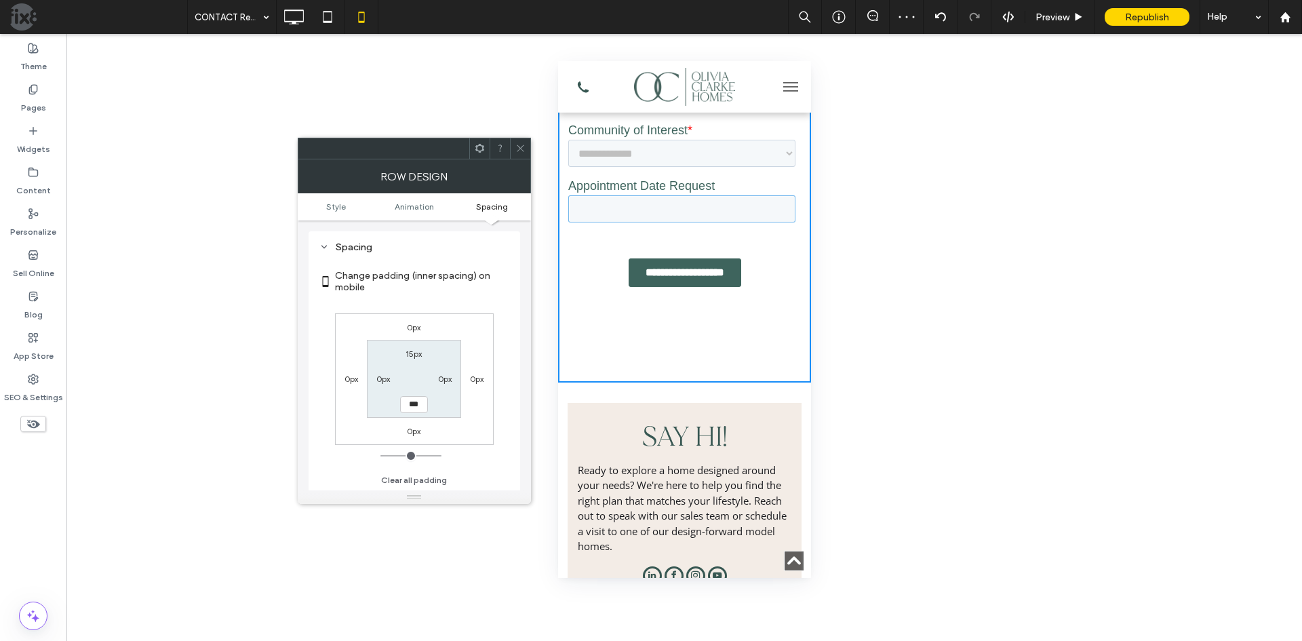
click at [604, 213] on input "Appointment Date Request" at bounding box center [681, 208] width 227 height 27
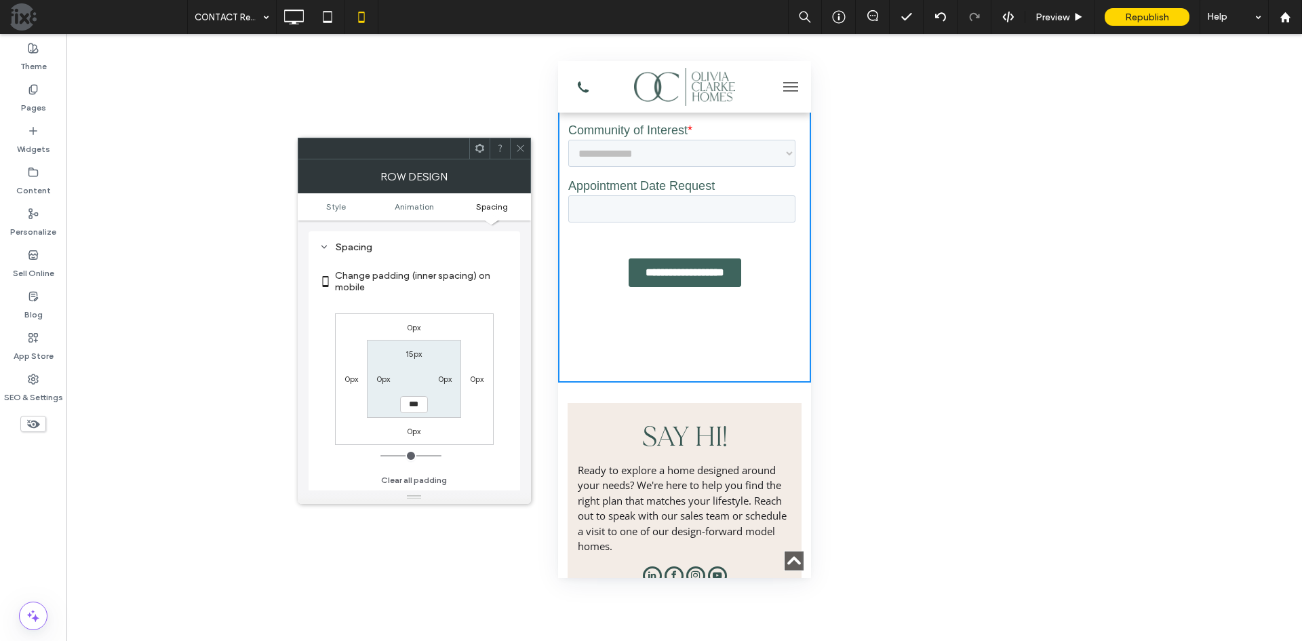
drag, startPoint x: 525, startPoint y: 146, endPoint x: 0, endPoint y: 138, distance: 524.9
click at [525, 146] on icon at bounding box center [520, 148] width 10 height 10
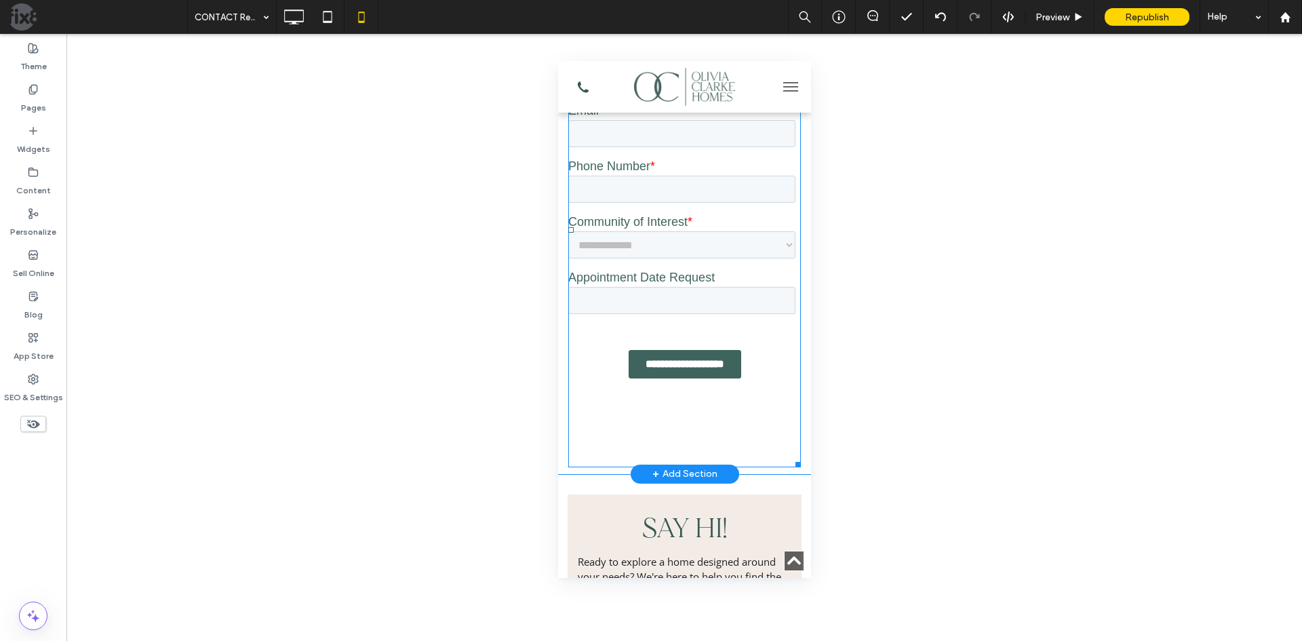
scroll to position [814, 0]
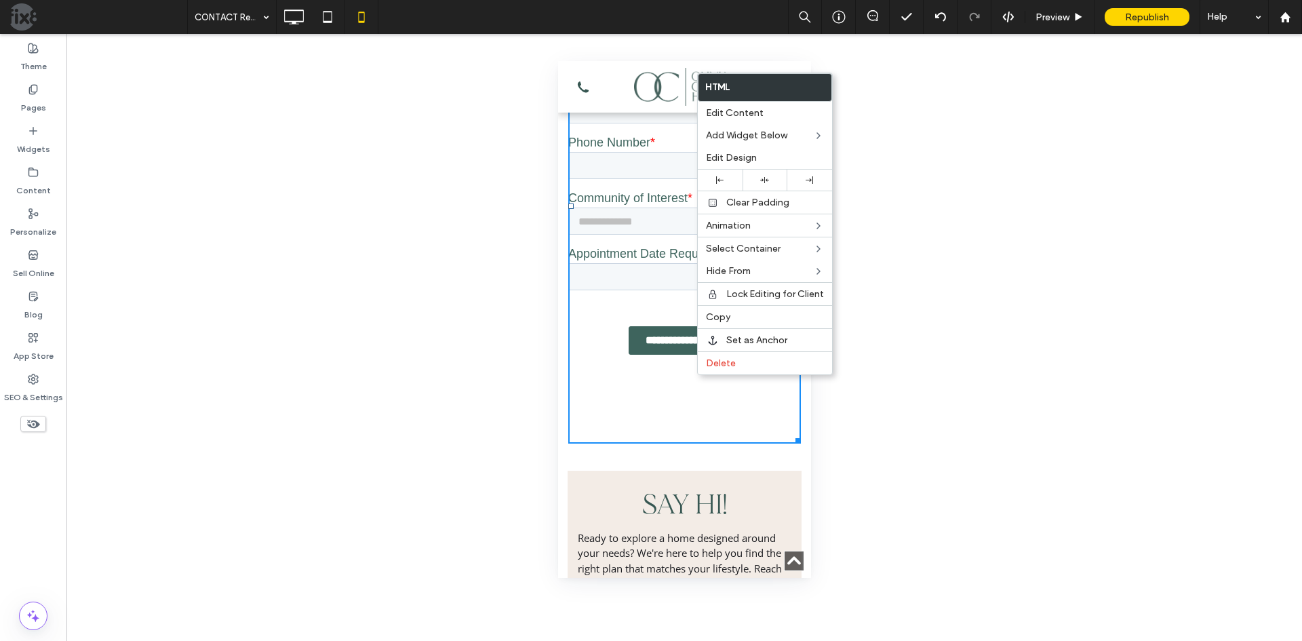
click at [561, 414] on div "LET'S DO THIS Request An Appointment Click To Paste" at bounding box center [683, 180] width 253 height 540
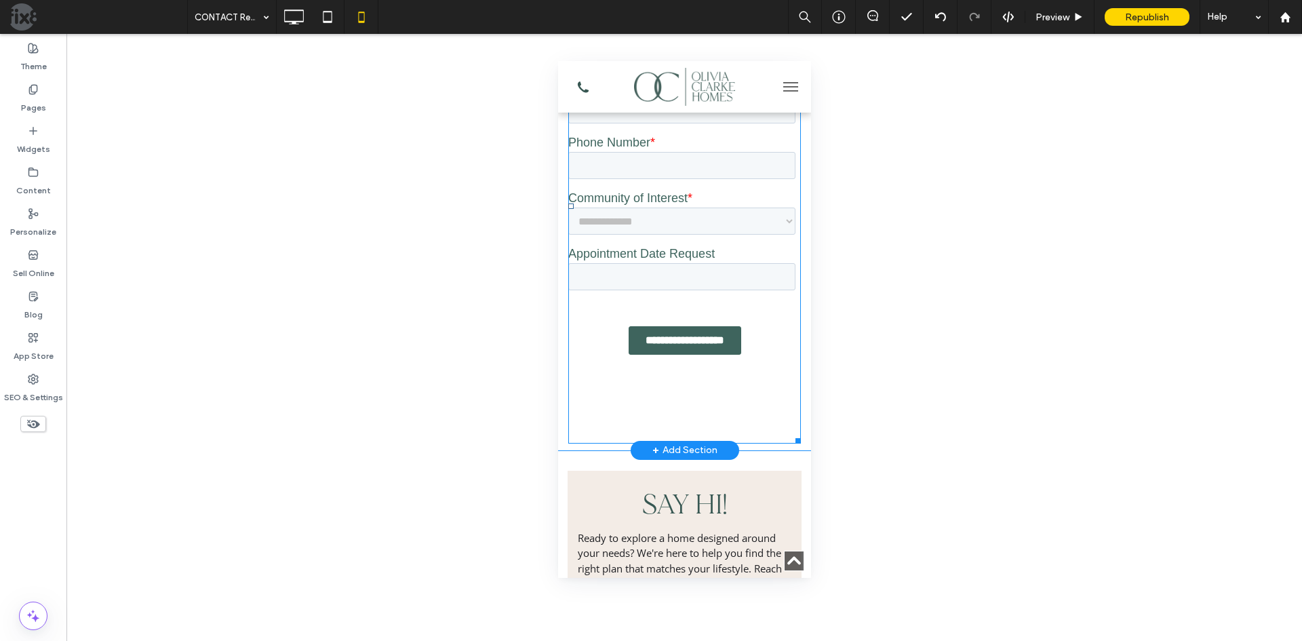
click at [734, 410] on span at bounding box center [684, 206] width 233 height 475
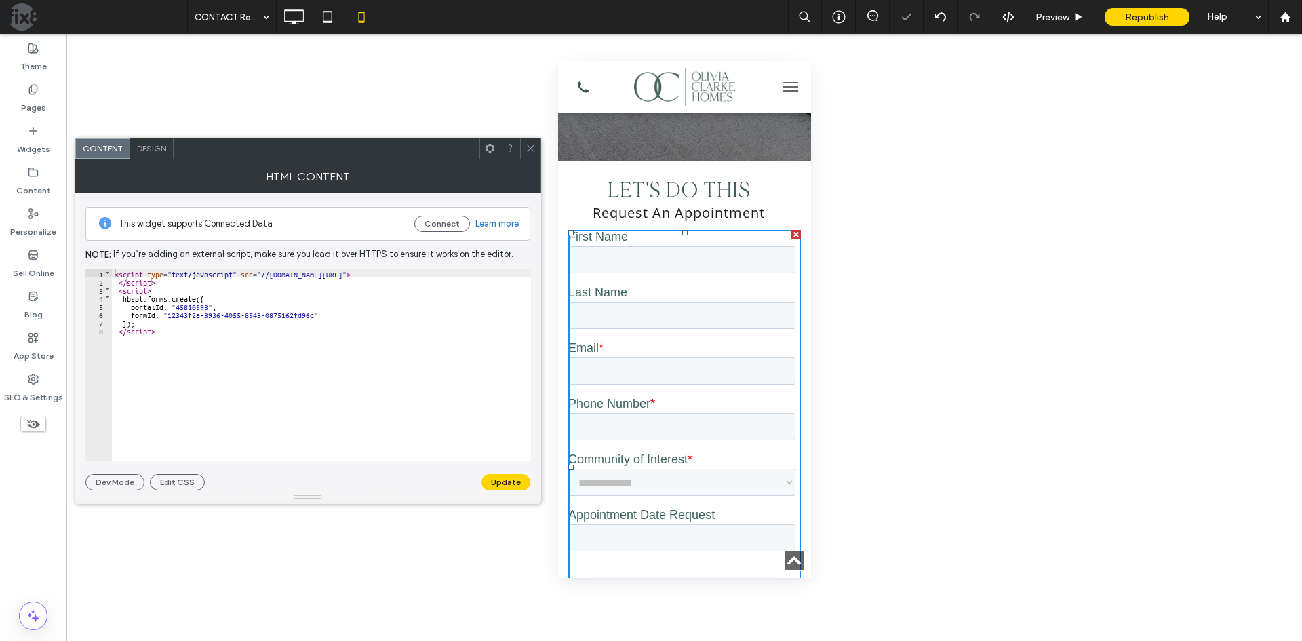
scroll to position [542, 0]
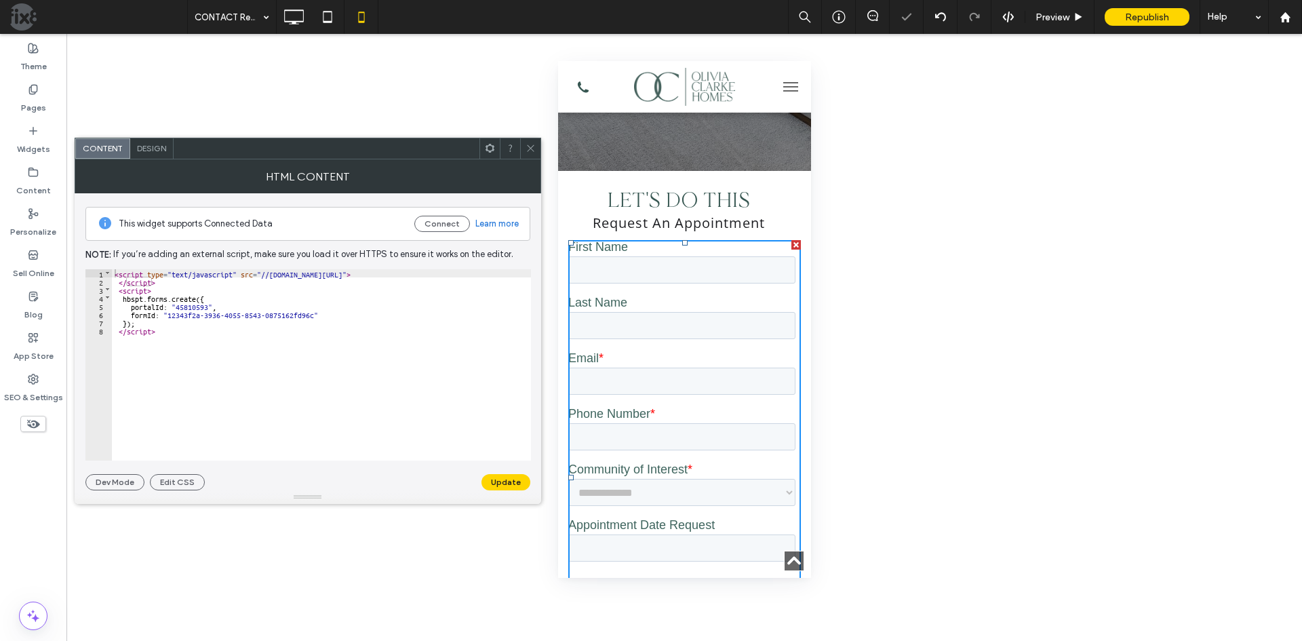
click at [532, 157] on span at bounding box center [531, 148] width 10 height 20
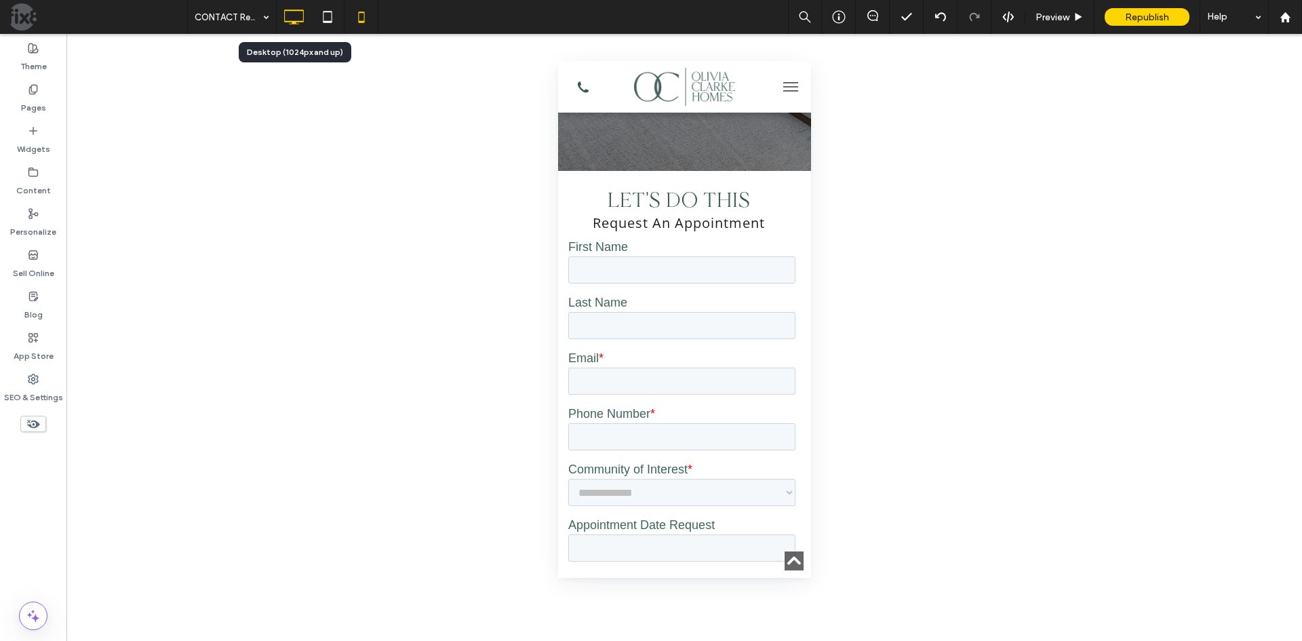
click at [293, 14] on icon at bounding box center [293, 16] width 27 height 27
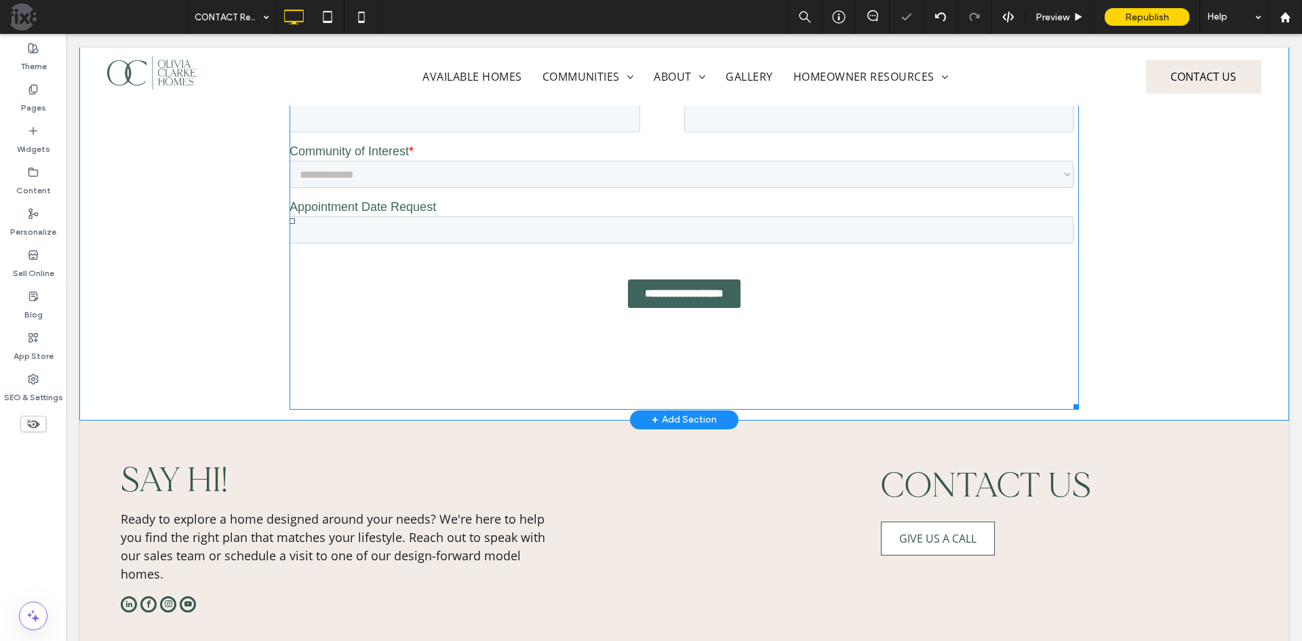
scroll to position [743, 0]
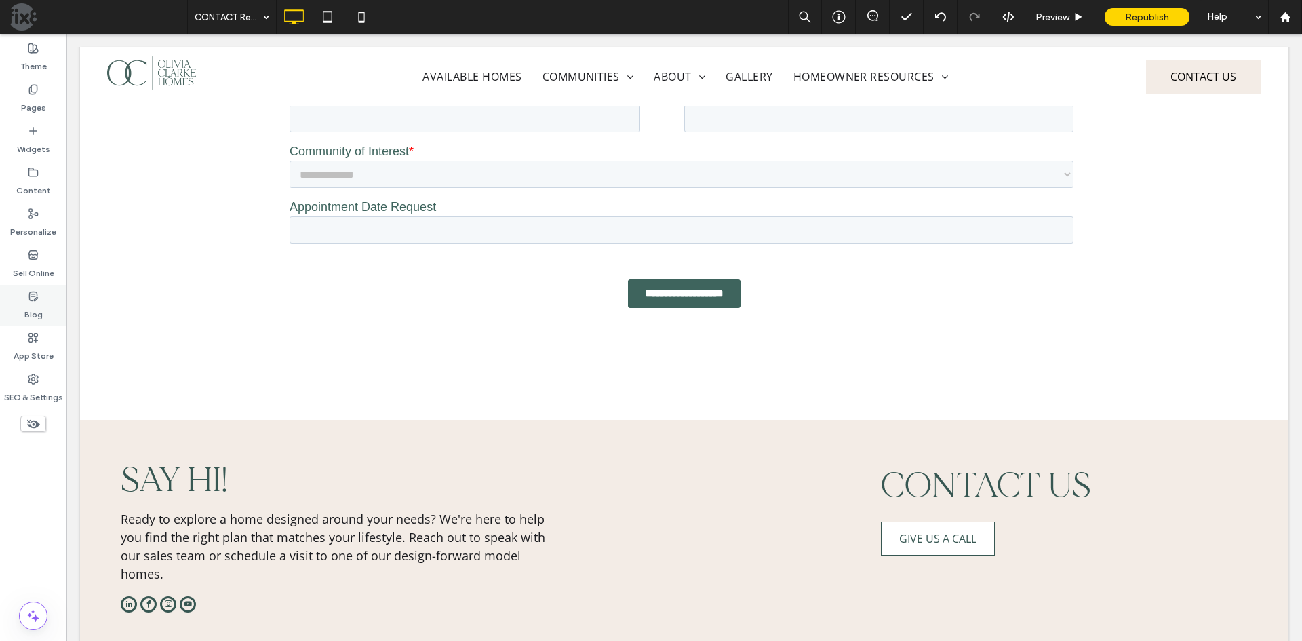
drag, startPoint x: 37, startPoint y: 389, endPoint x: 62, endPoint y: 290, distance: 102.1
click at [37, 389] on label "SEO & Settings" at bounding box center [33, 393] width 59 height 19
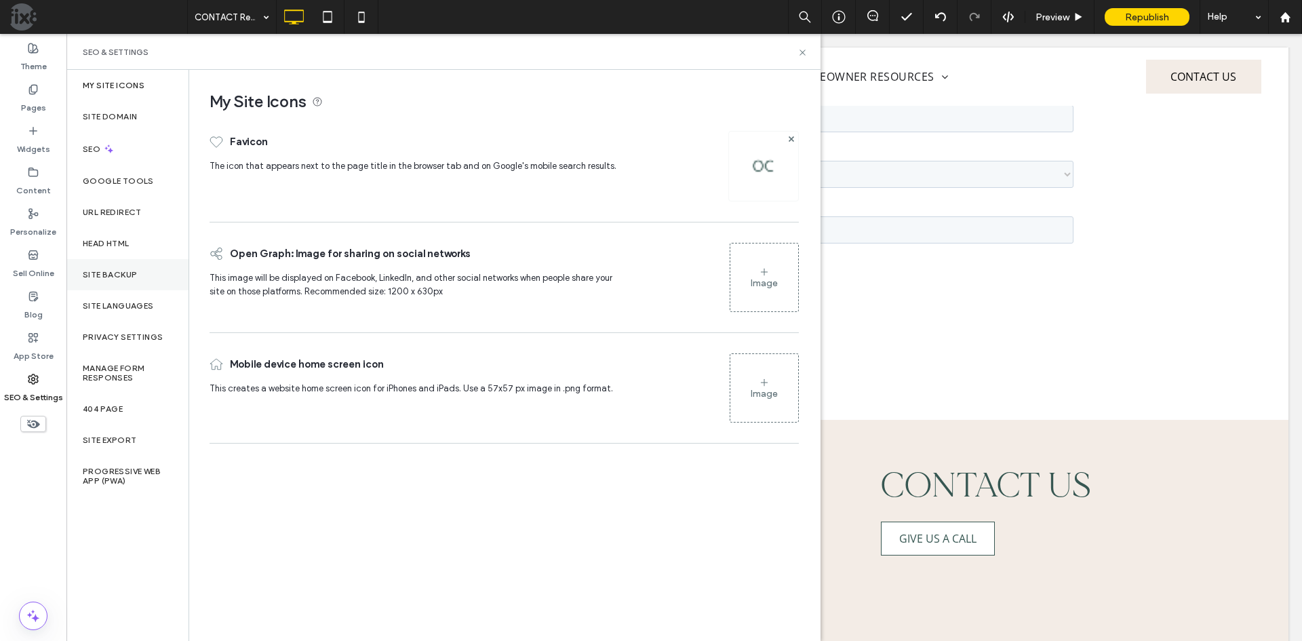
drag, startPoint x: 124, startPoint y: 266, endPoint x: 133, endPoint y: 264, distance: 8.9
click at [125, 266] on div "Site Backup" at bounding box center [127, 274] width 122 height 31
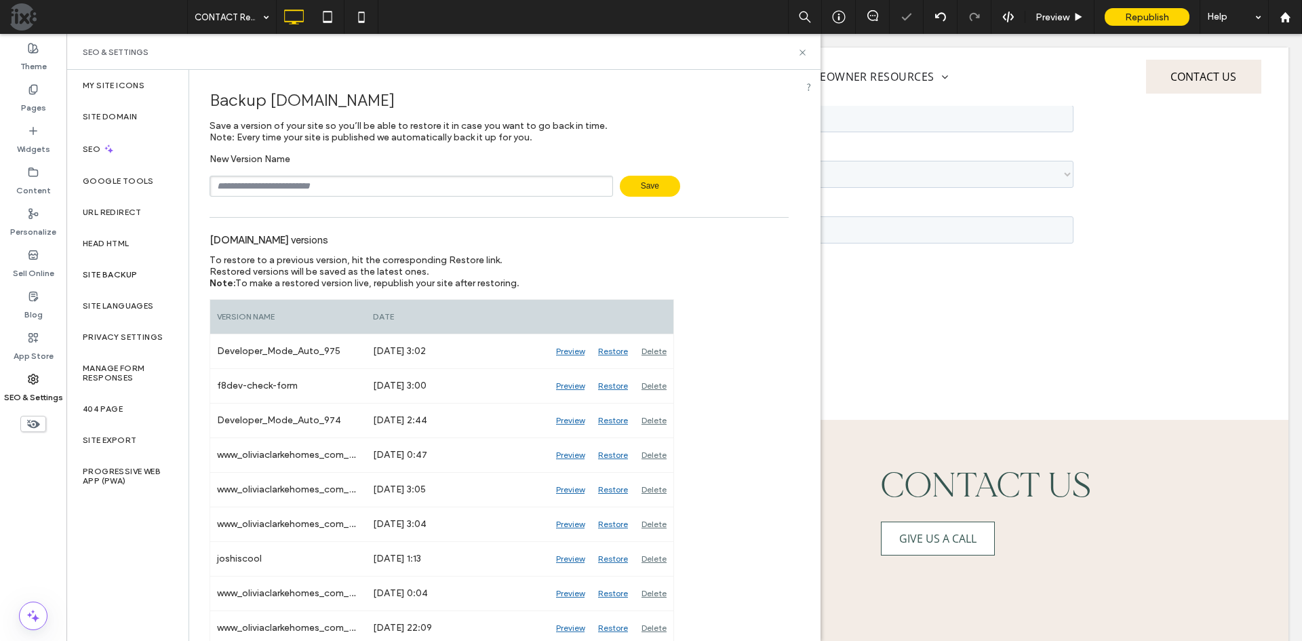
click at [250, 190] on input "text" at bounding box center [411, 186] width 403 height 21
type input "**********"
click at [801, 52] on icon at bounding box center [802, 52] width 10 height 10
